Goal: Information Seeking & Learning: Learn about a topic

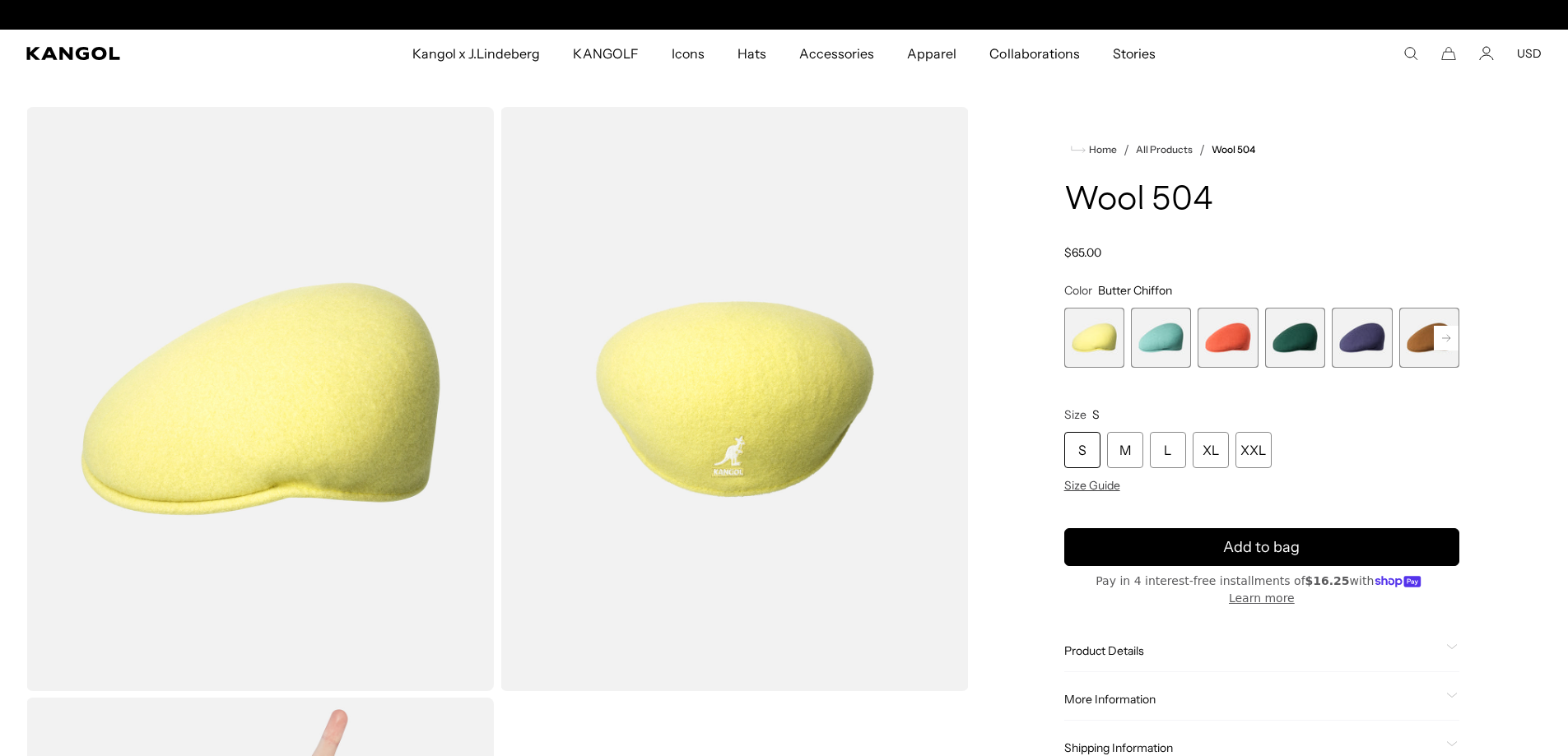
scroll to position [0, 339]
click at [1445, 338] on icon at bounding box center [1446, 337] width 8 height 7
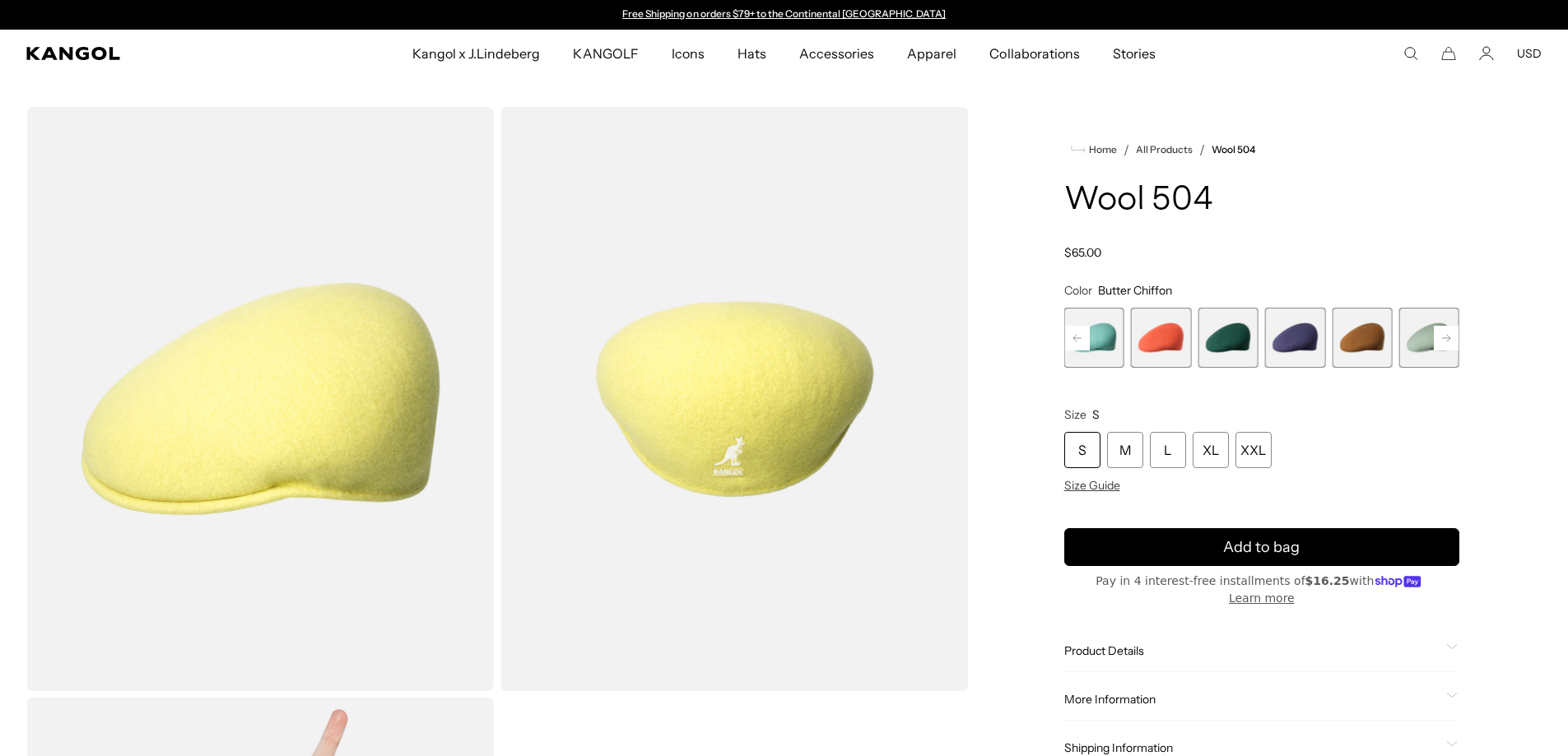
click at [1445, 338] on icon at bounding box center [1446, 337] width 8 height 7
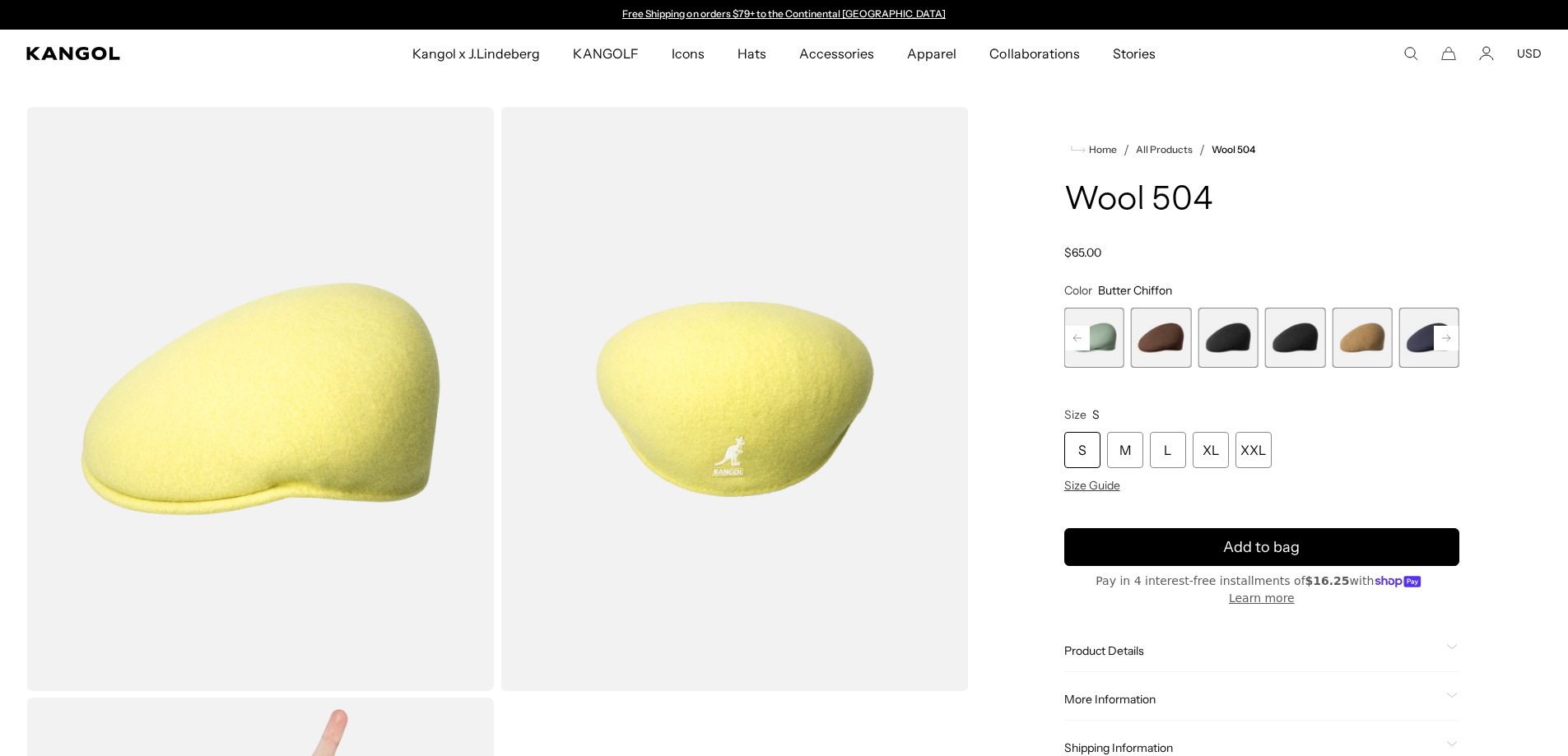
click at [1445, 338] on icon at bounding box center [1446, 337] width 8 height 7
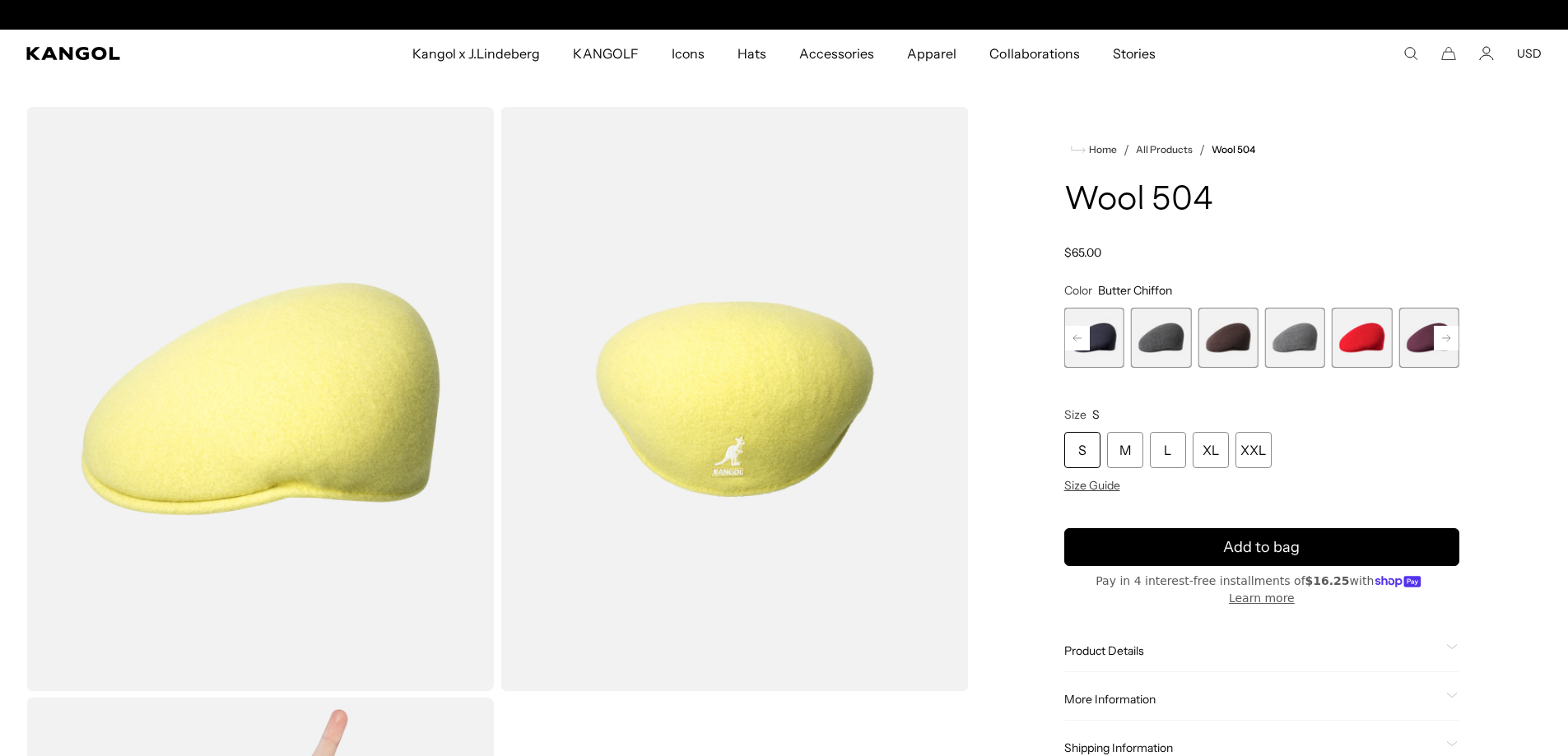
click at [1445, 338] on icon at bounding box center [1446, 337] width 8 height 7
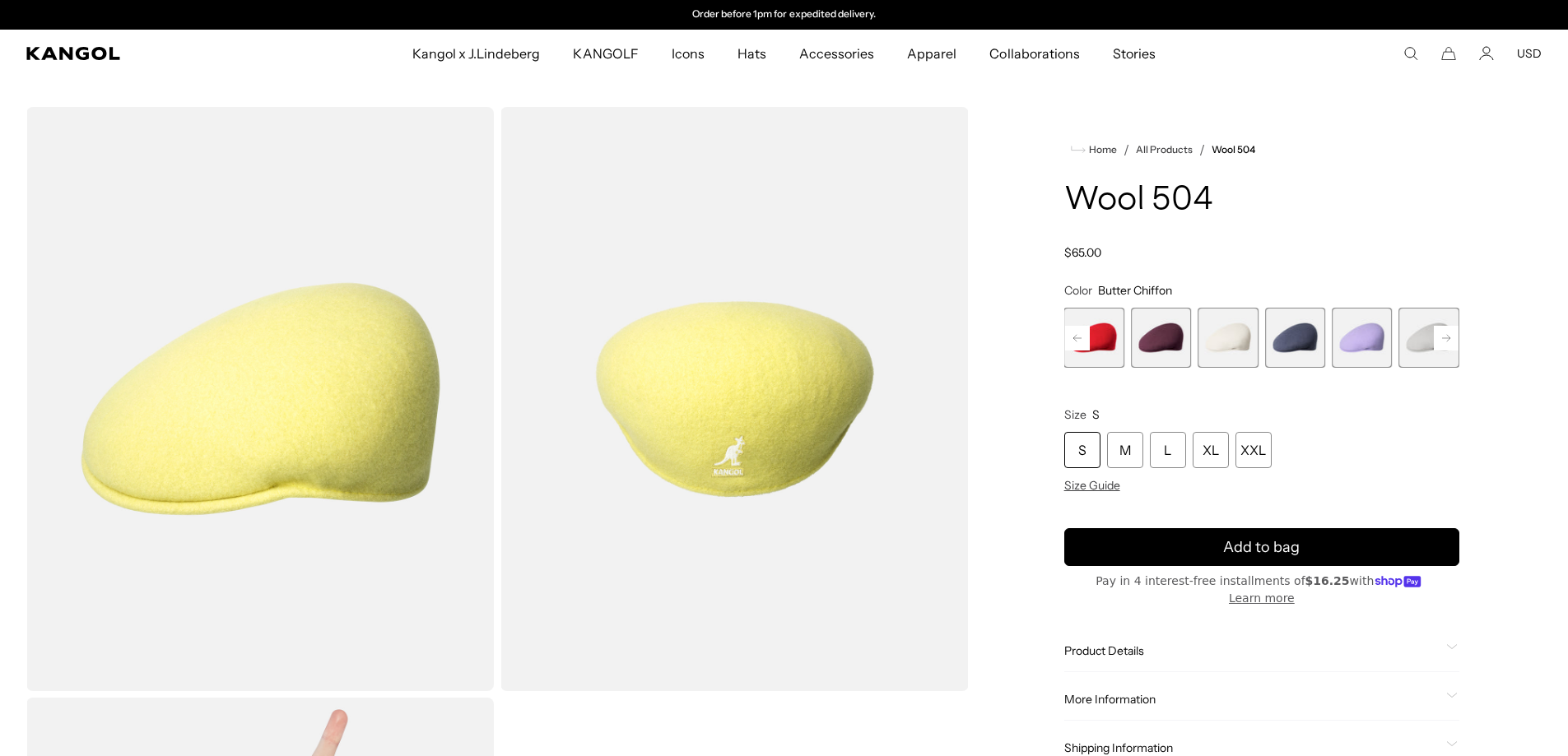
click at [1445, 338] on icon at bounding box center [1446, 337] width 8 height 7
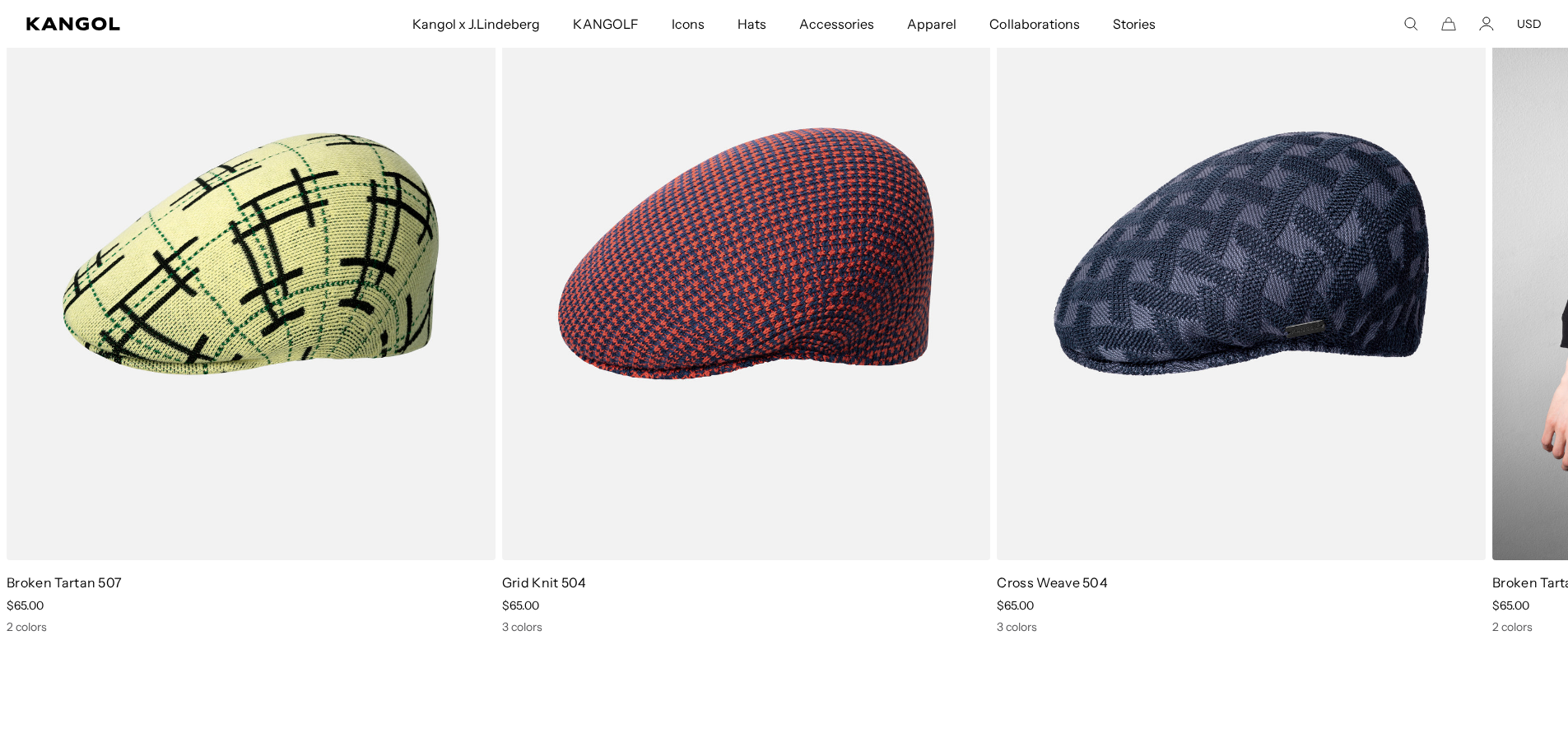
scroll to position [2138, 0]
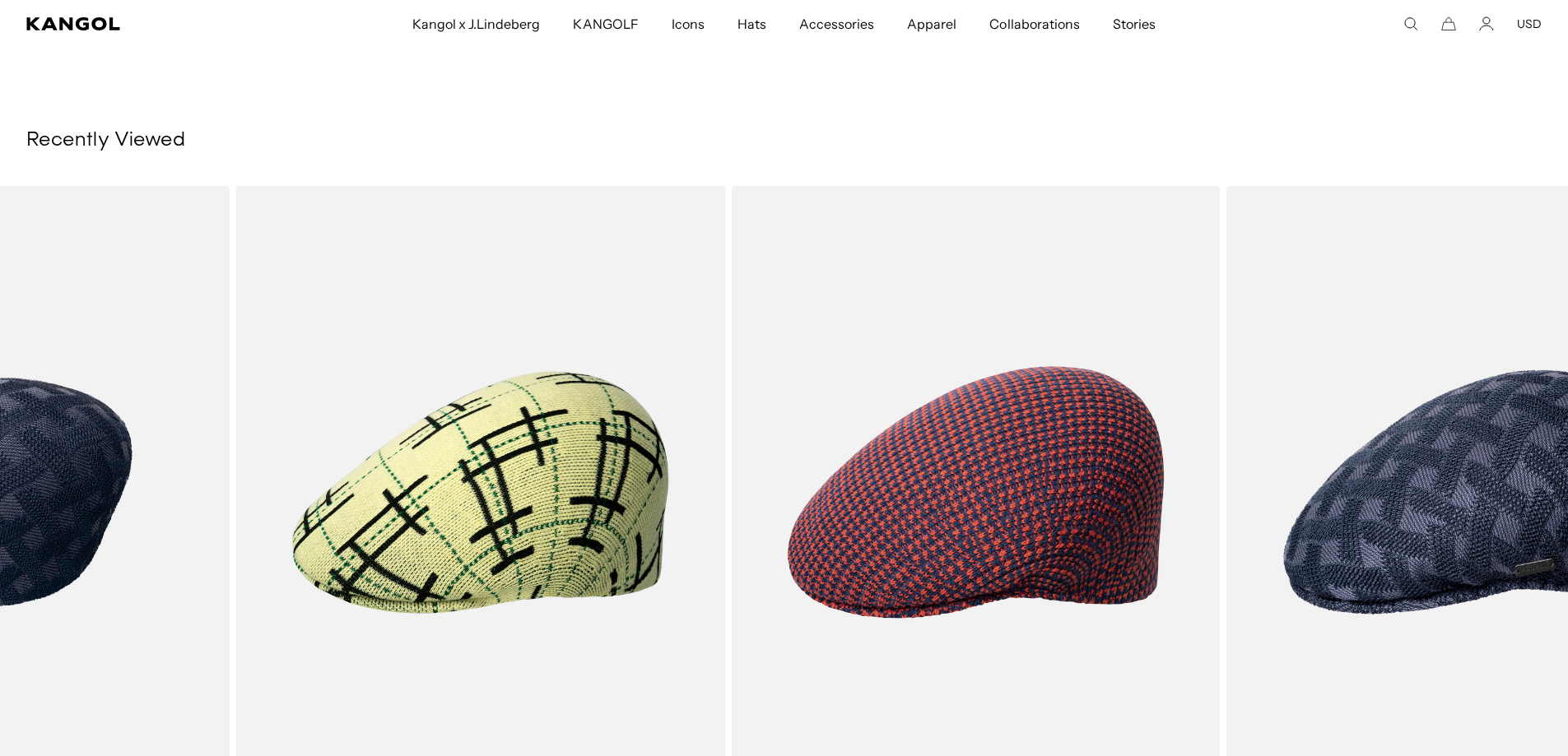
drag, startPoint x: 1426, startPoint y: 523, endPoint x: 170, endPoint y: 533, distance: 1256.0
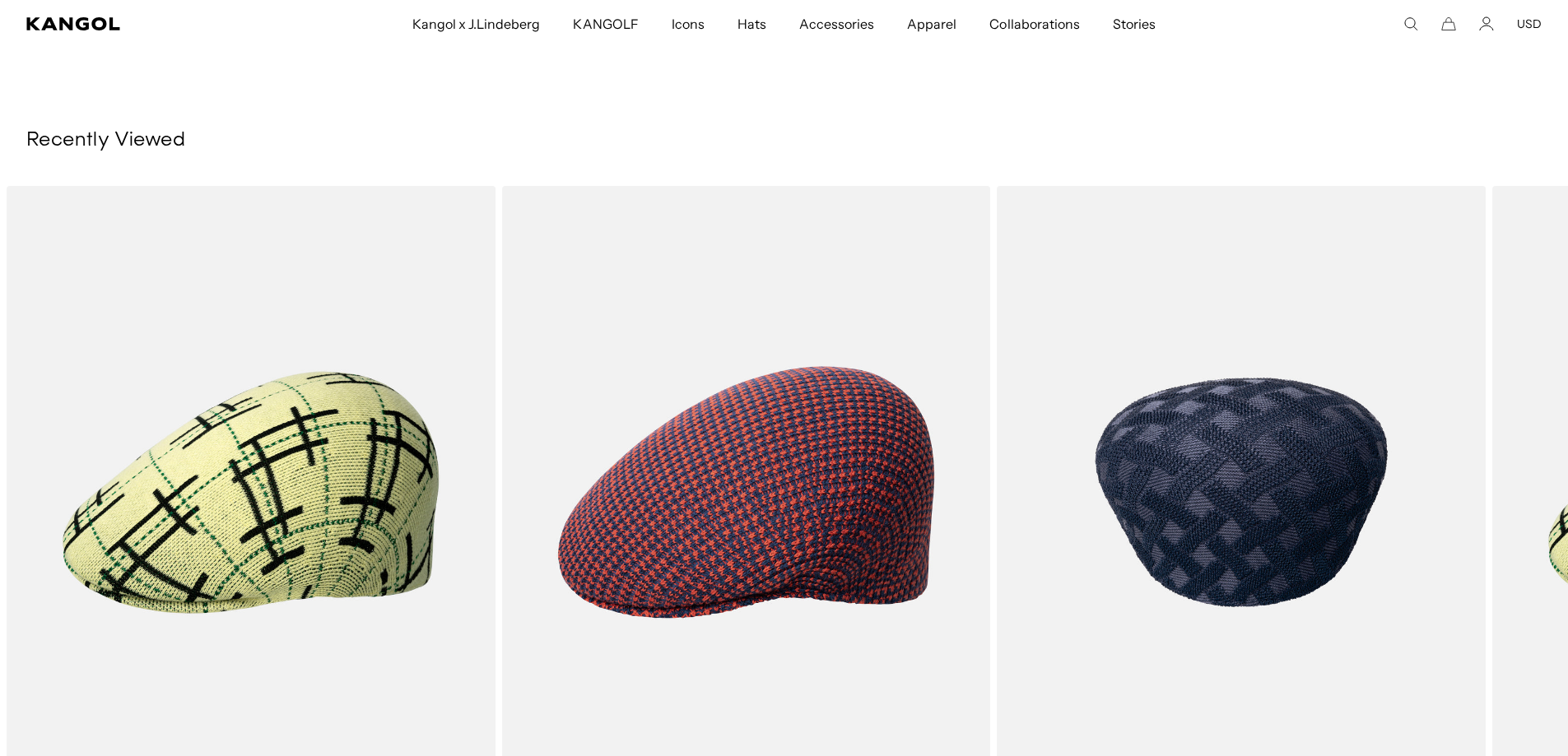
scroll to position [0, 0]
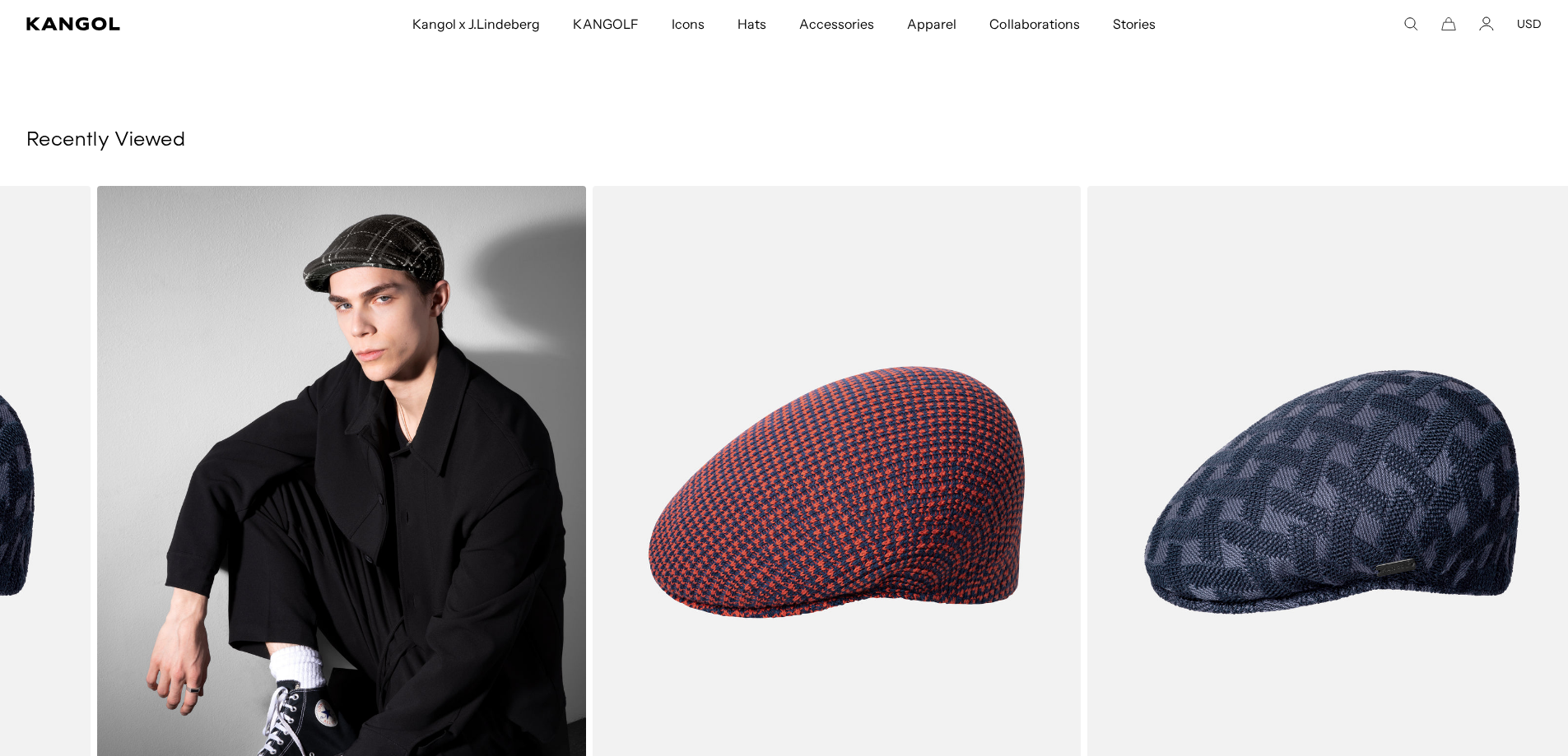
drag, startPoint x: 1239, startPoint y: 449, endPoint x: 414, endPoint y: 283, distance: 841.5
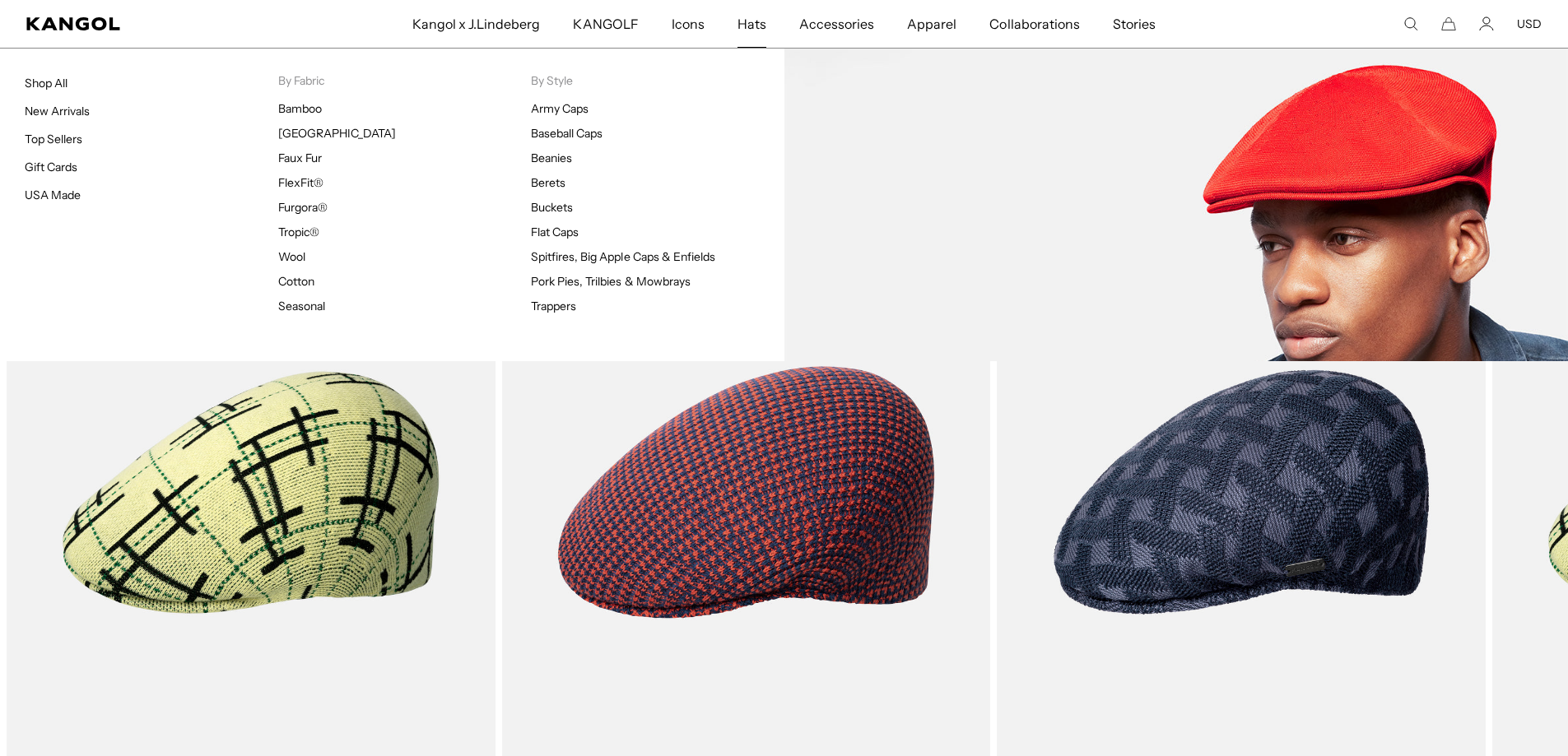
click at [745, 23] on span "Hats" at bounding box center [751, 24] width 29 height 47
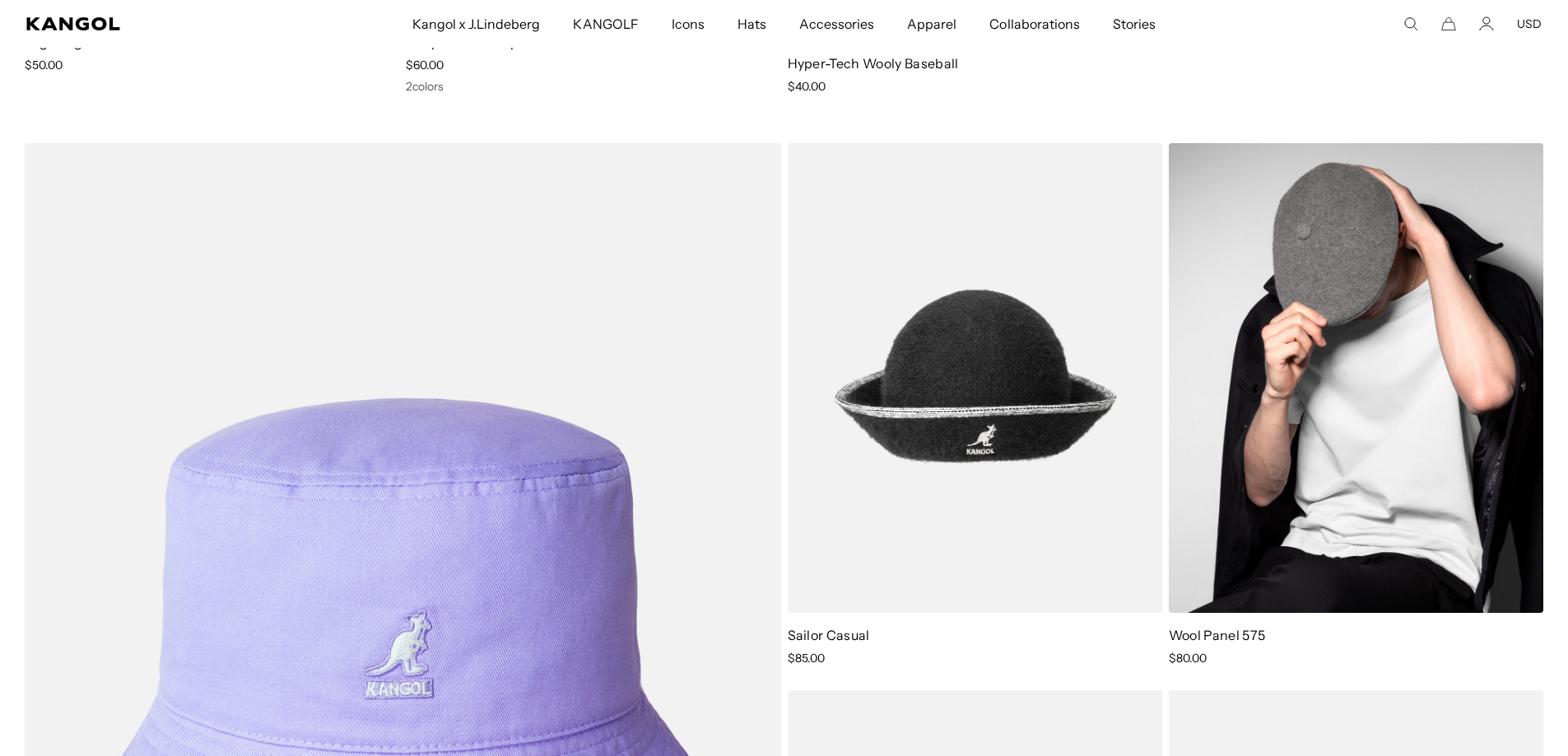
scroll to position [8142, 0]
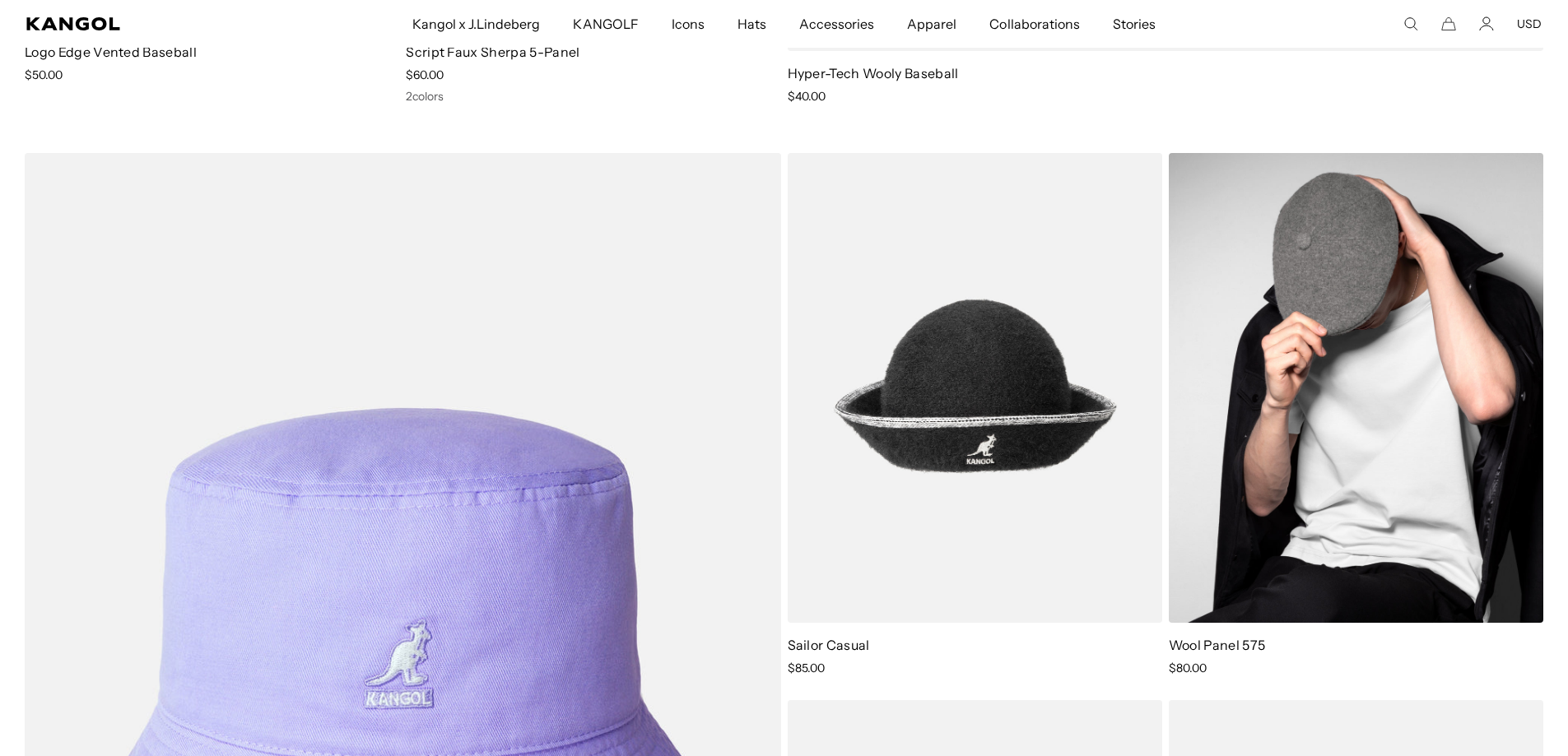
click at [1334, 330] on img at bounding box center [1355, 388] width 374 height 471
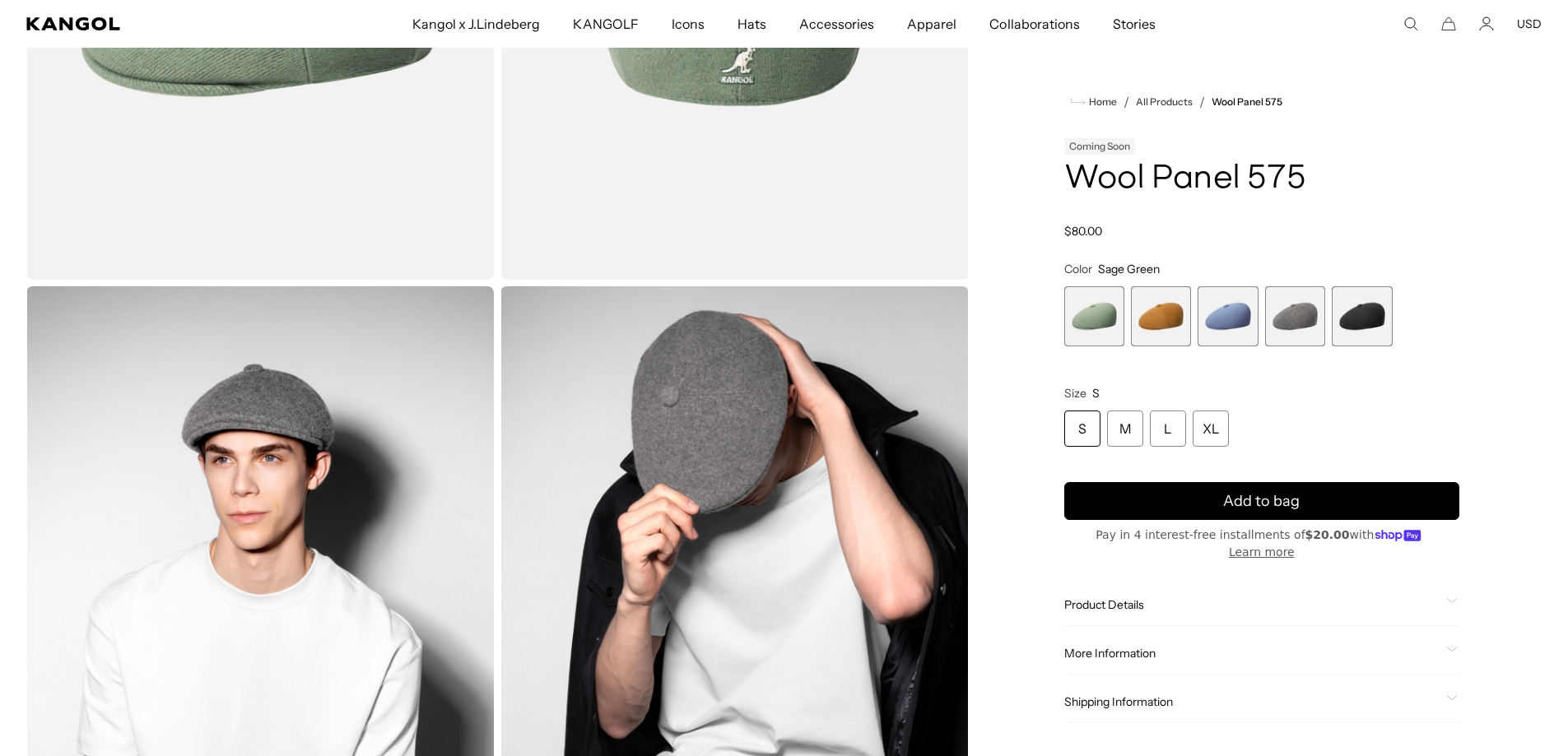
scroll to position [0, 339]
click at [1274, 316] on span "4 of 5" at bounding box center [1294, 316] width 60 height 60
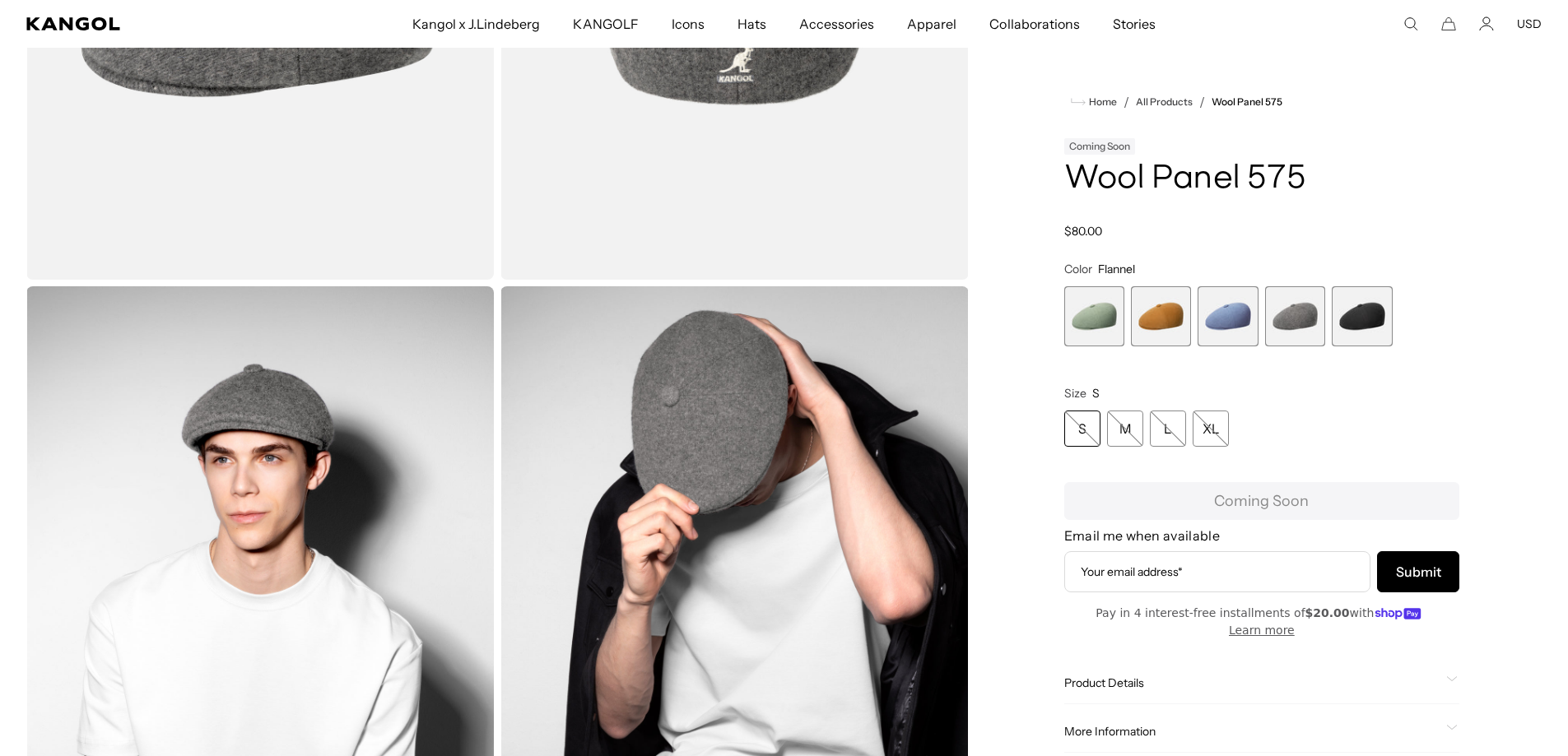
scroll to position [247, 0]
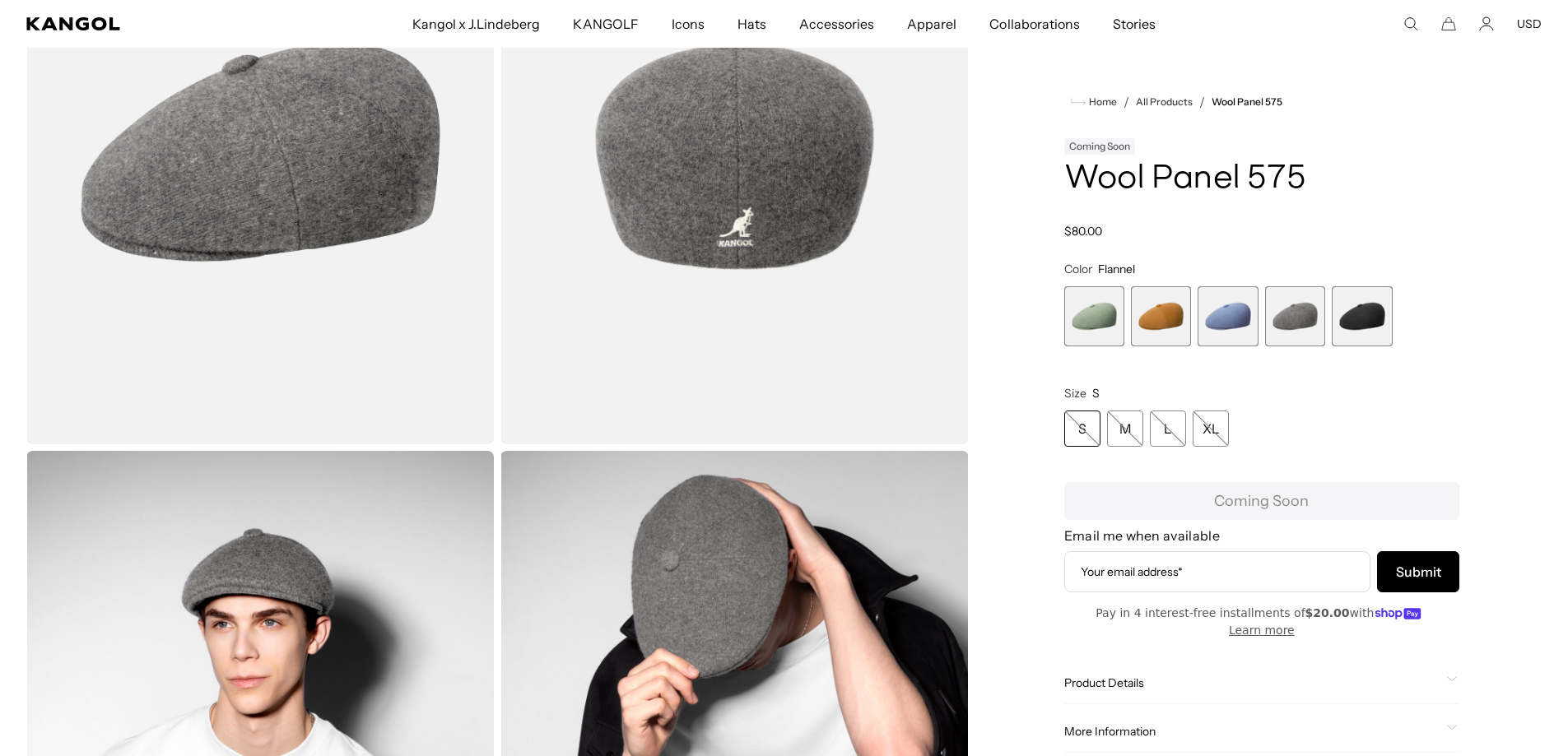
click at [1231, 326] on span "3 of 5" at bounding box center [1227, 316] width 60 height 60
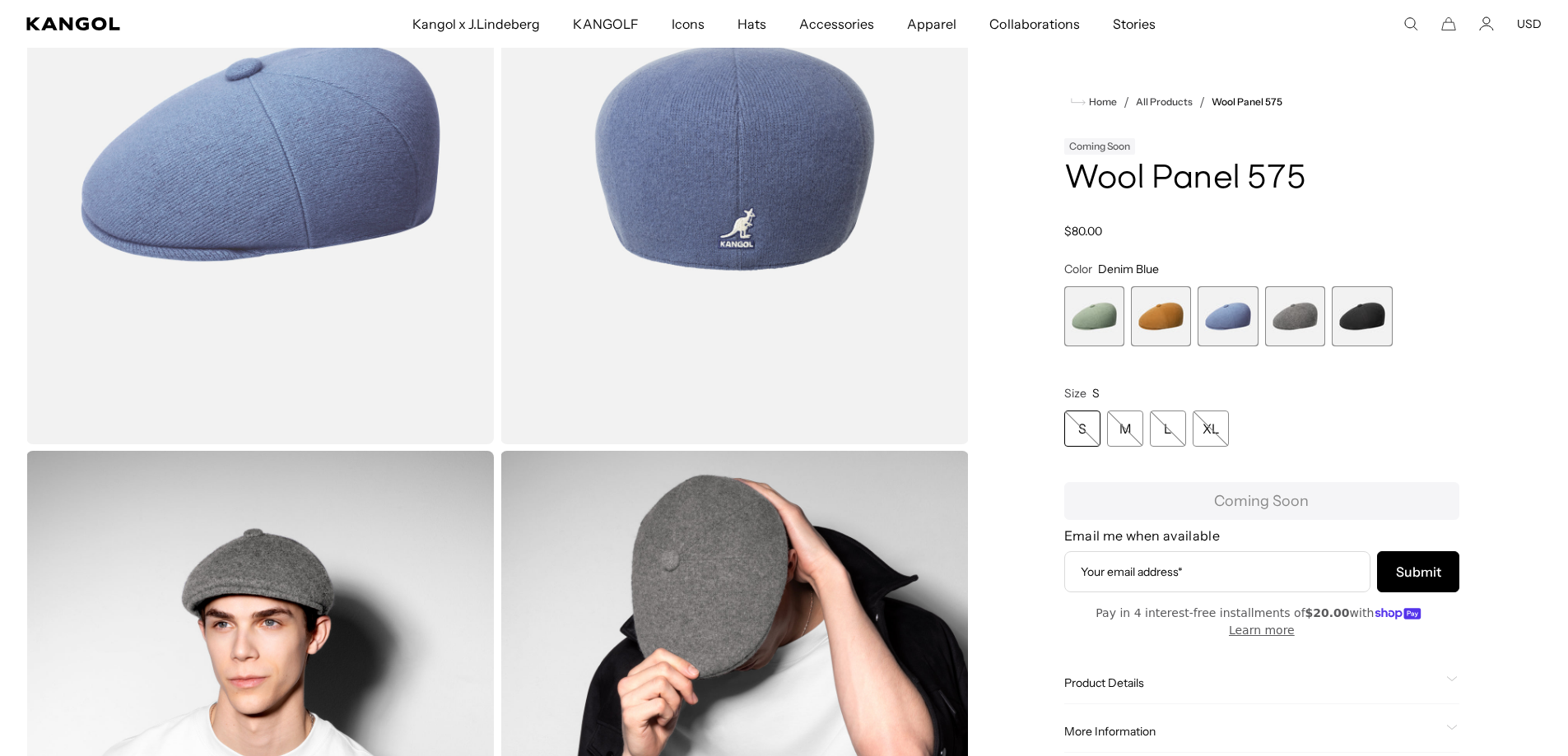
click at [1395, 323] on div "Sage Green Variant sold out or unavailable Rustic Caramel Variant sold out or u…" at bounding box center [1261, 316] width 395 height 60
click at [1162, 323] on span "2 of 5" at bounding box center [1160, 316] width 60 height 60
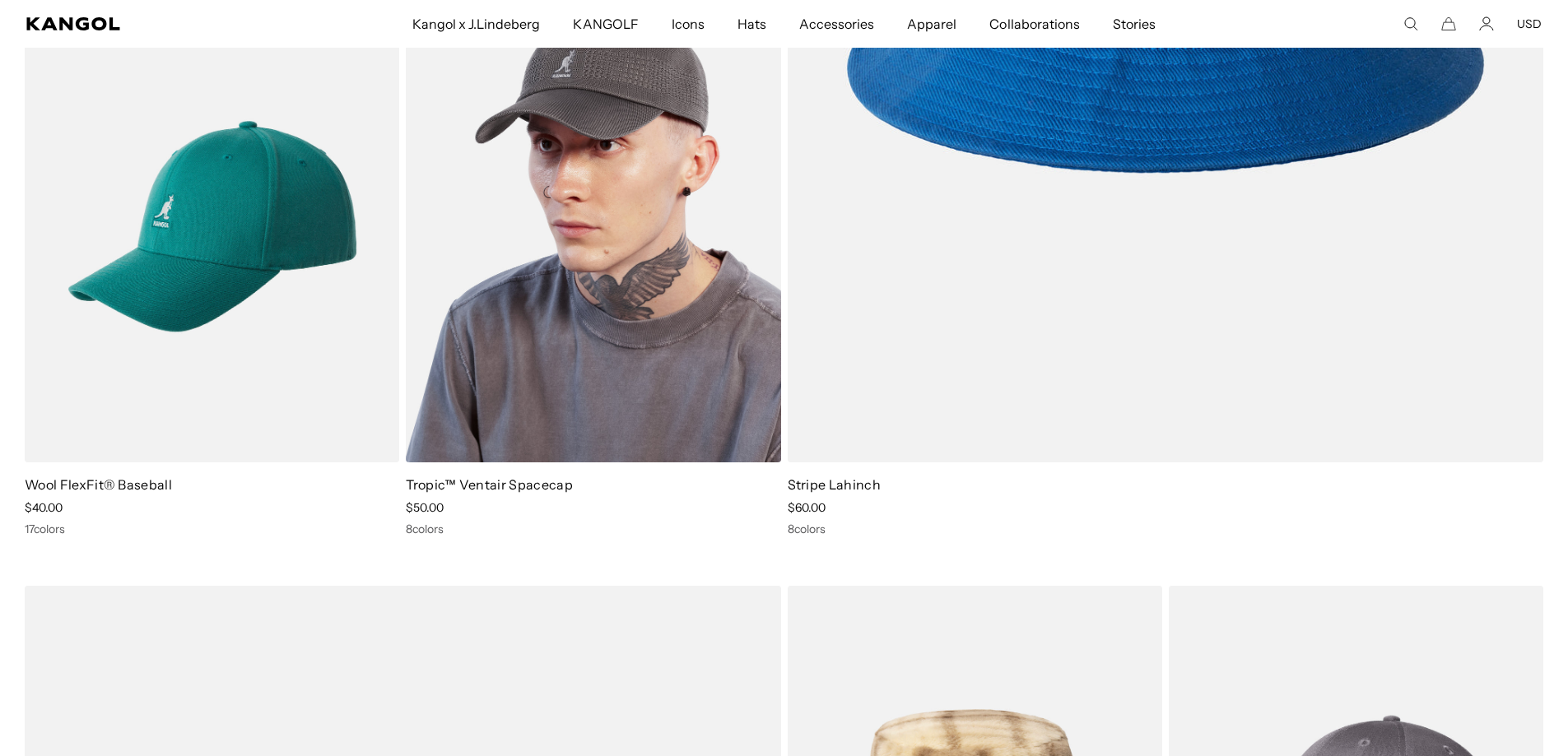
scroll to position [0, 339]
click at [630, 371] on img at bounding box center [593, 227] width 374 height 471
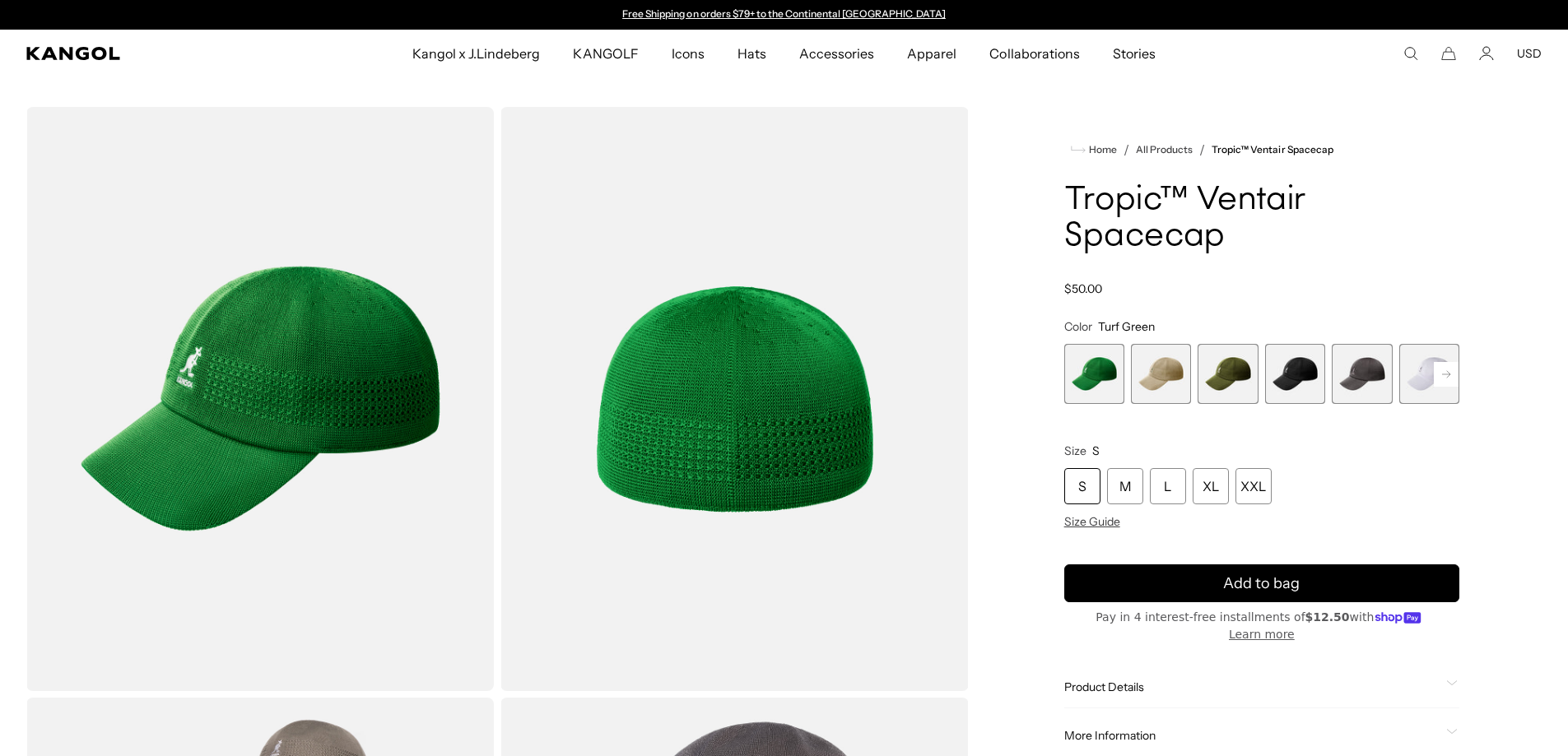
click at [1298, 380] on span "4 of 8" at bounding box center [1294, 373] width 60 height 60
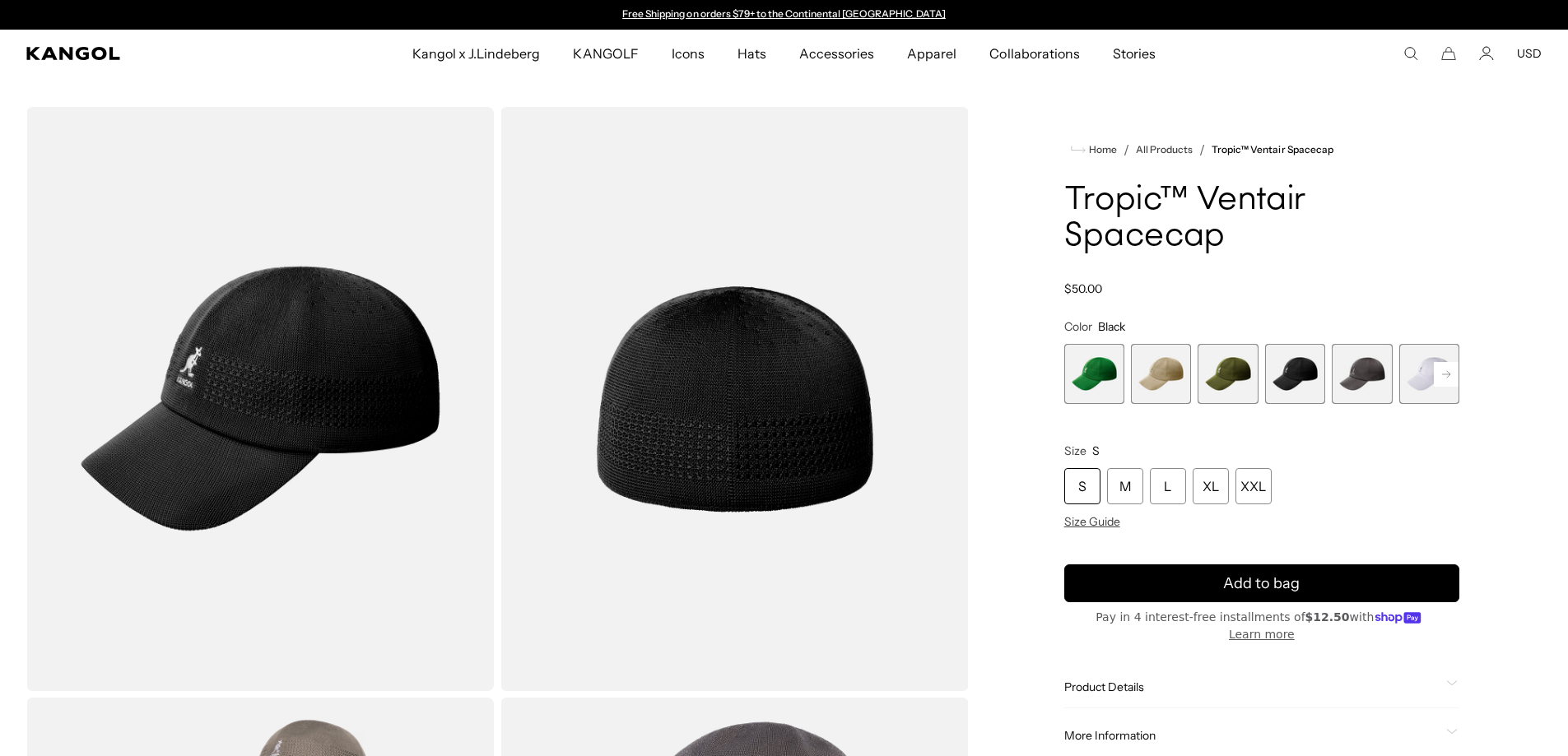
click at [1372, 373] on span "5 of 8" at bounding box center [1361, 373] width 60 height 60
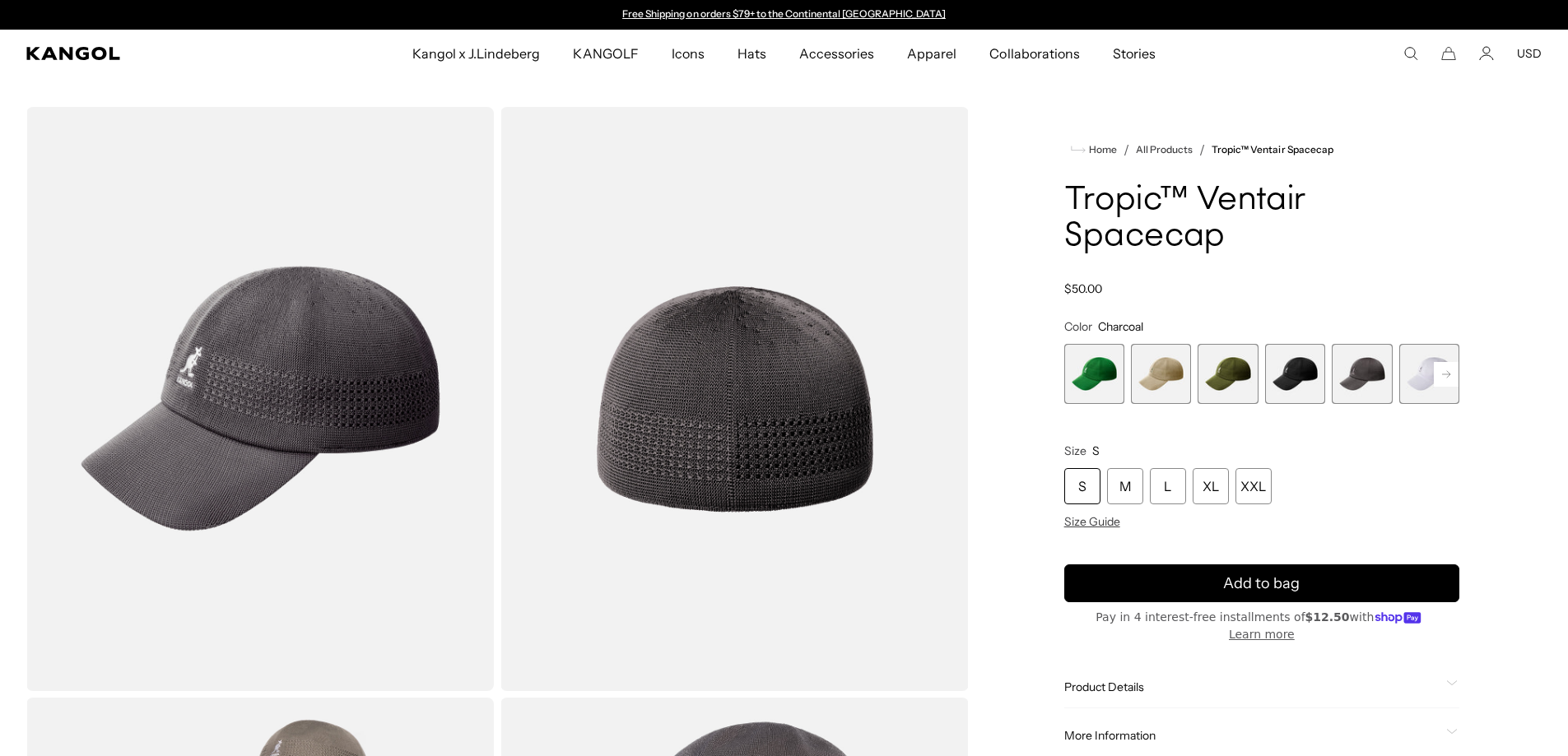
click at [1439, 370] on rect at bounding box center [1445, 374] width 25 height 25
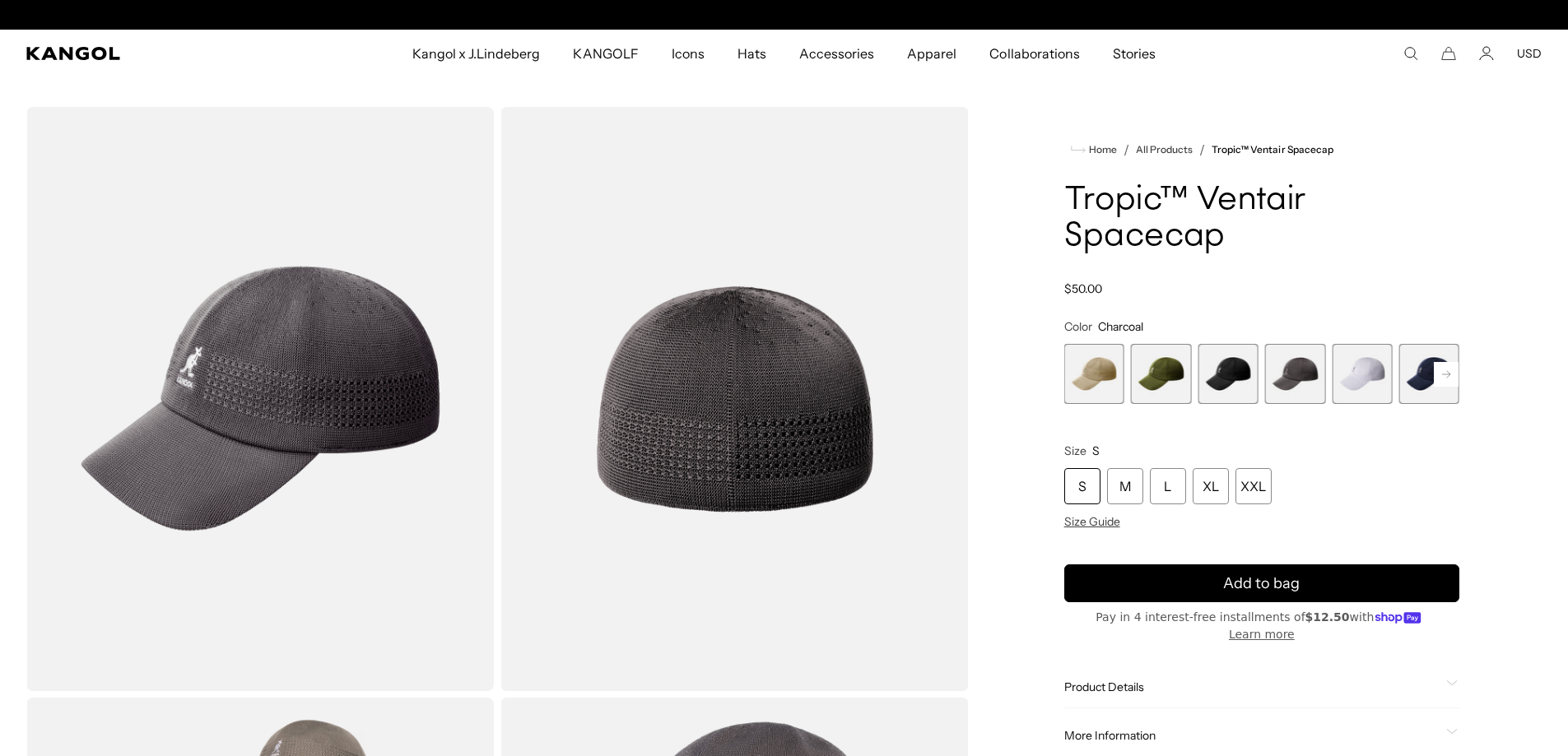
scroll to position [0, 339]
click at [1439, 370] on rect at bounding box center [1445, 374] width 25 height 25
click at [1439, 370] on span "8 of 8" at bounding box center [1428, 373] width 60 height 60
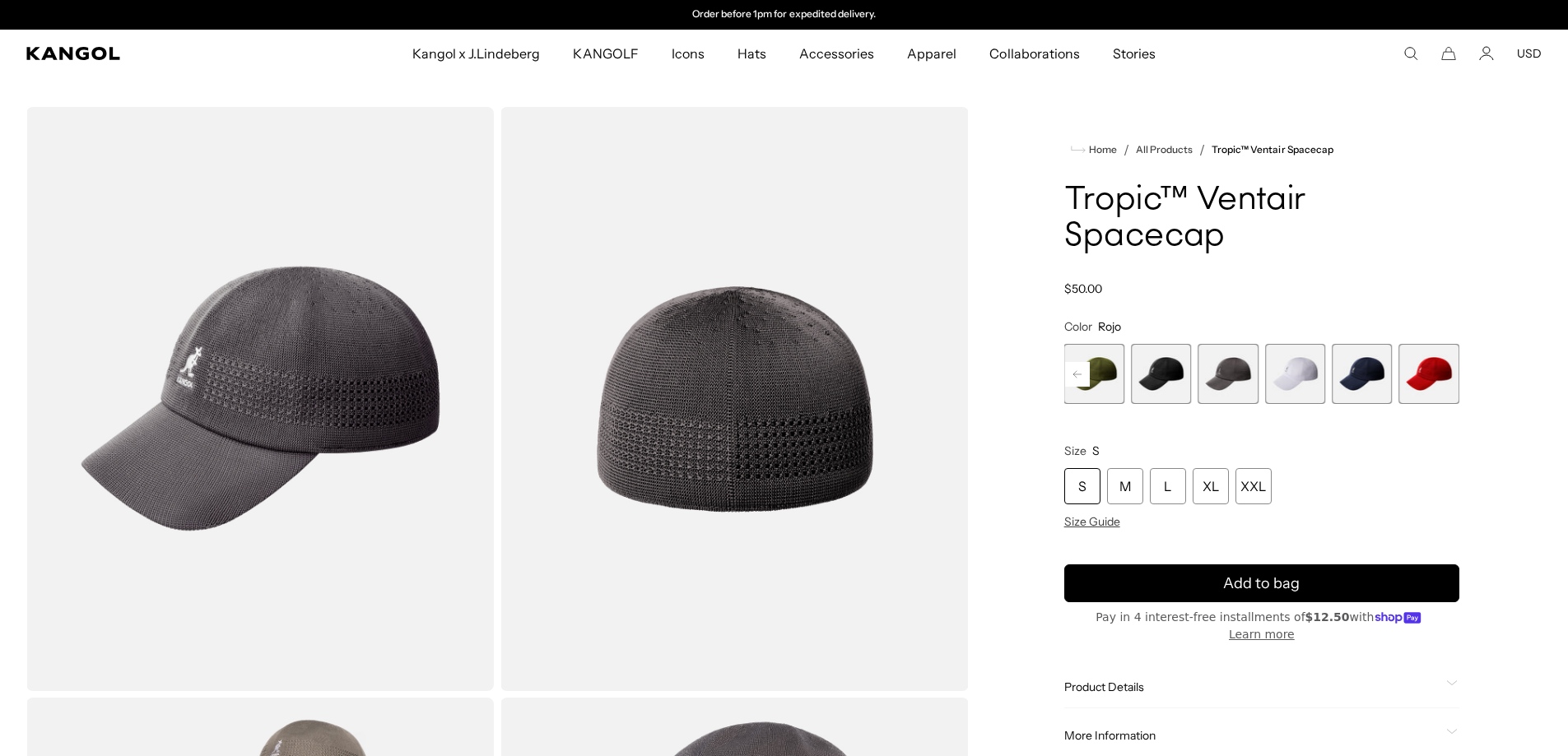
click at [1439, 370] on span "8 of 8" at bounding box center [1428, 373] width 60 height 60
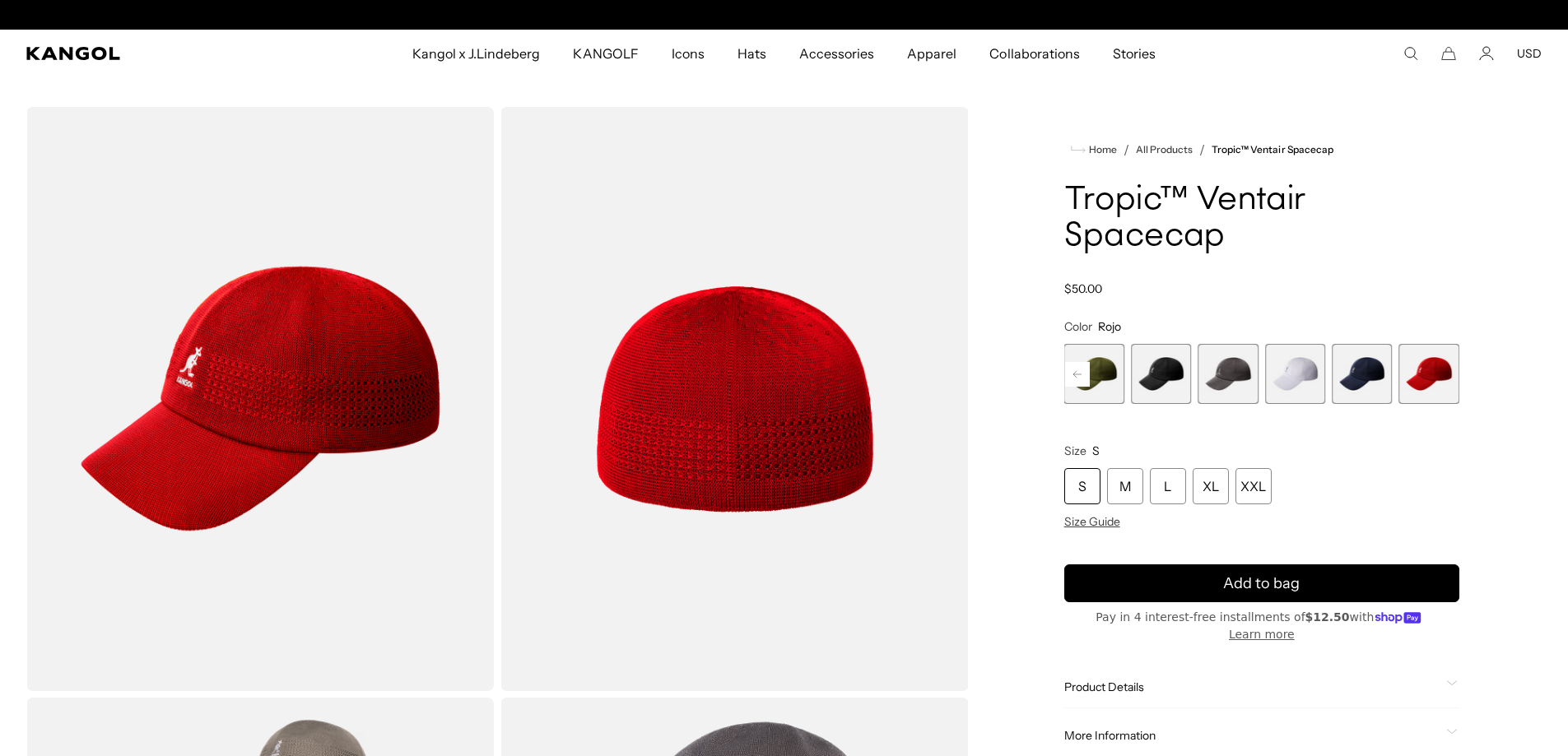
scroll to position [0, 339]
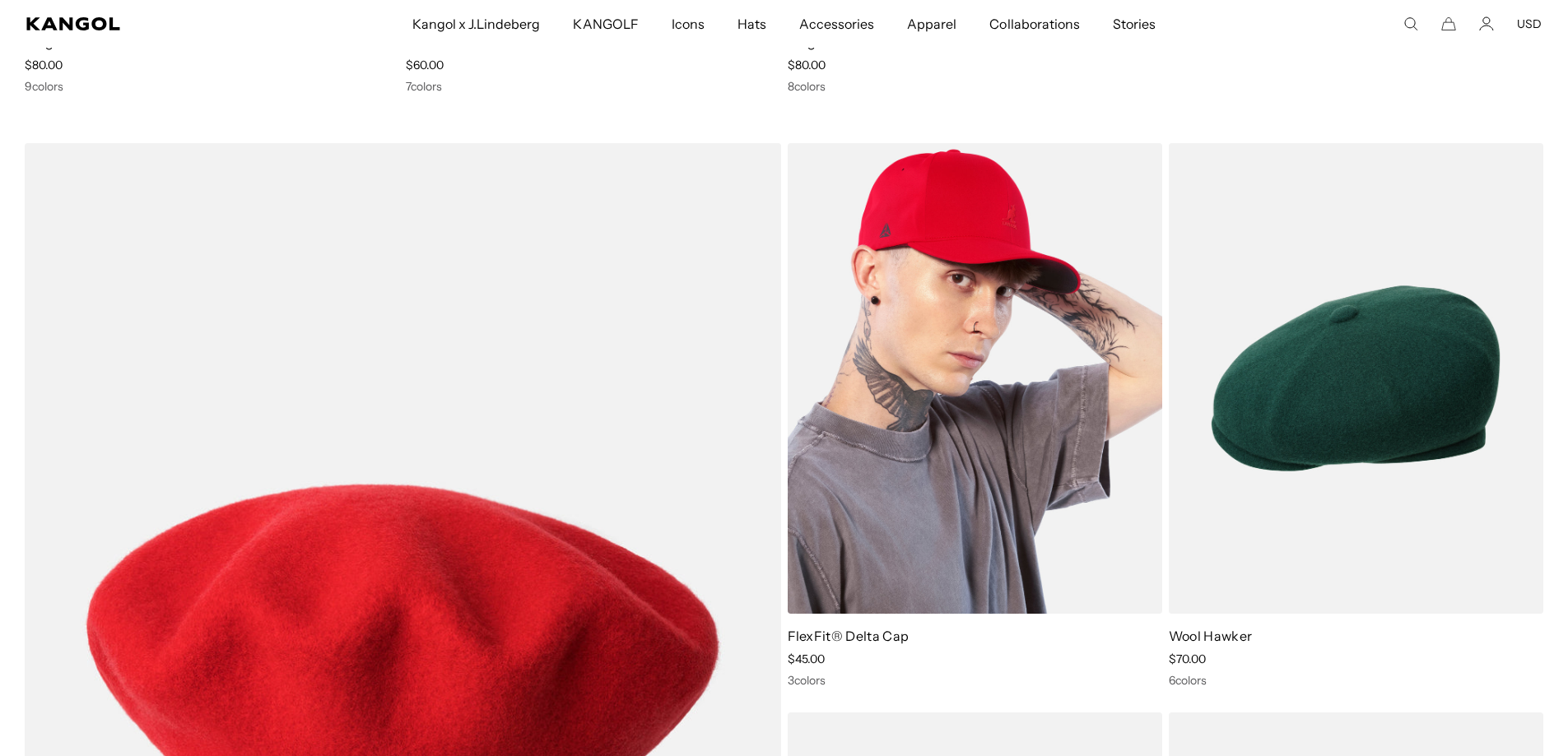
scroll to position [12829, 0]
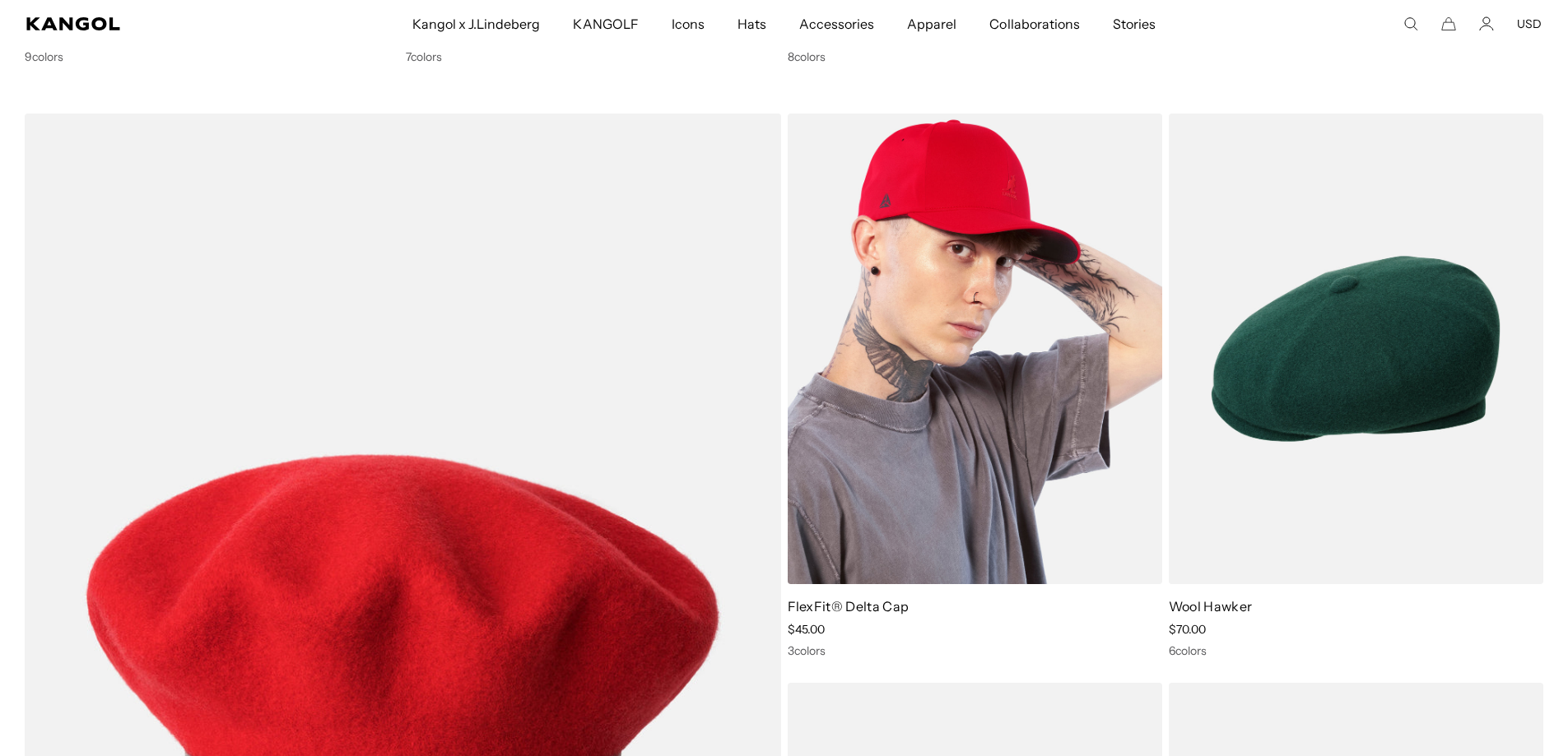
click at [870, 496] on img at bounding box center [975, 348] width 374 height 471
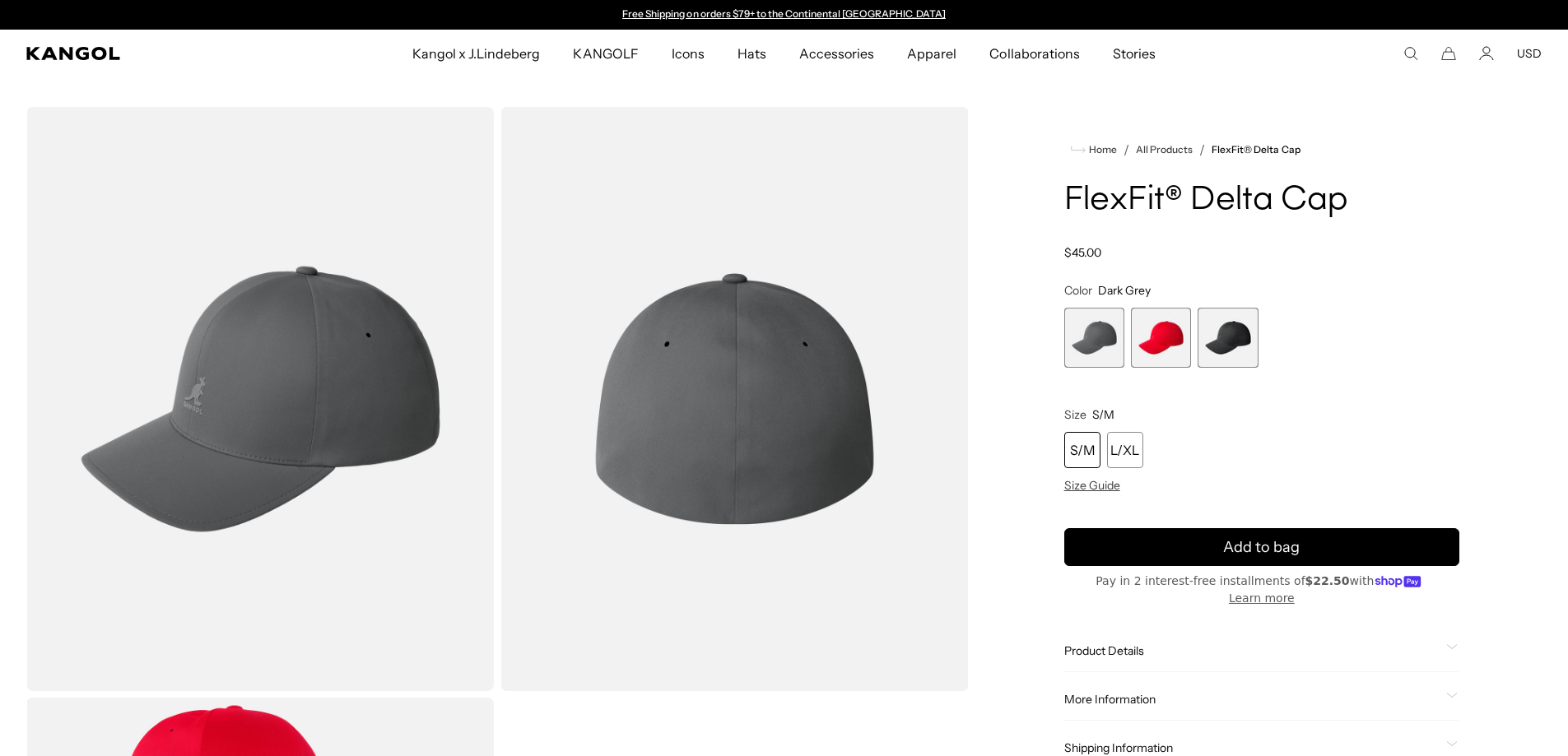
click at [1226, 333] on span "3 of 3" at bounding box center [1227, 337] width 60 height 60
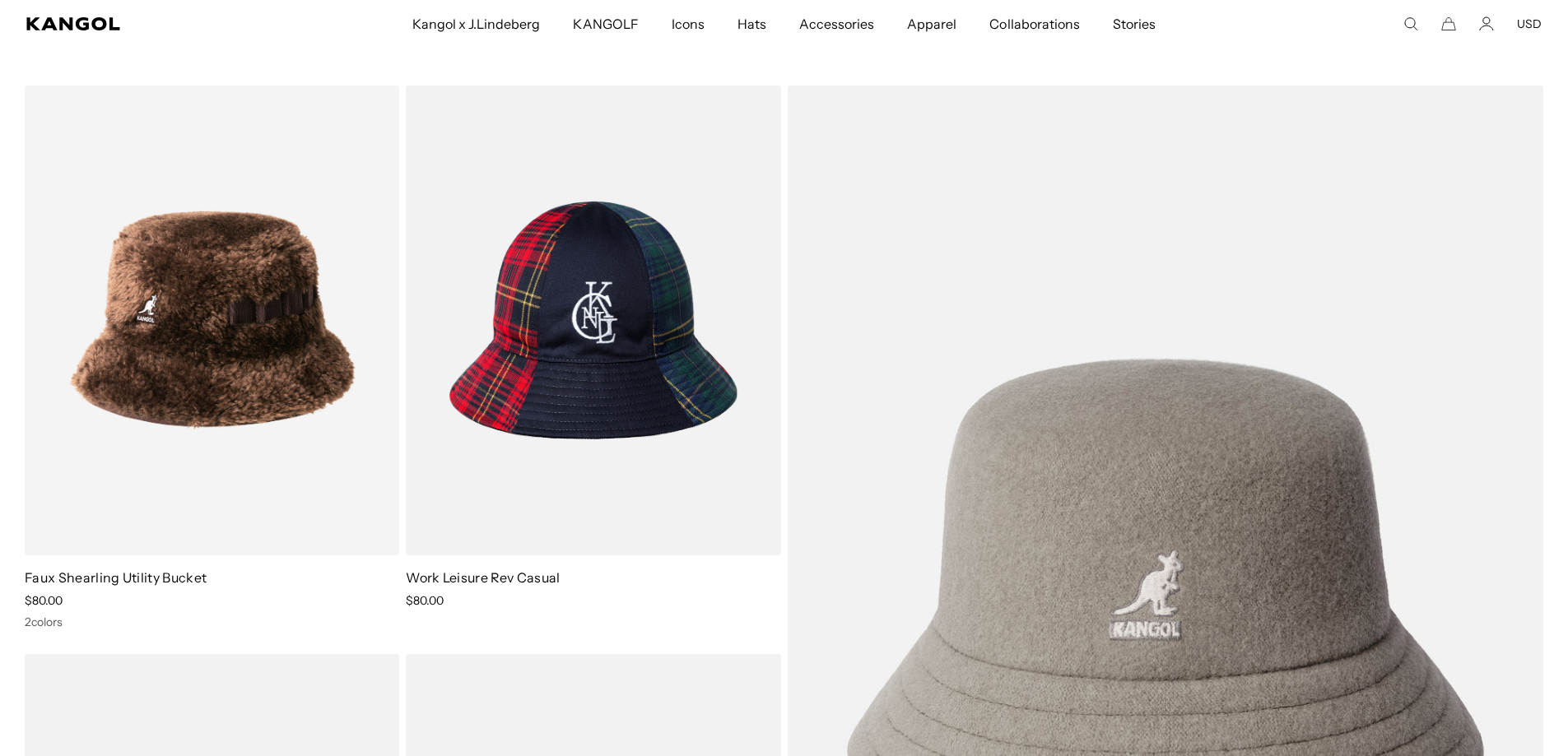
scroll to position [0, 339]
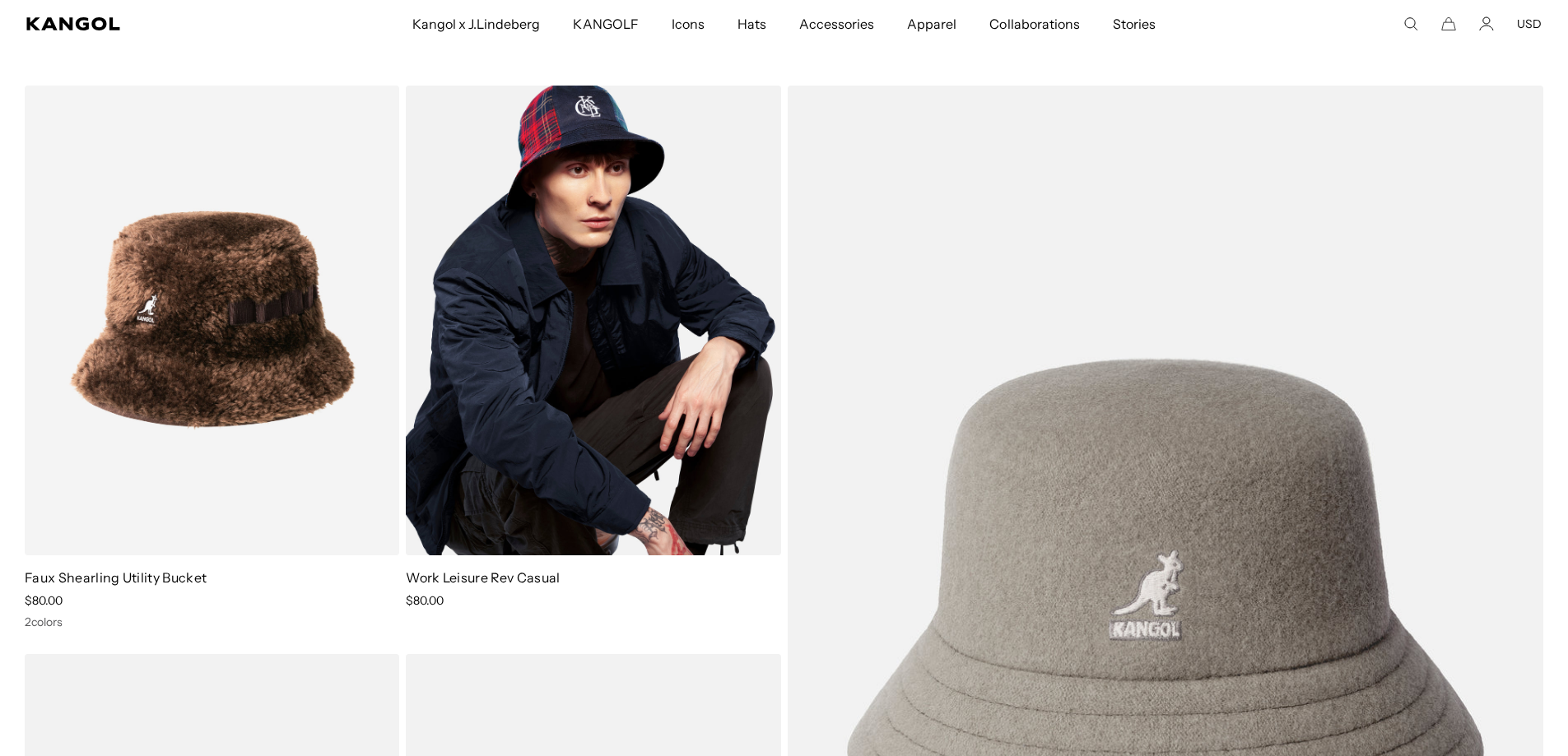
click at [575, 378] on img at bounding box center [593, 321] width 374 height 471
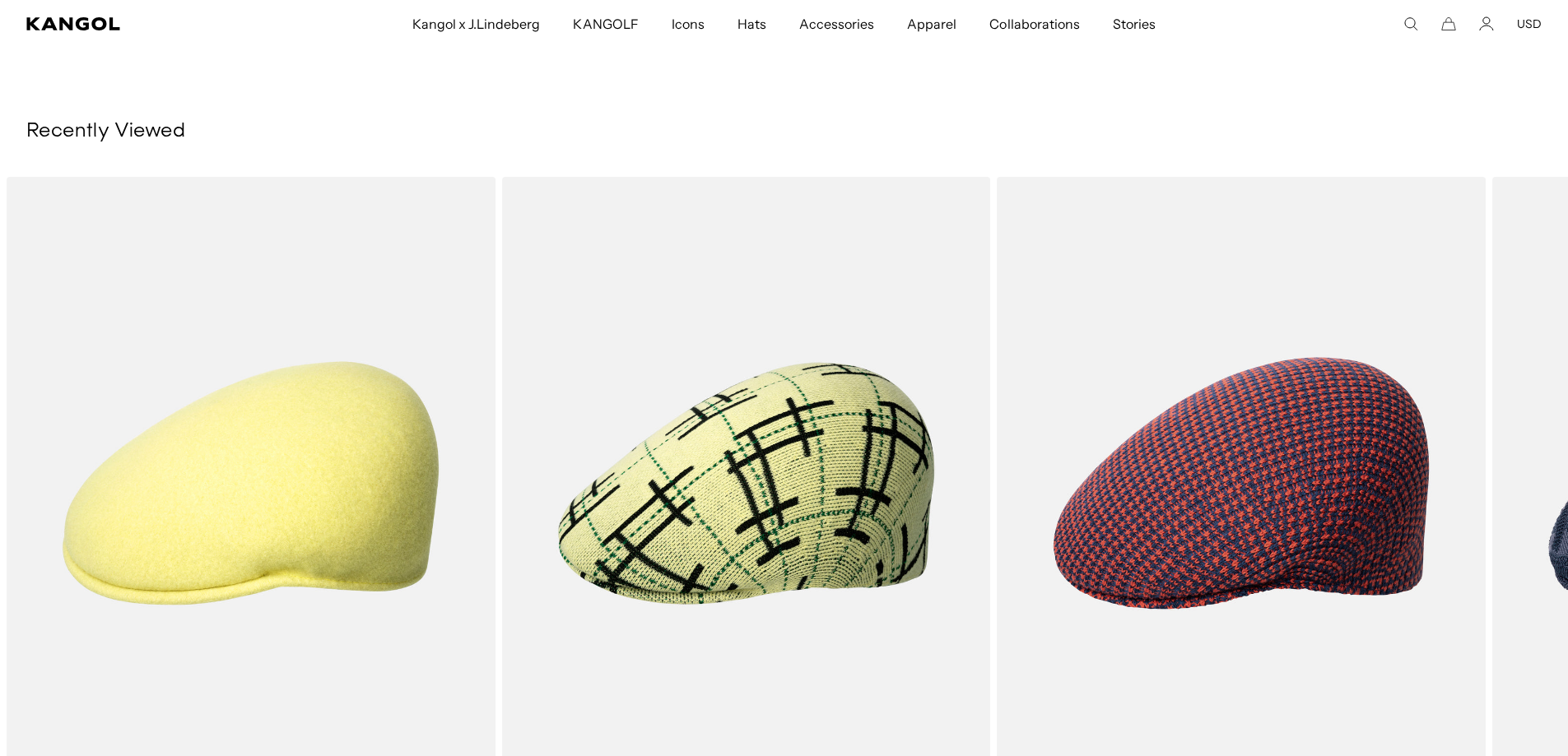
scroll to position [0, 339]
click at [1143, 21] on span "Stories" at bounding box center [1134, 24] width 42 height 47
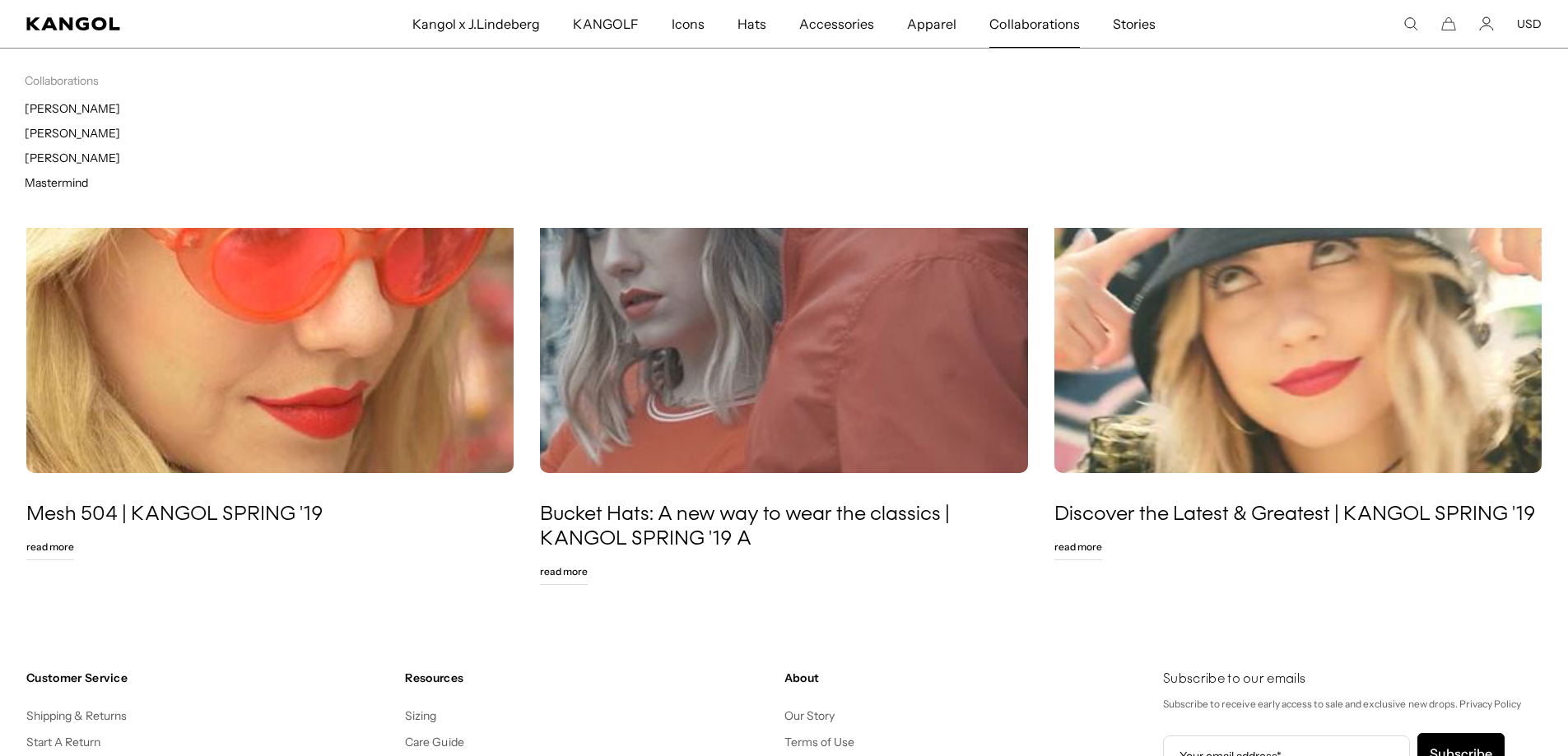
click at [1036, 22] on span "Collaborations" at bounding box center [1033, 24] width 90 height 47
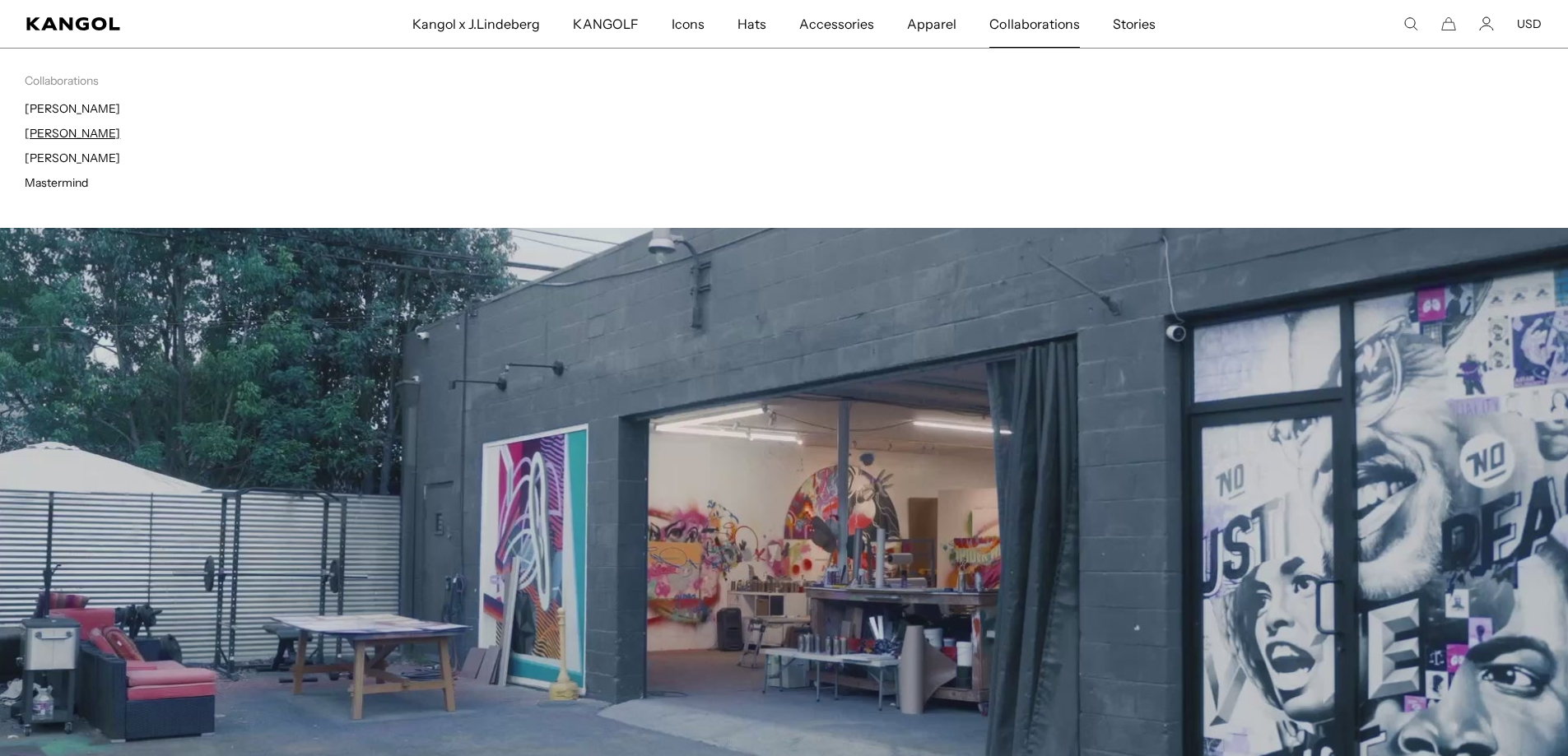
scroll to position [0, 339]
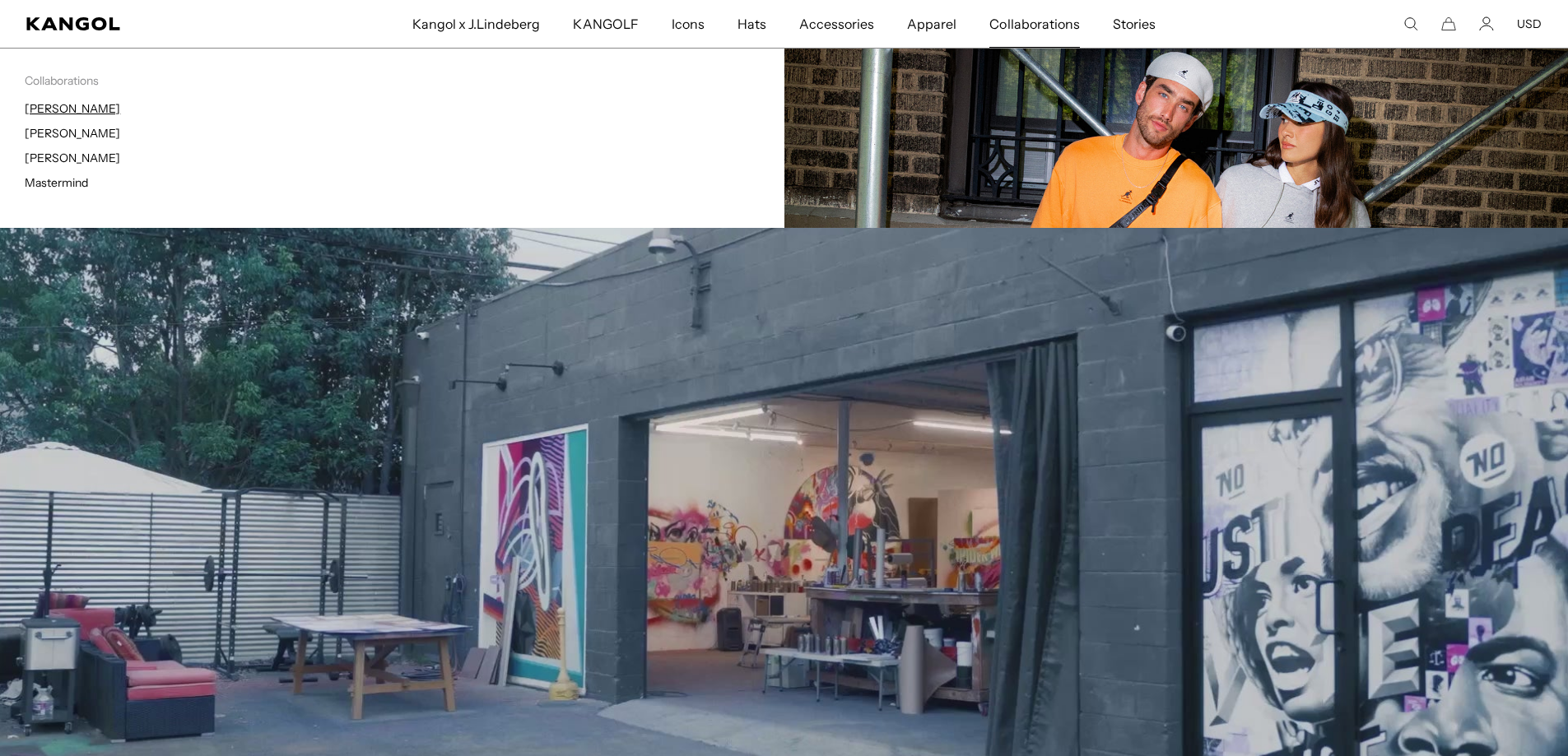
click at [57, 109] on link "[PERSON_NAME]" at bounding box center [72, 108] width 96 height 15
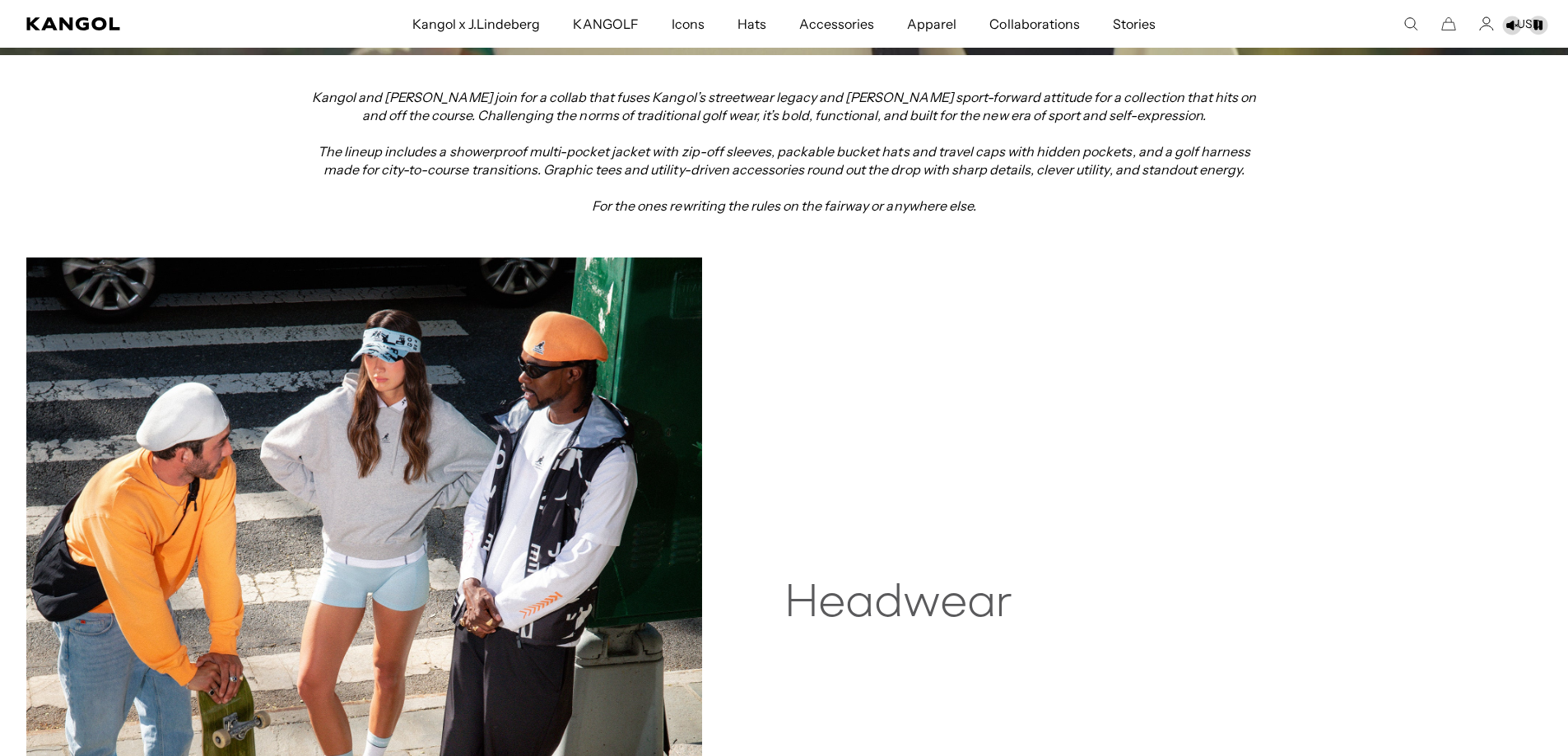
scroll to position [740, 0]
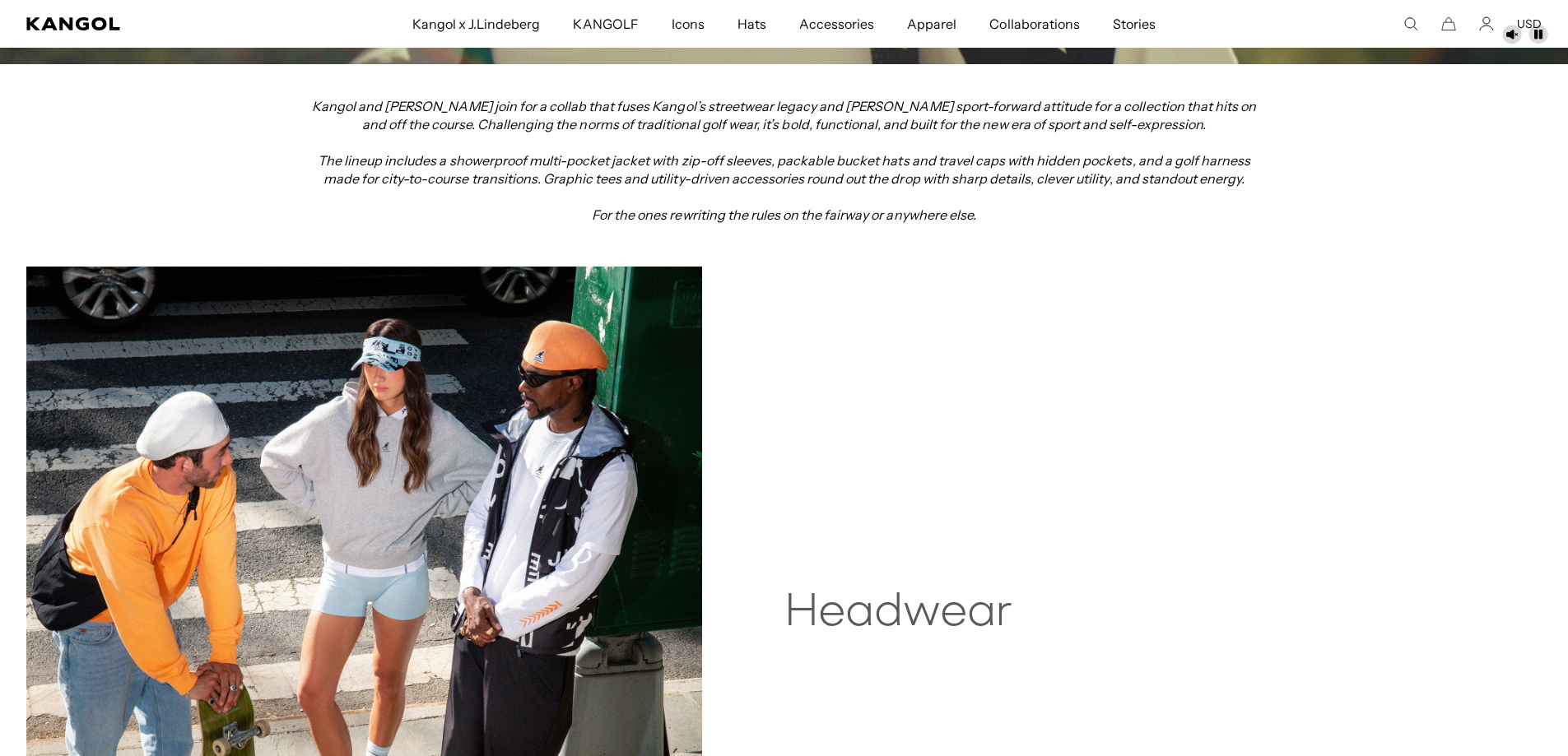
click at [476, 446] on img at bounding box center [364, 603] width 676 height 674
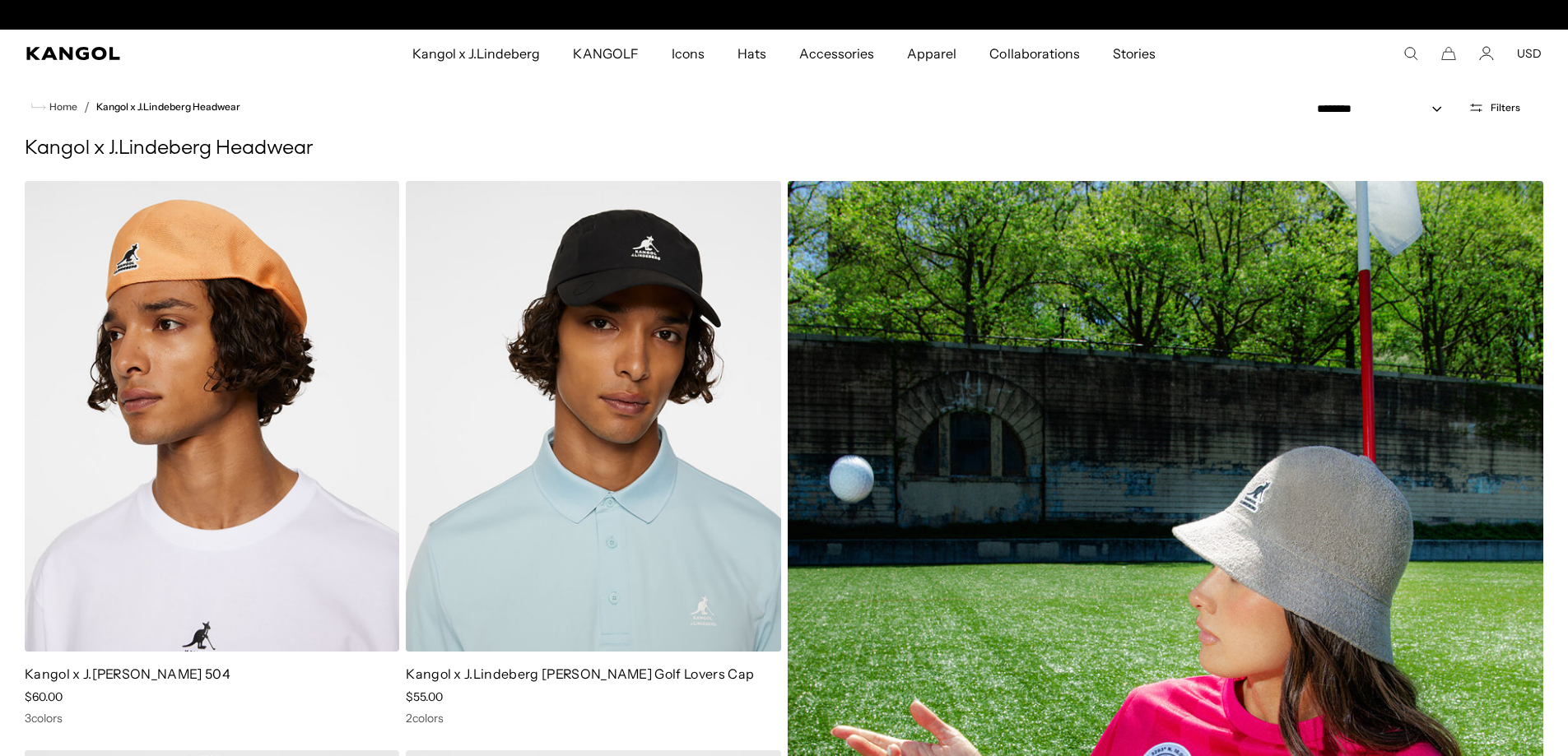
scroll to position [0, 339]
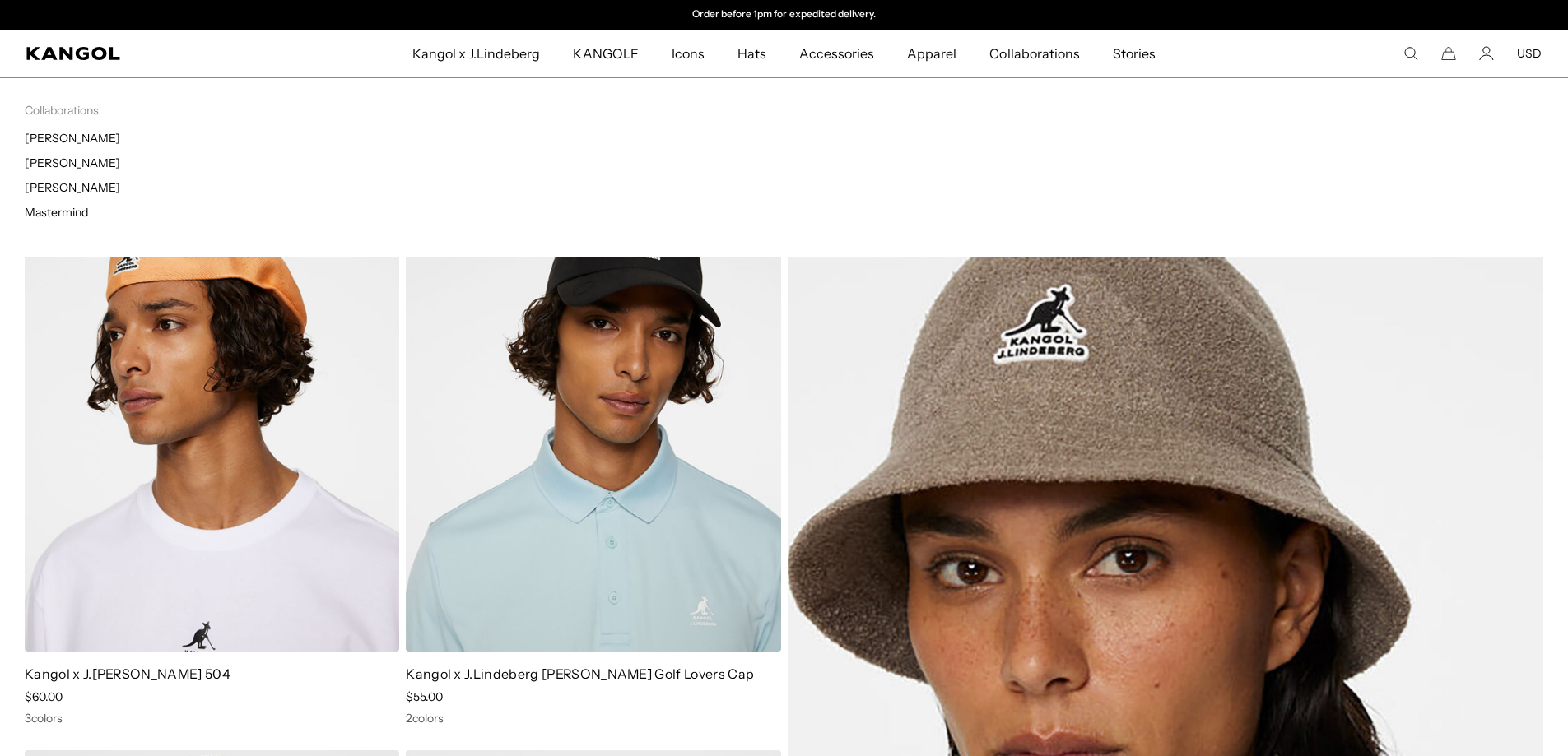
click at [1038, 55] on span "Collaborations" at bounding box center [1033, 53] width 90 height 47
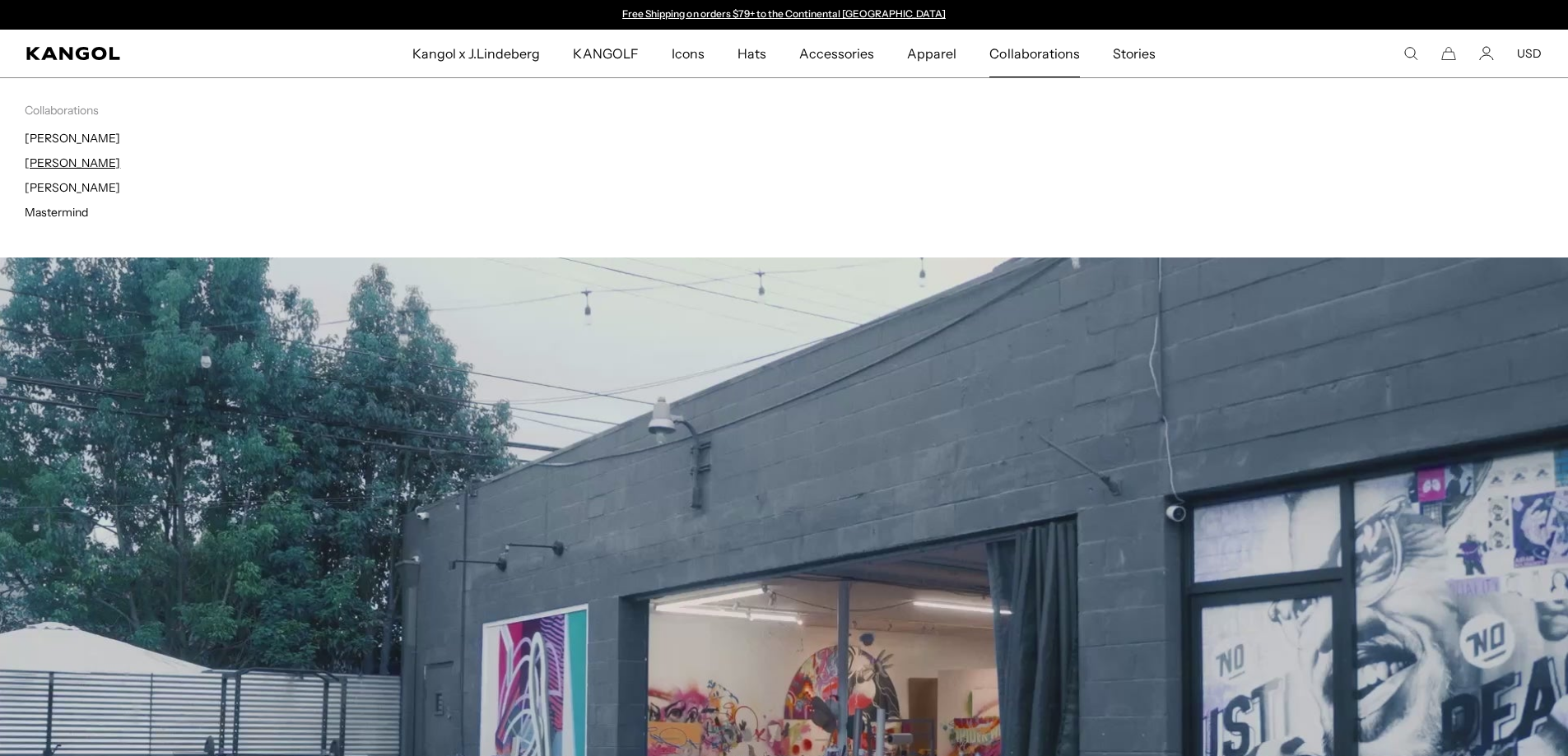
click at [95, 166] on link "[PERSON_NAME]" at bounding box center [72, 162] width 96 height 15
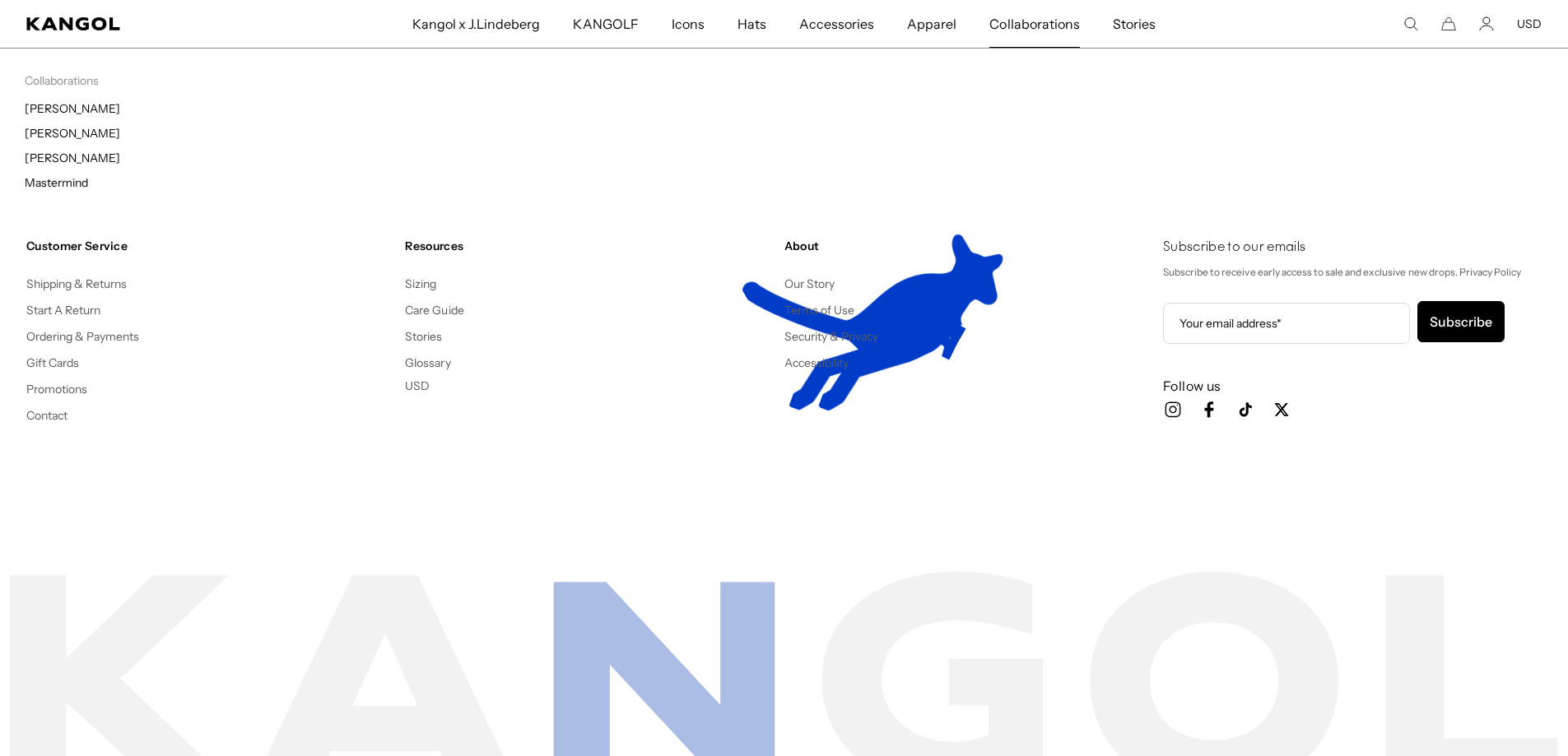
click at [1049, 22] on span "Collaborations" at bounding box center [1033, 24] width 90 height 47
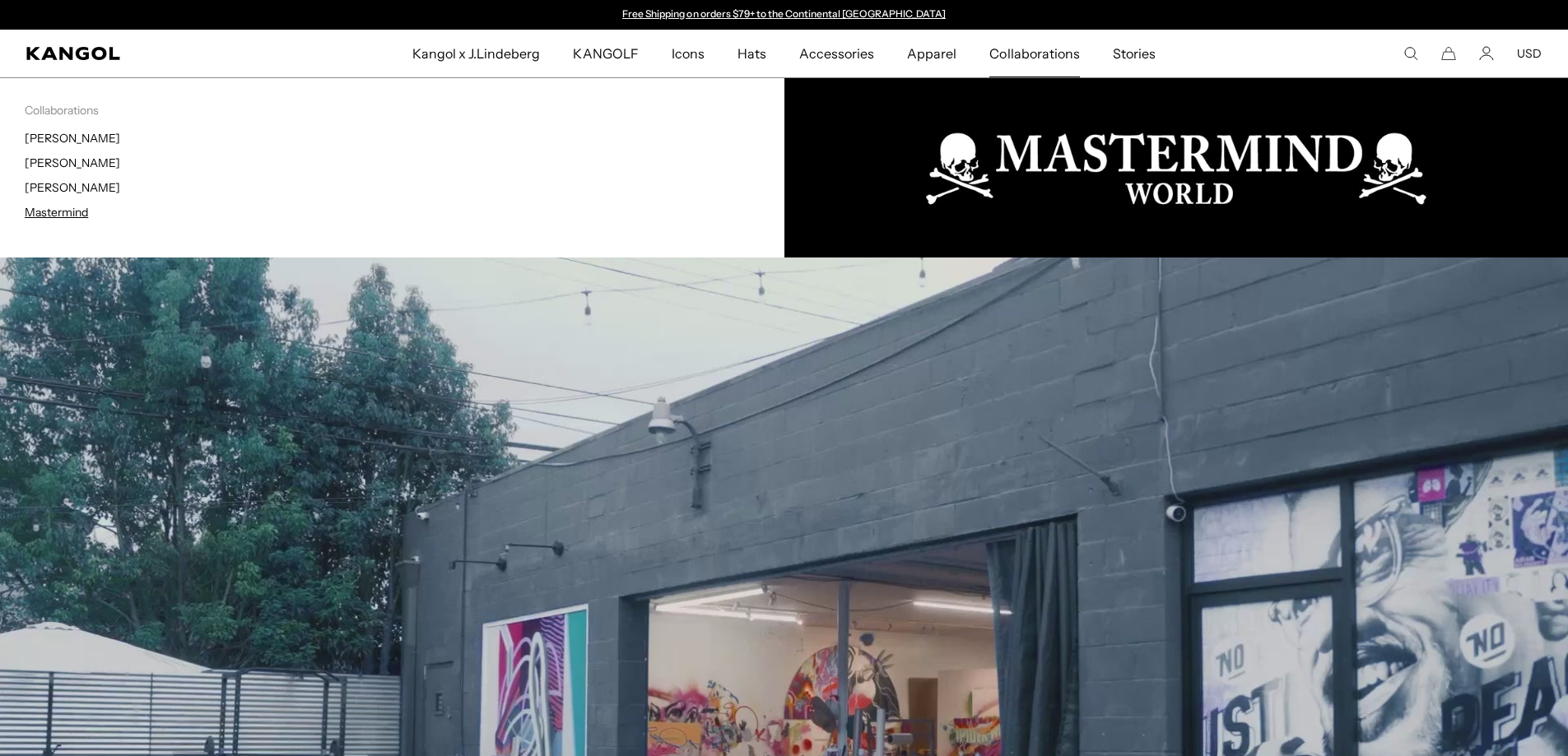
click at [61, 210] on link "Mastermind" at bounding box center [56, 212] width 63 height 15
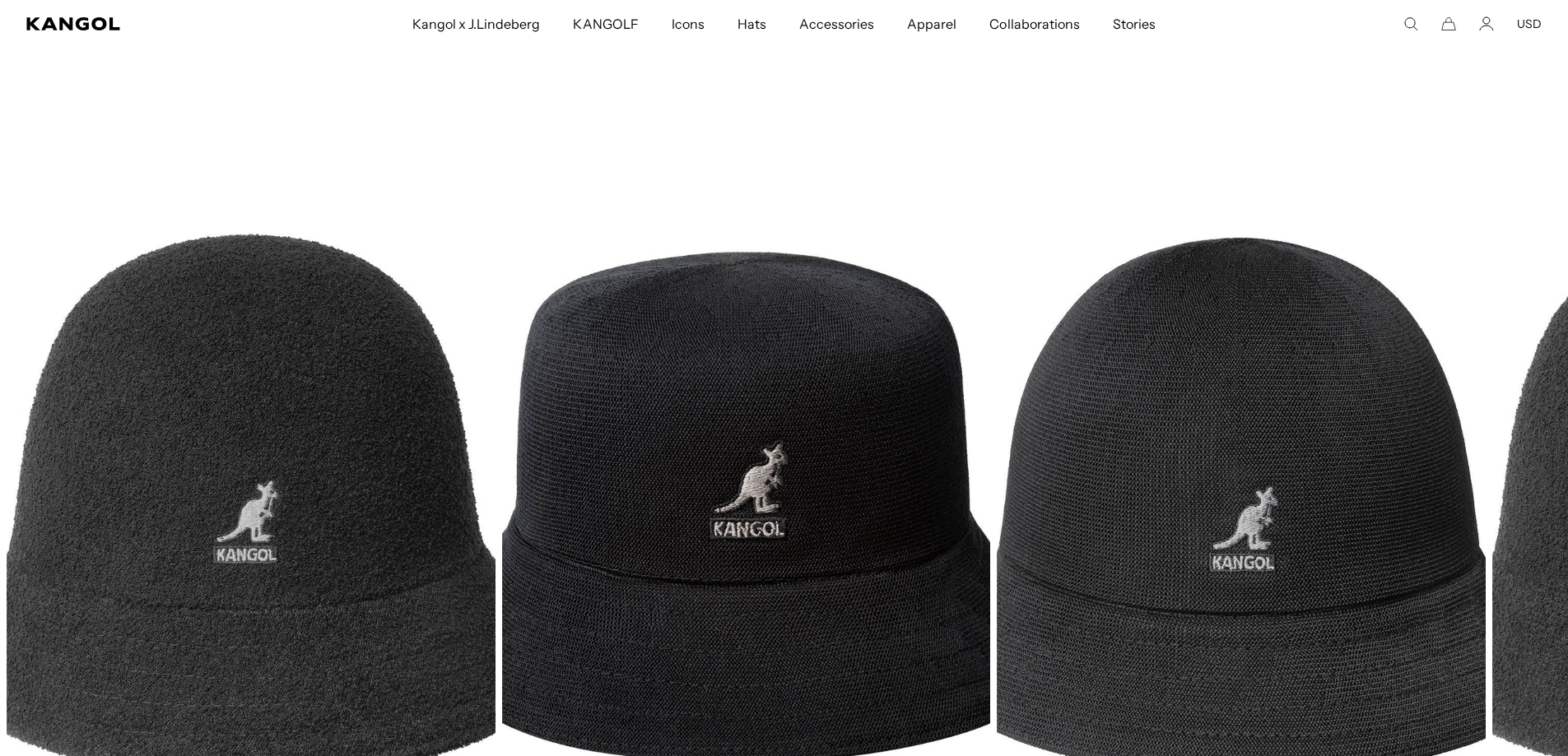
scroll to position [0, 339]
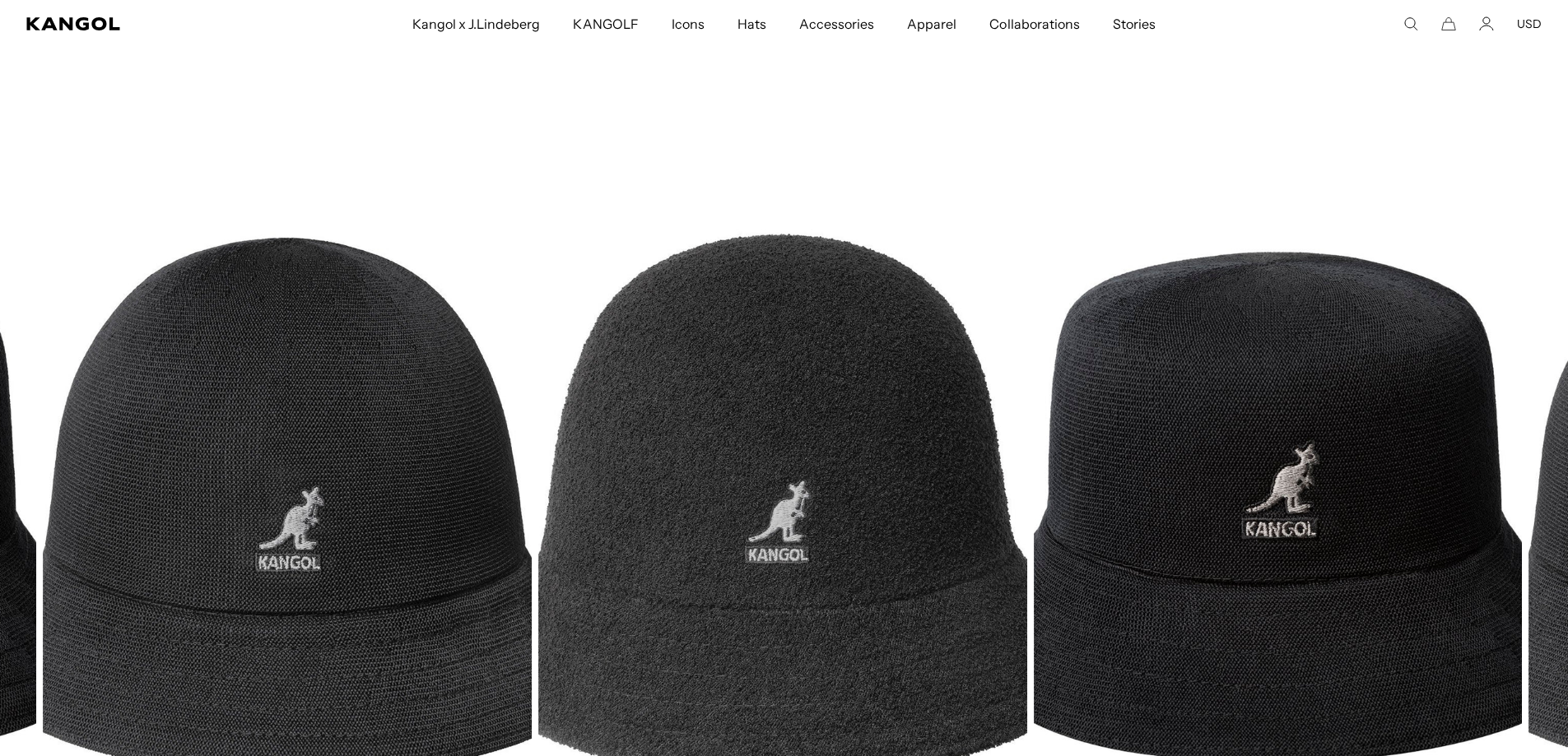
drag, startPoint x: 1387, startPoint y: 526, endPoint x: 588, endPoint y: 547, distance: 799.3
click at [0, 0] on img "3 of 3" at bounding box center [0, 0] width 0 height 0
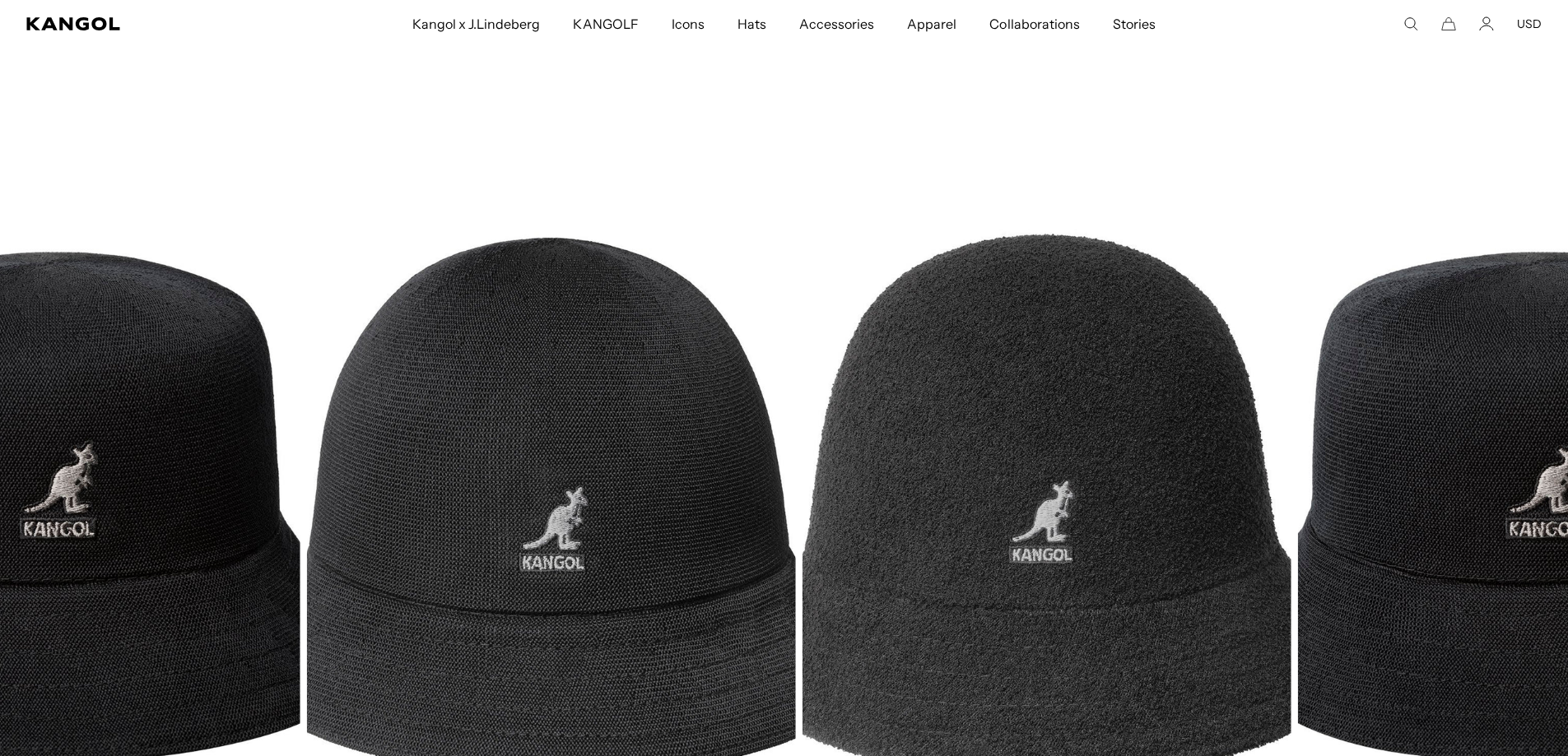
drag, startPoint x: 1218, startPoint y: 505, endPoint x: 33, endPoint y: 625, distance: 1191.1
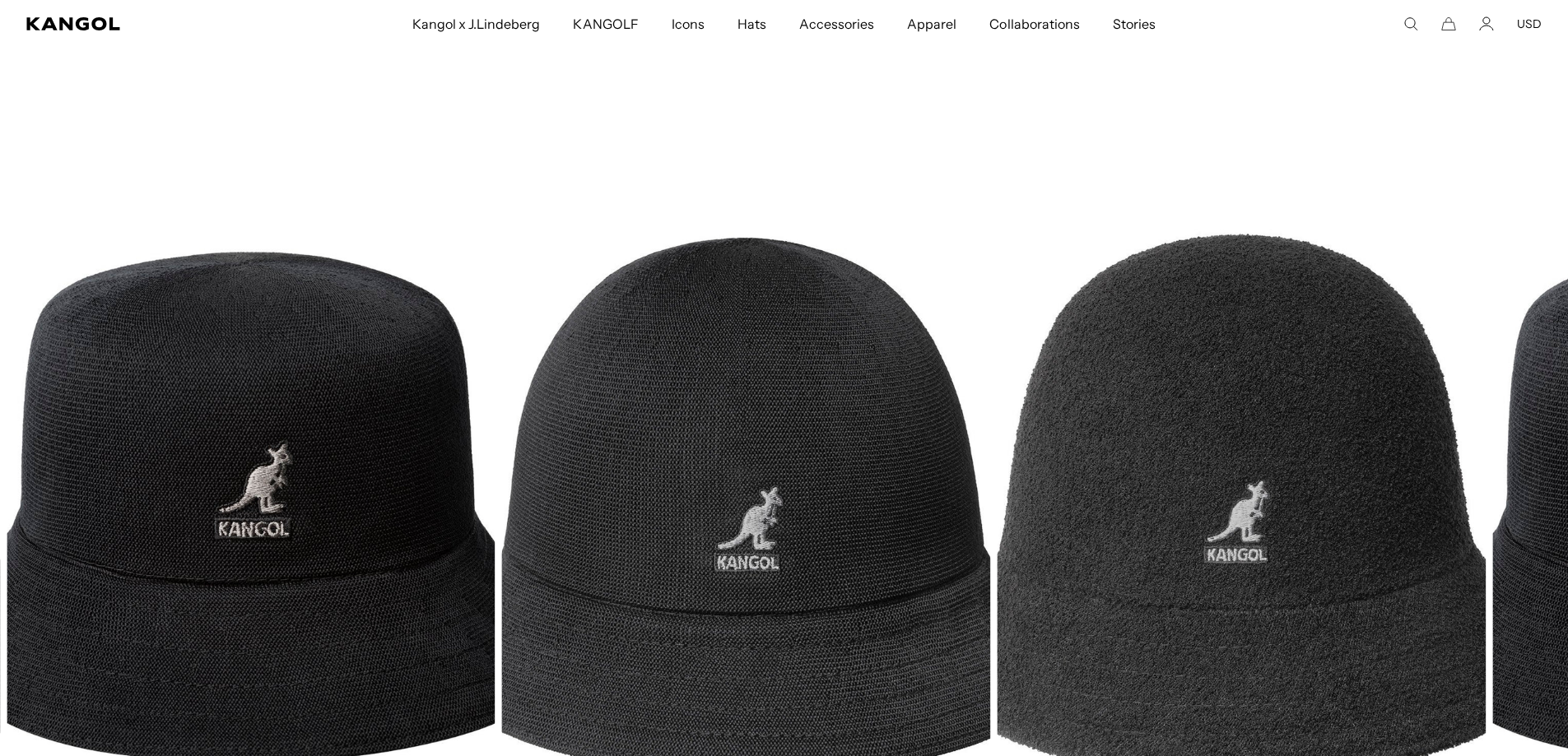
scroll to position [0, 0]
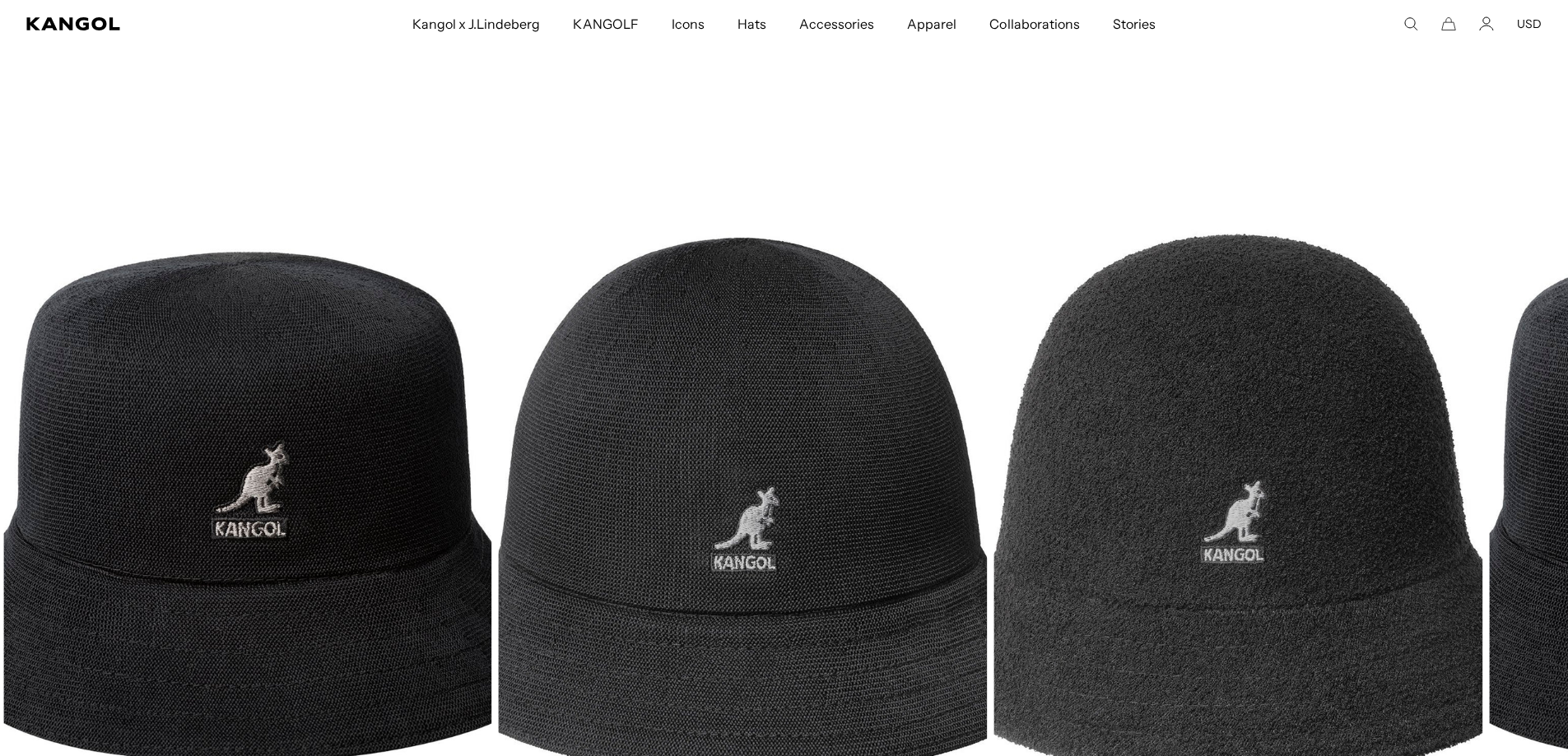
drag, startPoint x: 1212, startPoint y: 563, endPoint x: -276, endPoint y: 692, distance: 1493.6
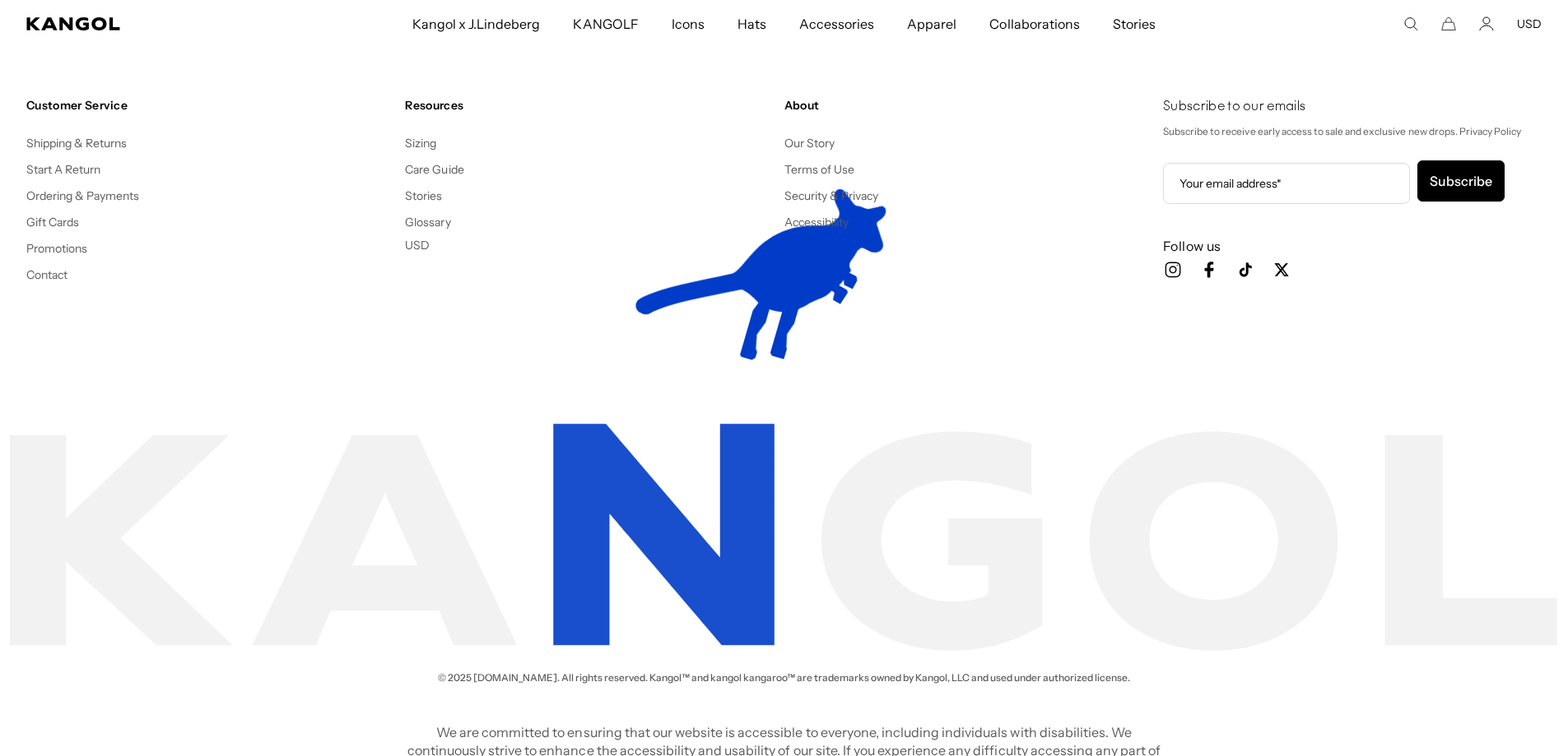
scroll to position [0, 339]
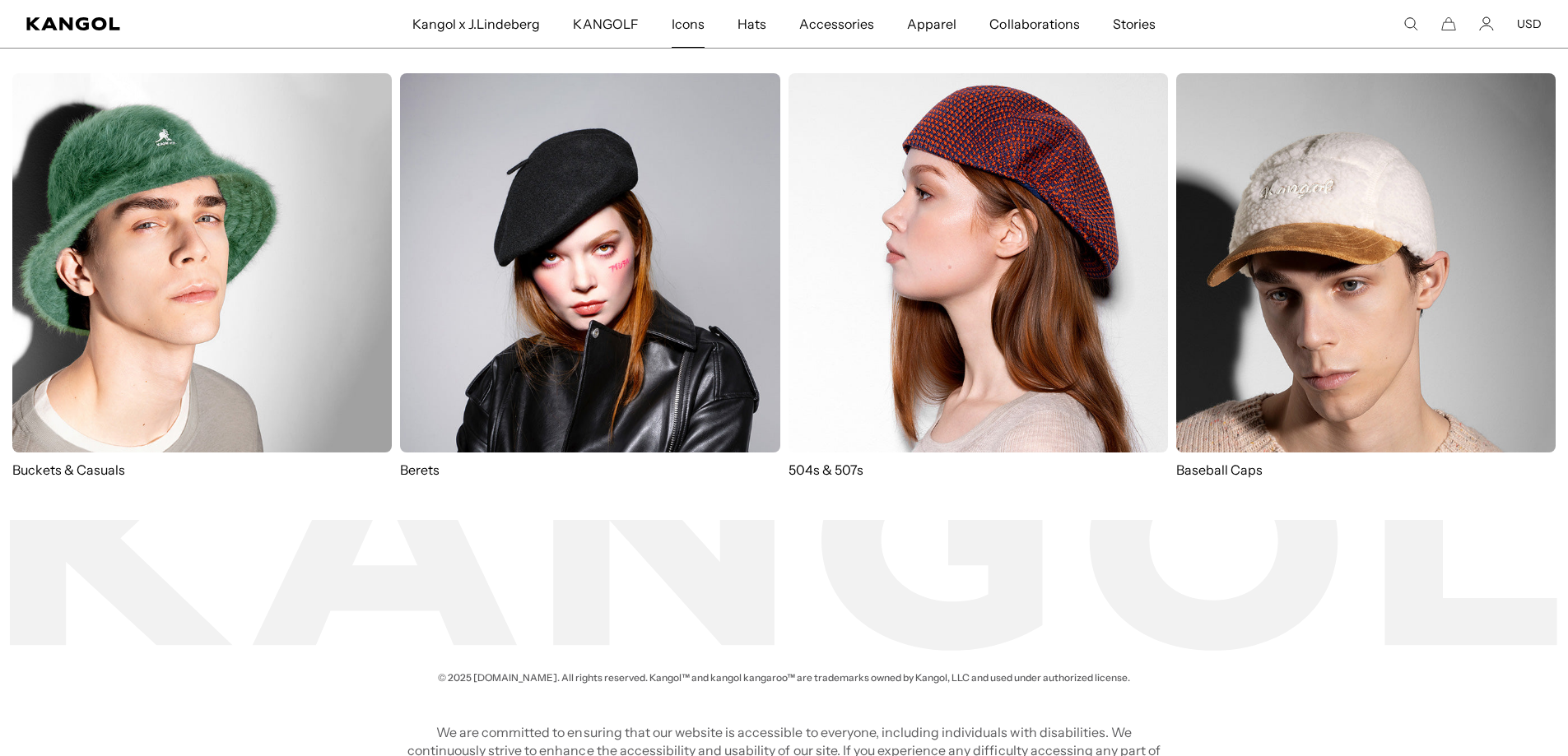
click at [677, 24] on span "Icons" at bounding box center [687, 24] width 33 height 47
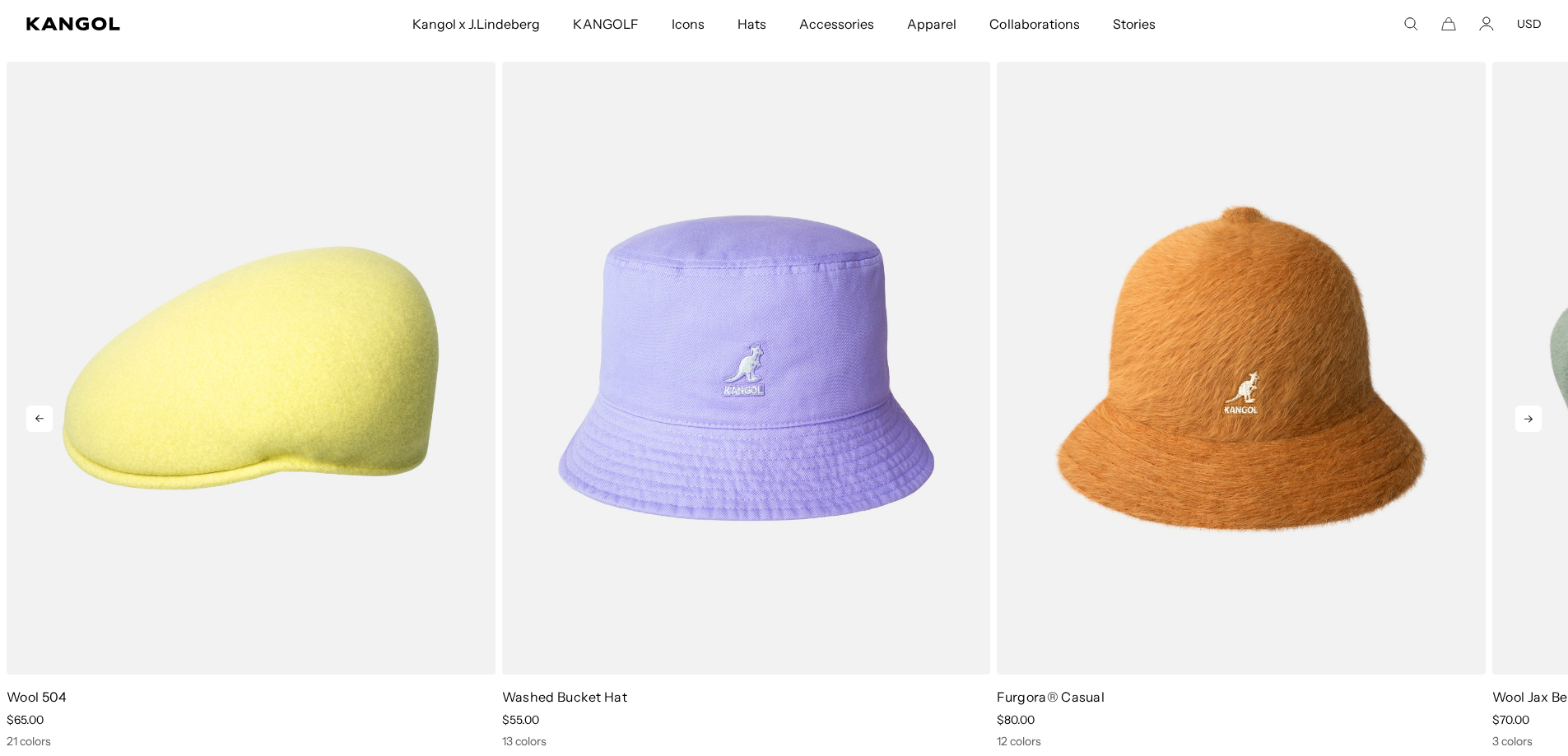
click at [33, 417] on icon at bounding box center [39, 418] width 27 height 27
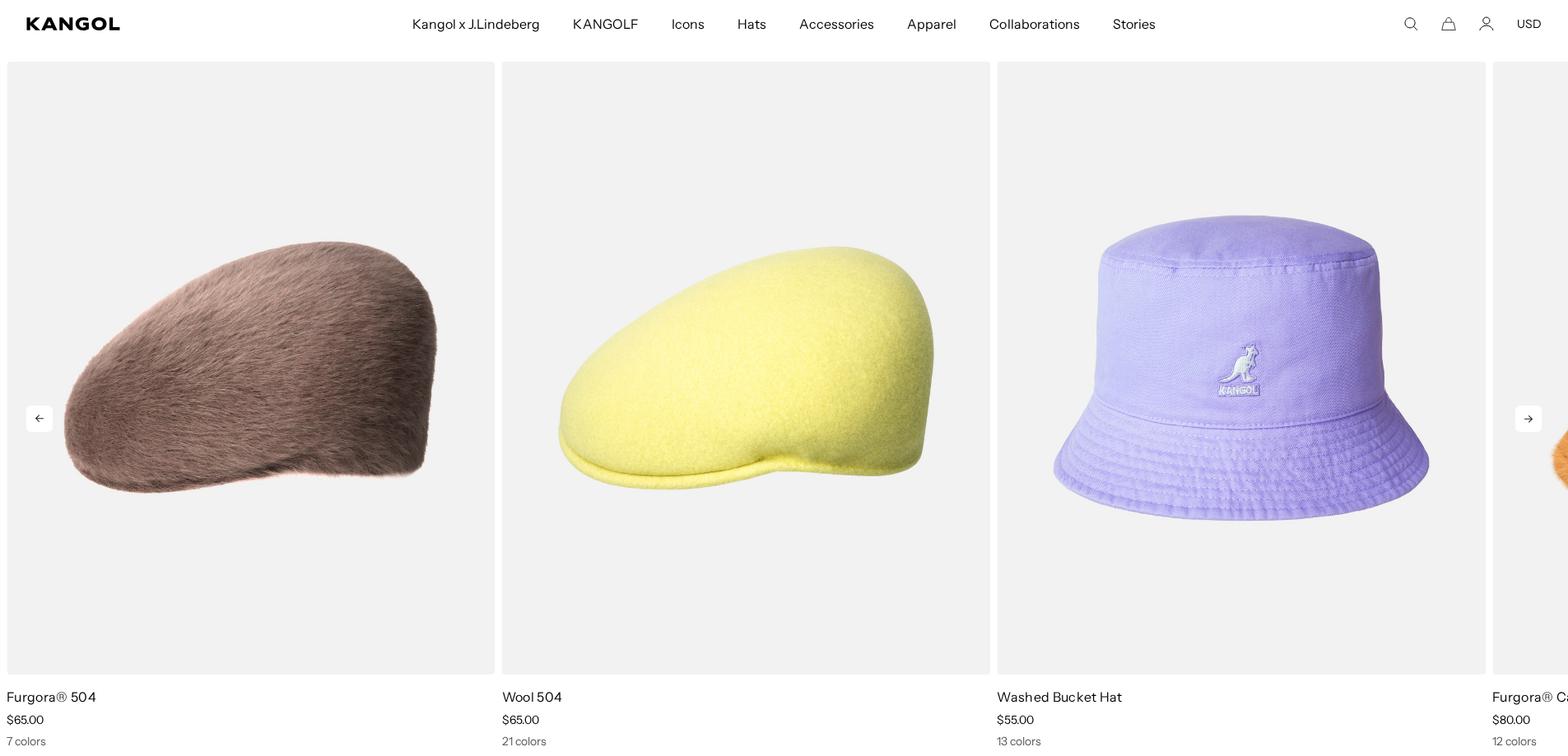
click at [33, 417] on icon at bounding box center [39, 418] width 27 height 27
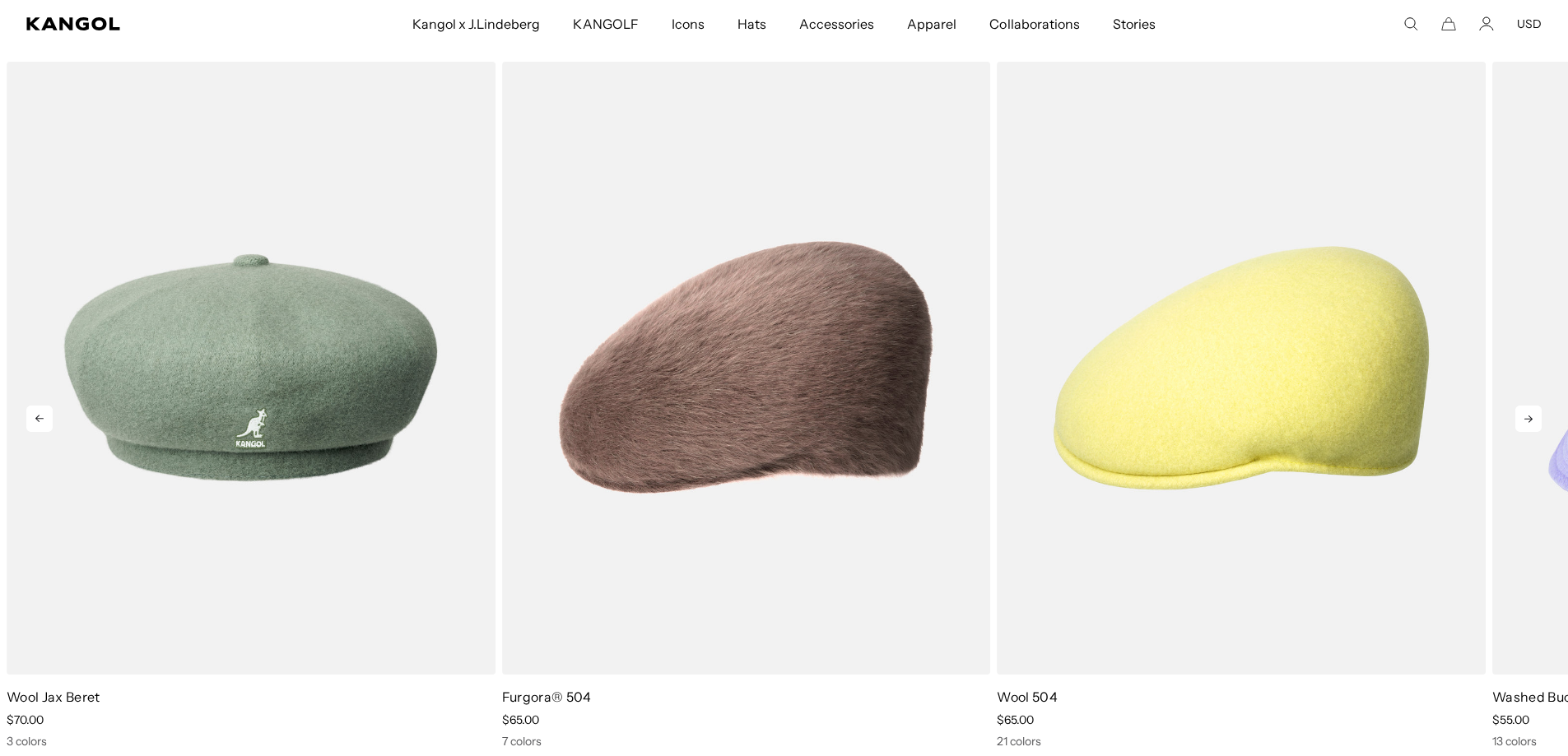
click at [33, 417] on icon at bounding box center [39, 418] width 27 height 27
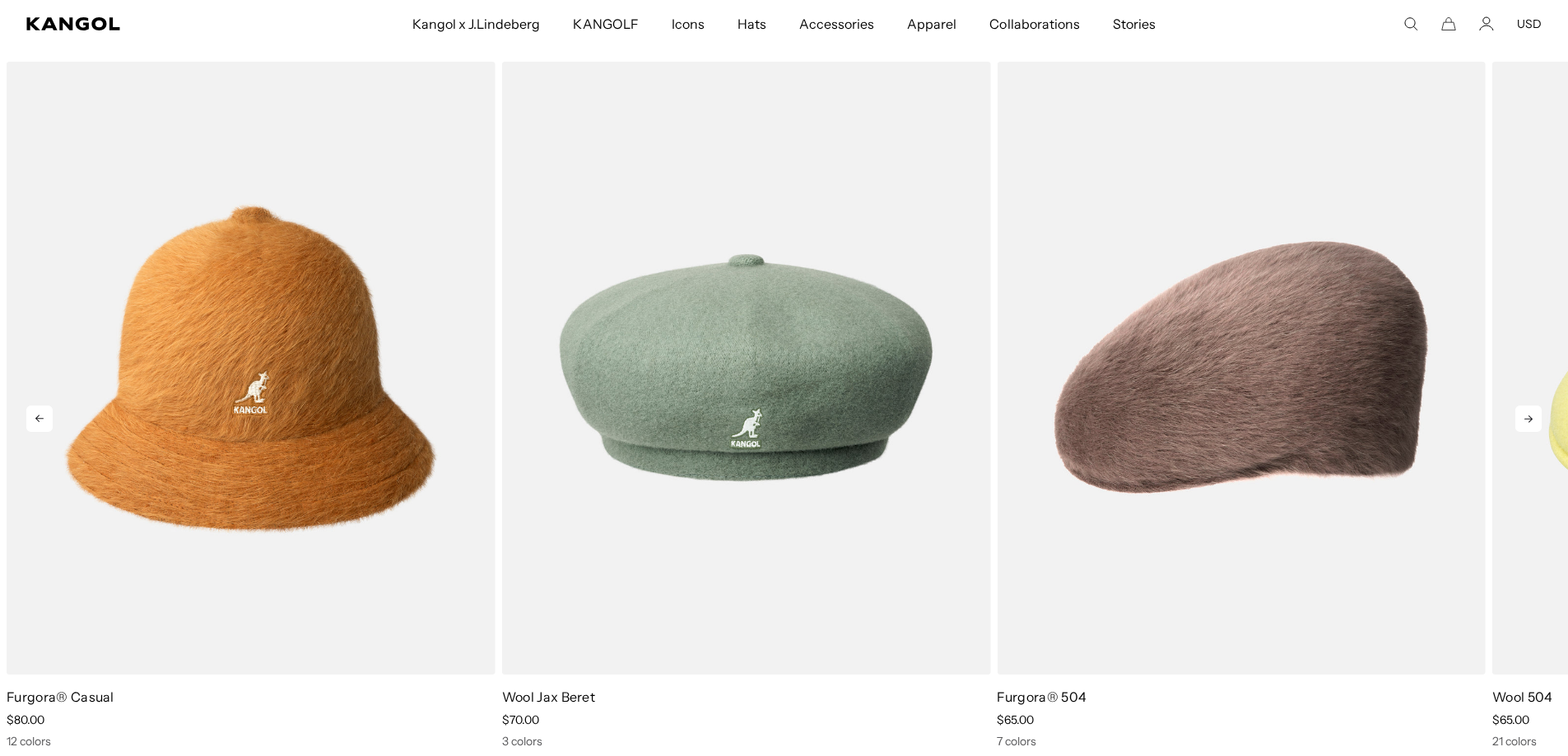
click at [33, 417] on icon at bounding box center [39, 418] width 27 height 27
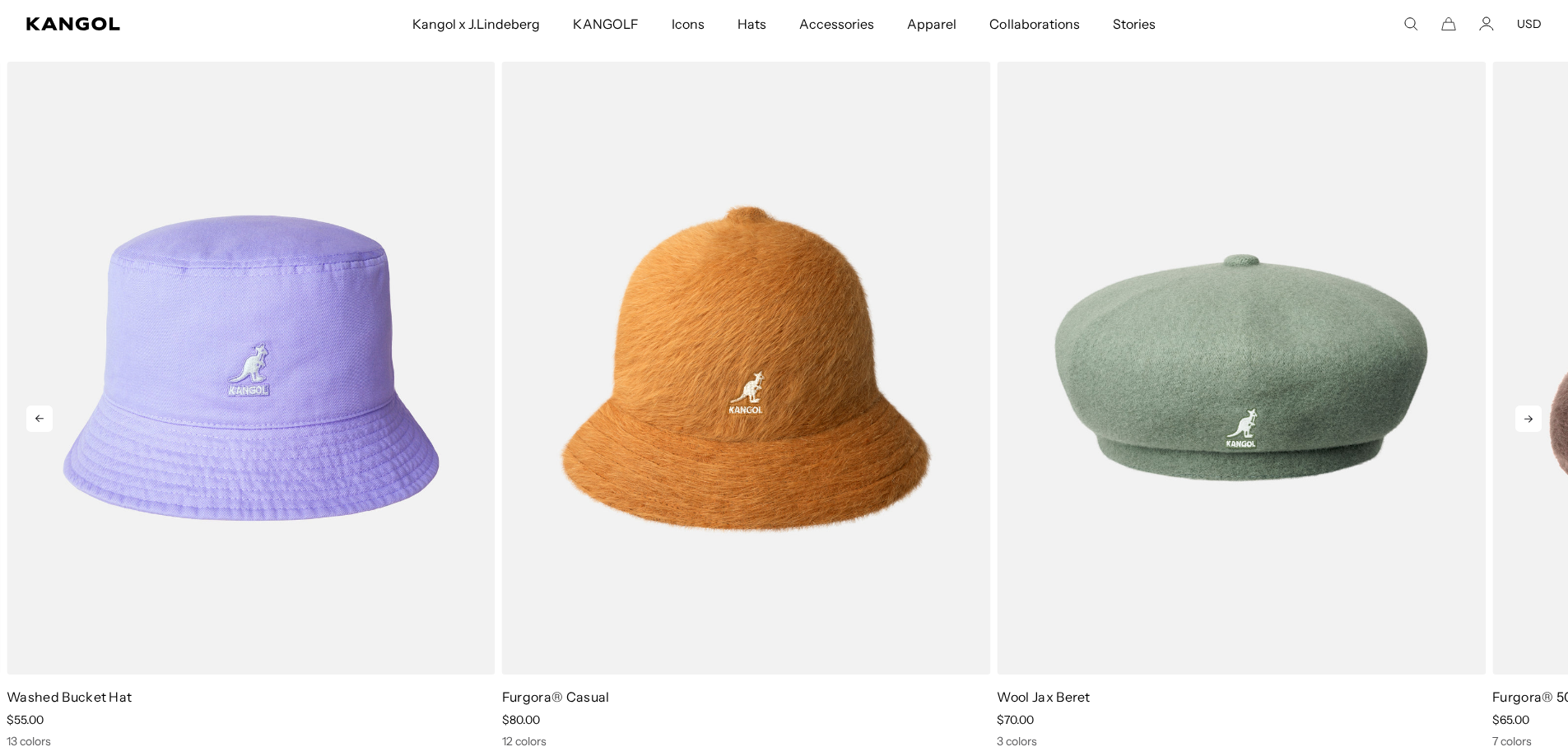
click at [33, 417] on icon at bounding box center [39, 418] width 27 height 27
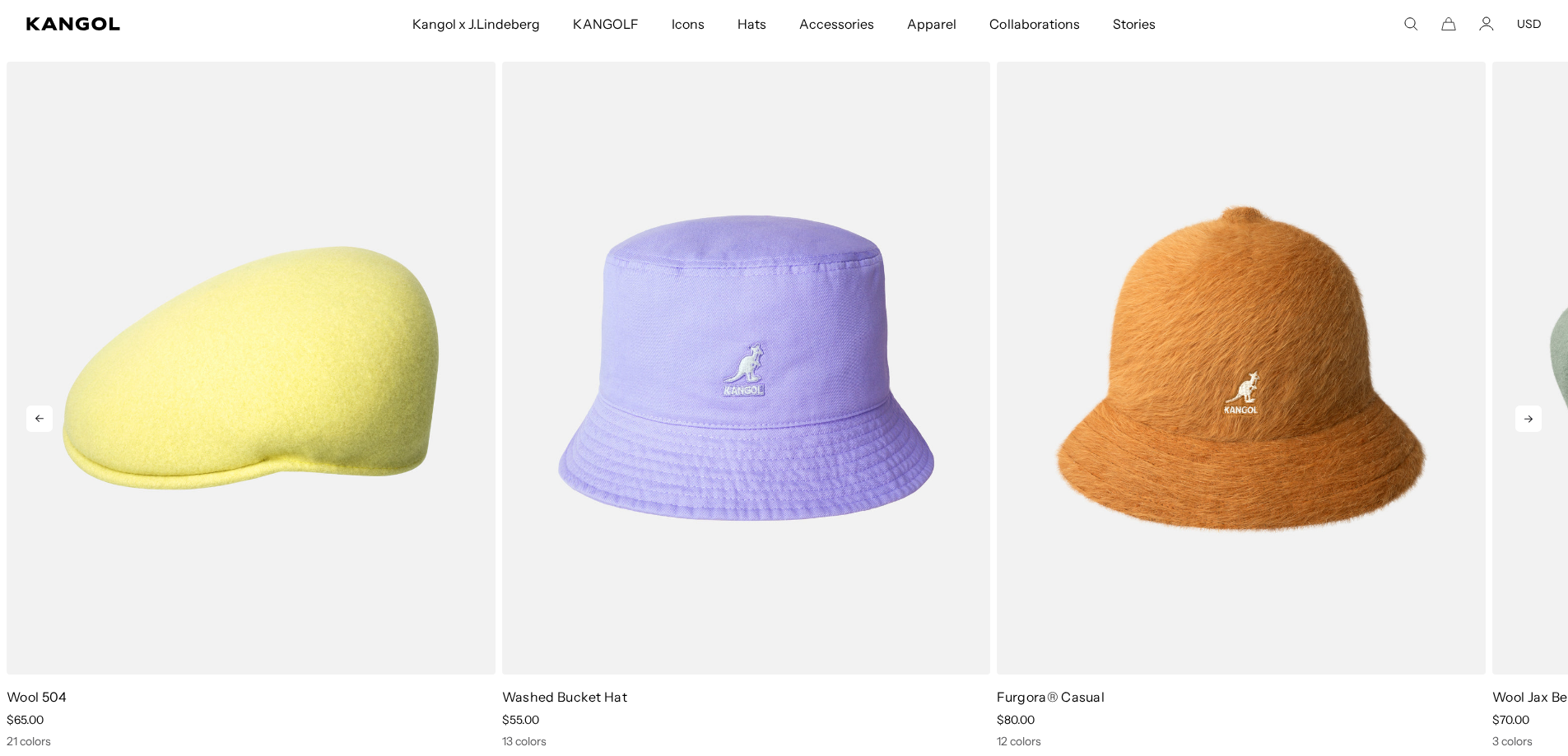
click at [33, 417] on icon at bounding box center [39, 418] width 27 height 27
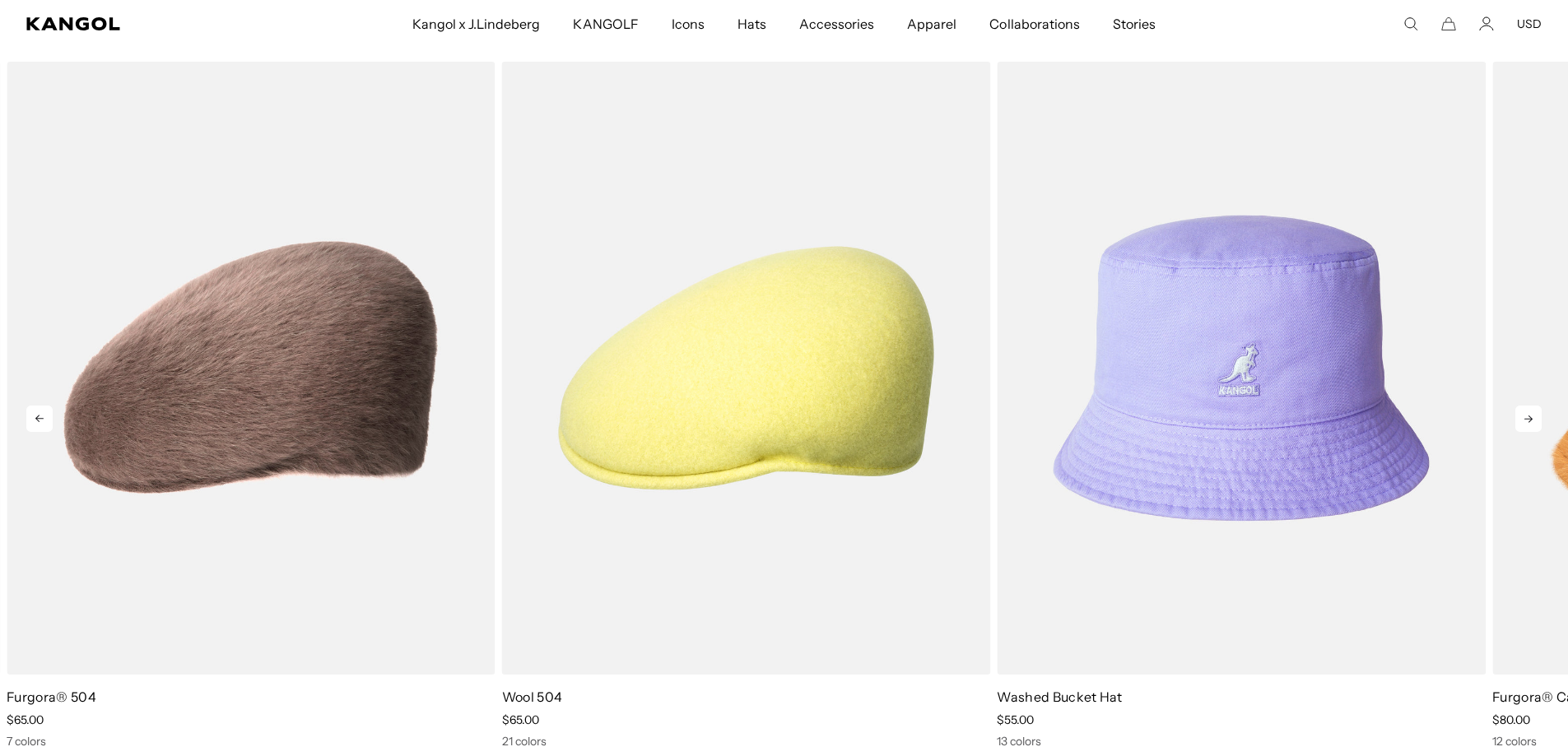
scroll to position [0, 339]
click at [33, 417] on icon at bounding box center [39, 418] width 27 height 27
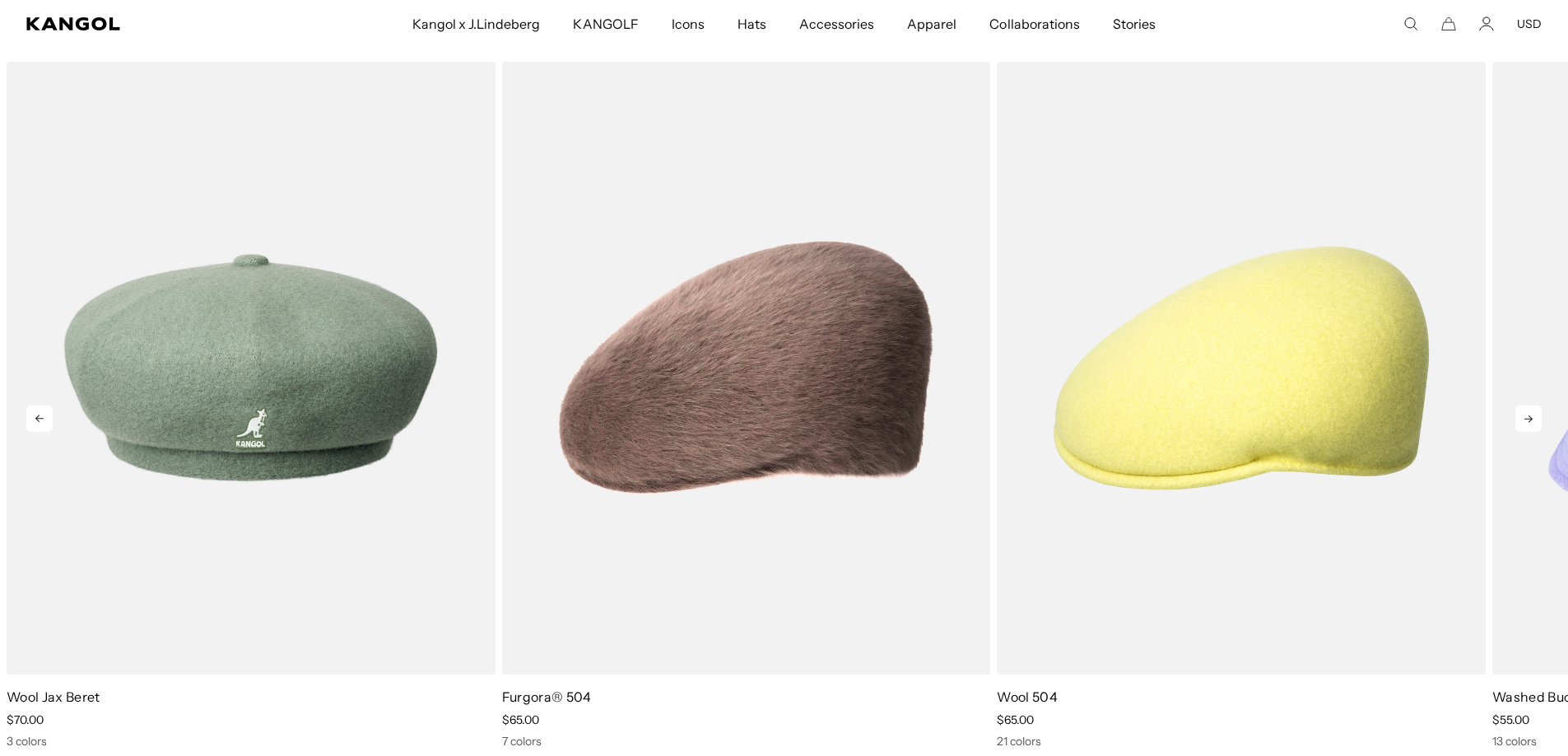
click at [33, 417] on icon at bounding box center [39, 418] width 27 height 27
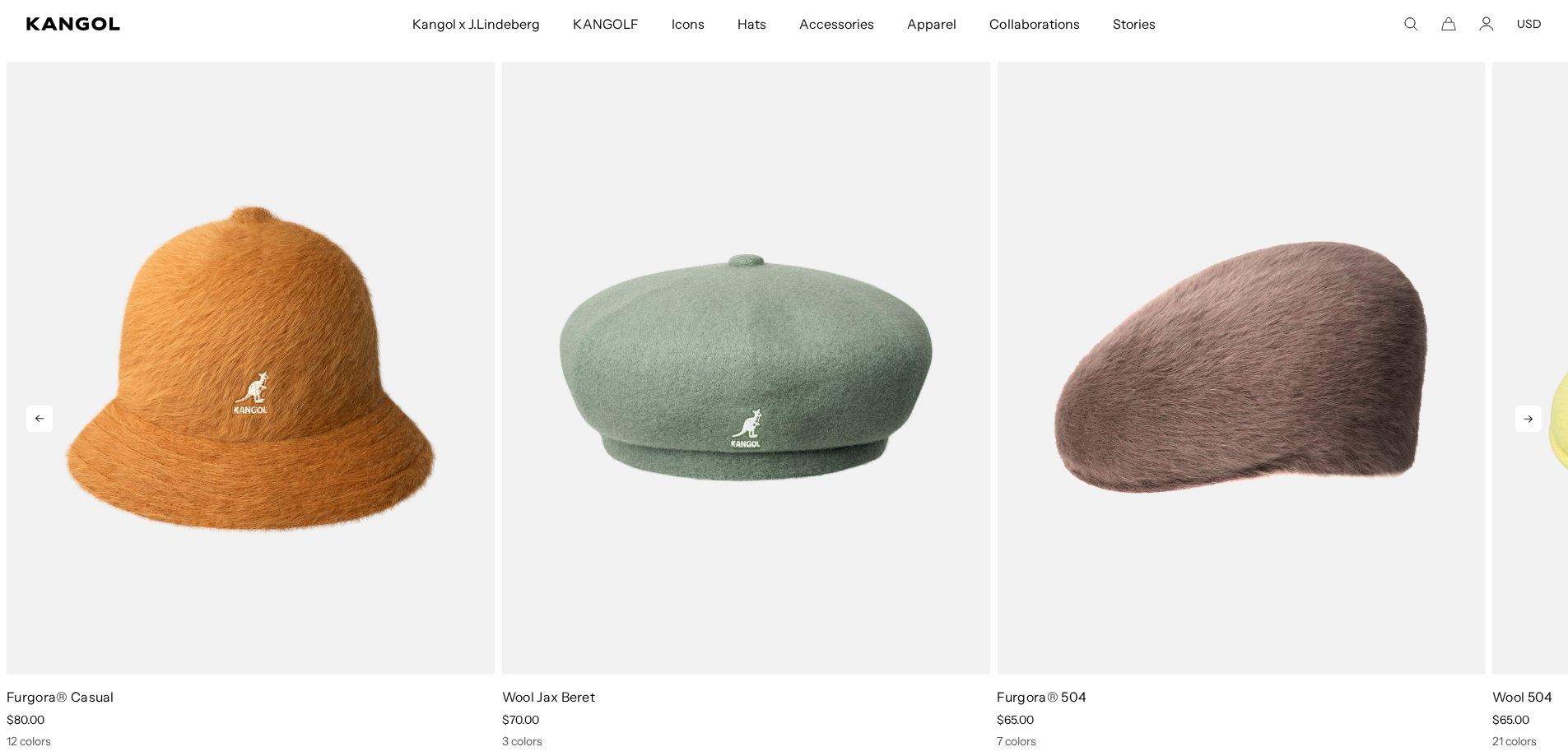
click at [33, 417] on icon at bounding box center [39, 418] width 27 height 27
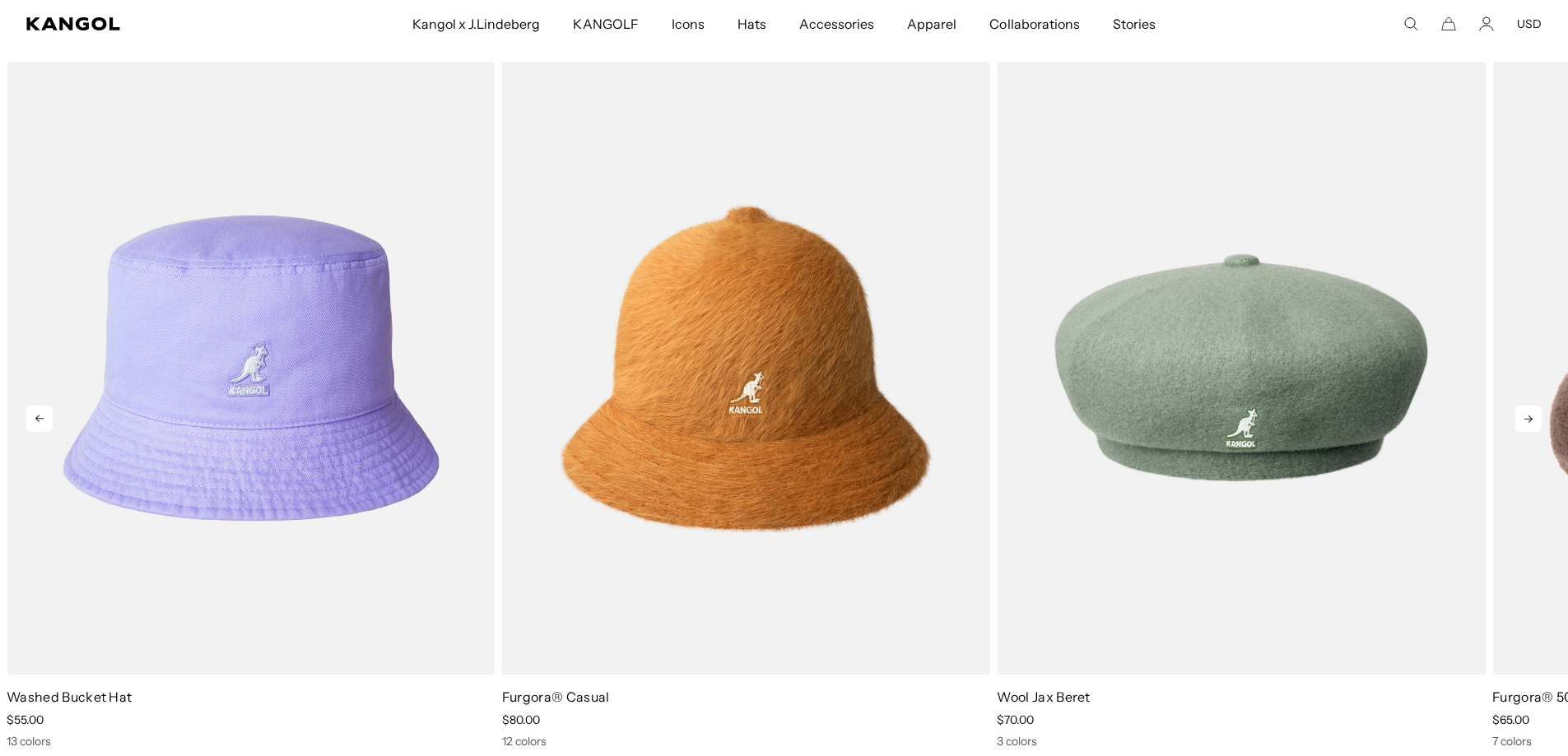
click at [33, 417] on icon at bounding box center [39, 418] width 27 height 27
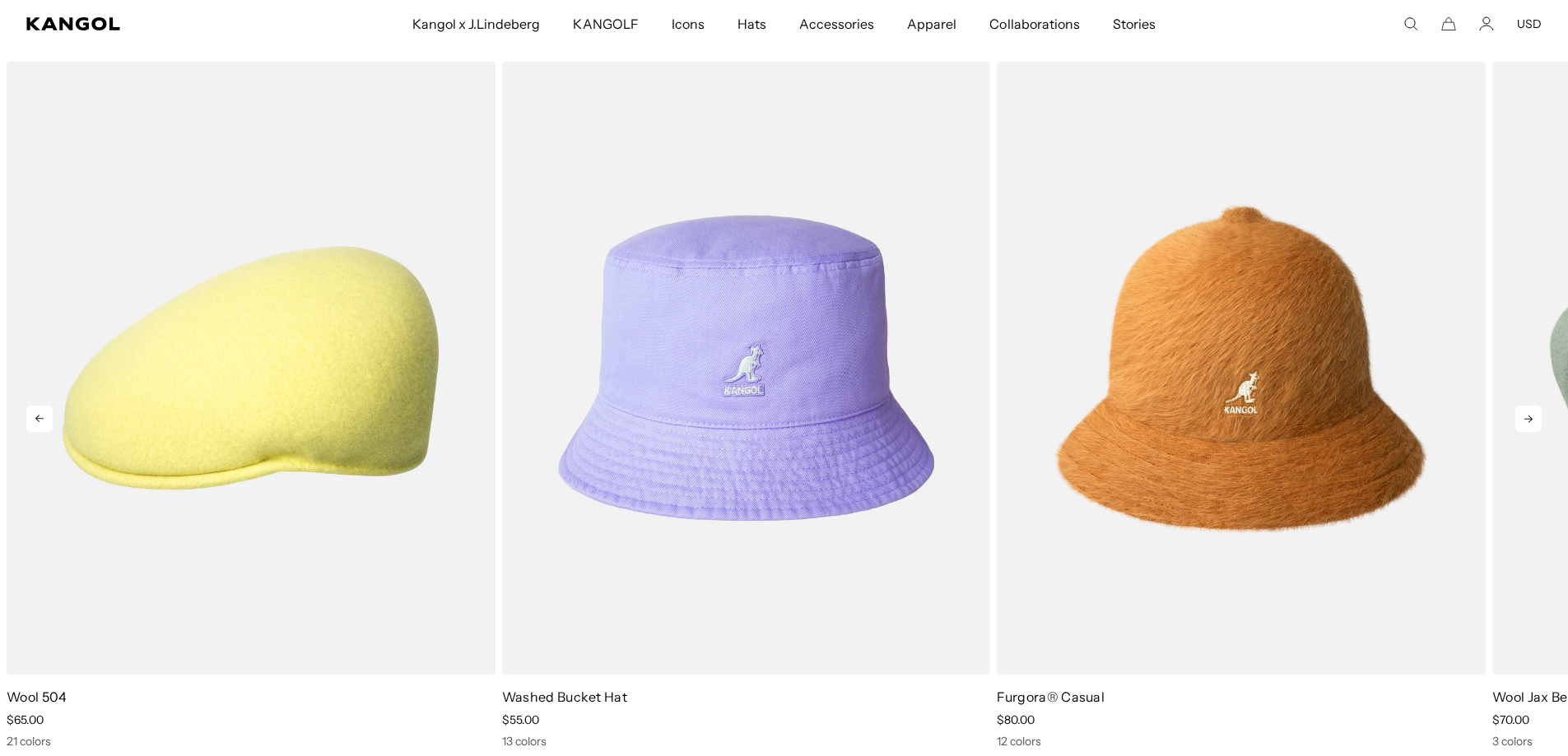
click at [33, 417] on icon at bounding box center [39, 418] width 27 height 27
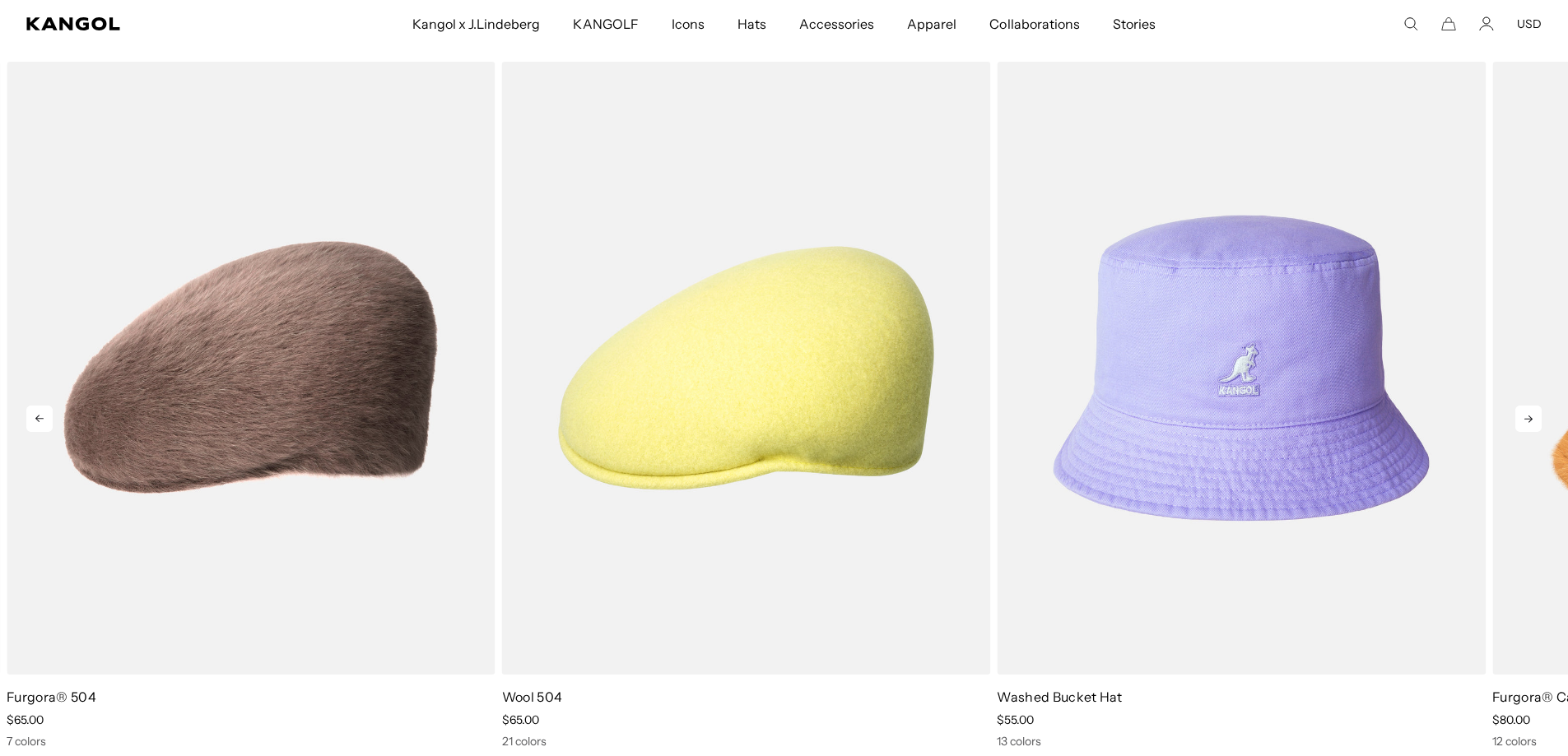
click at [33, 417] on icon at bounding box center [39, 418] width 27 height 27
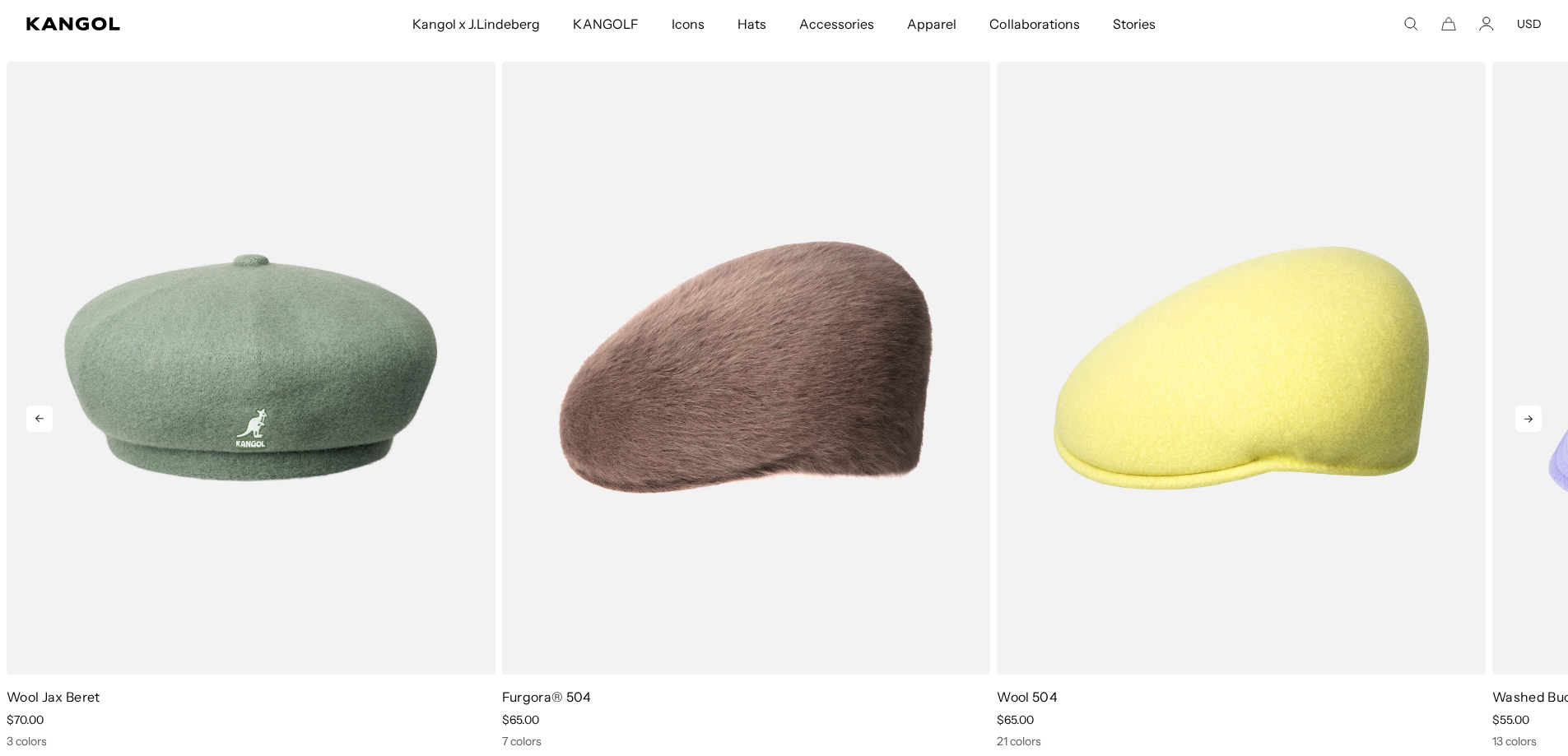
click at [33, 417] on icon at bounding box center [39, 418] width 27 height 27
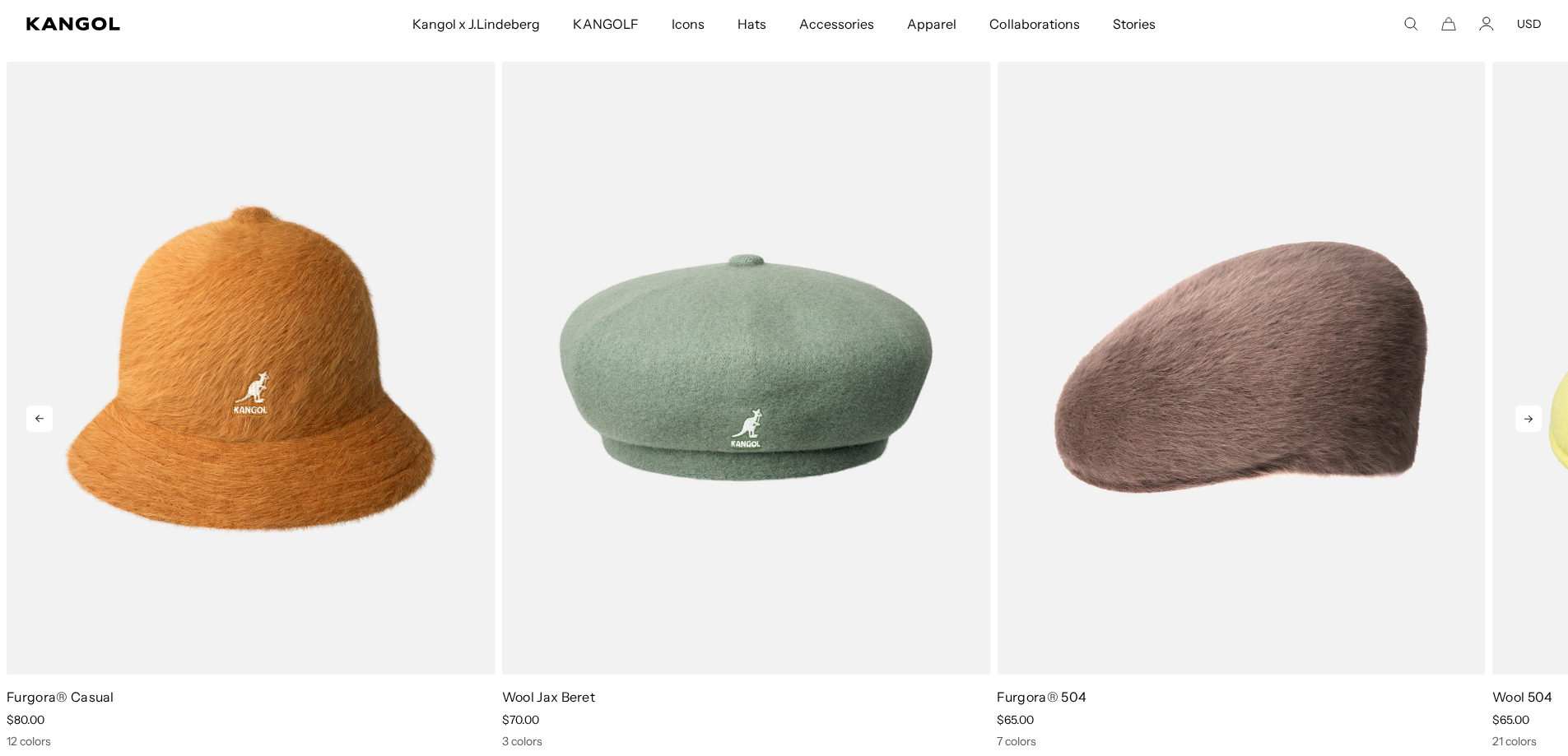
scroll to position [0, 0]
click at [33, 417] on icon at bounding box center [39, 418] width 27 height 27
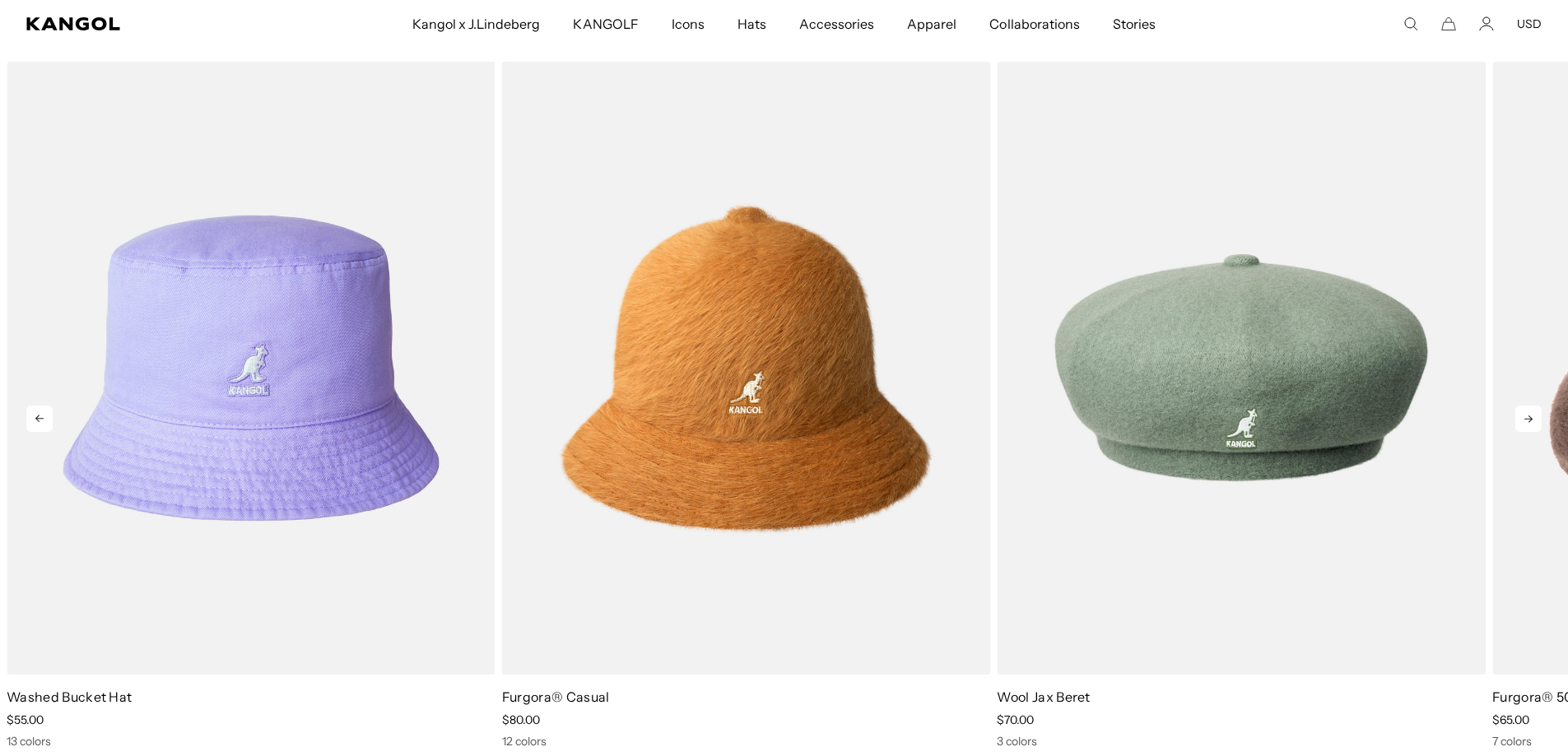
click at [33, 418] on icon at bounding box center [39, 418] width 27 height 27
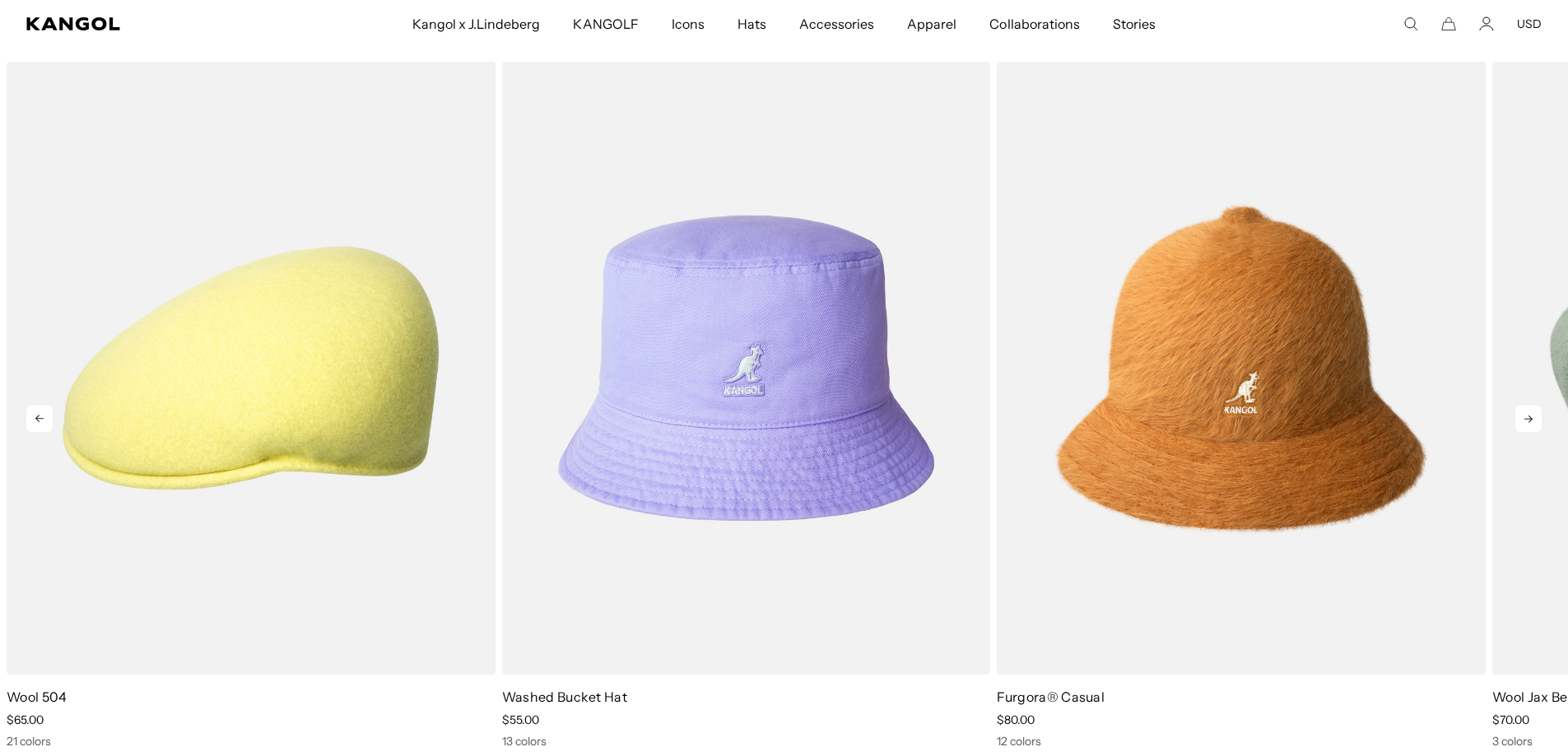
click at [33, 418] on icon at bounding box center [39, 418] width 27 height 27
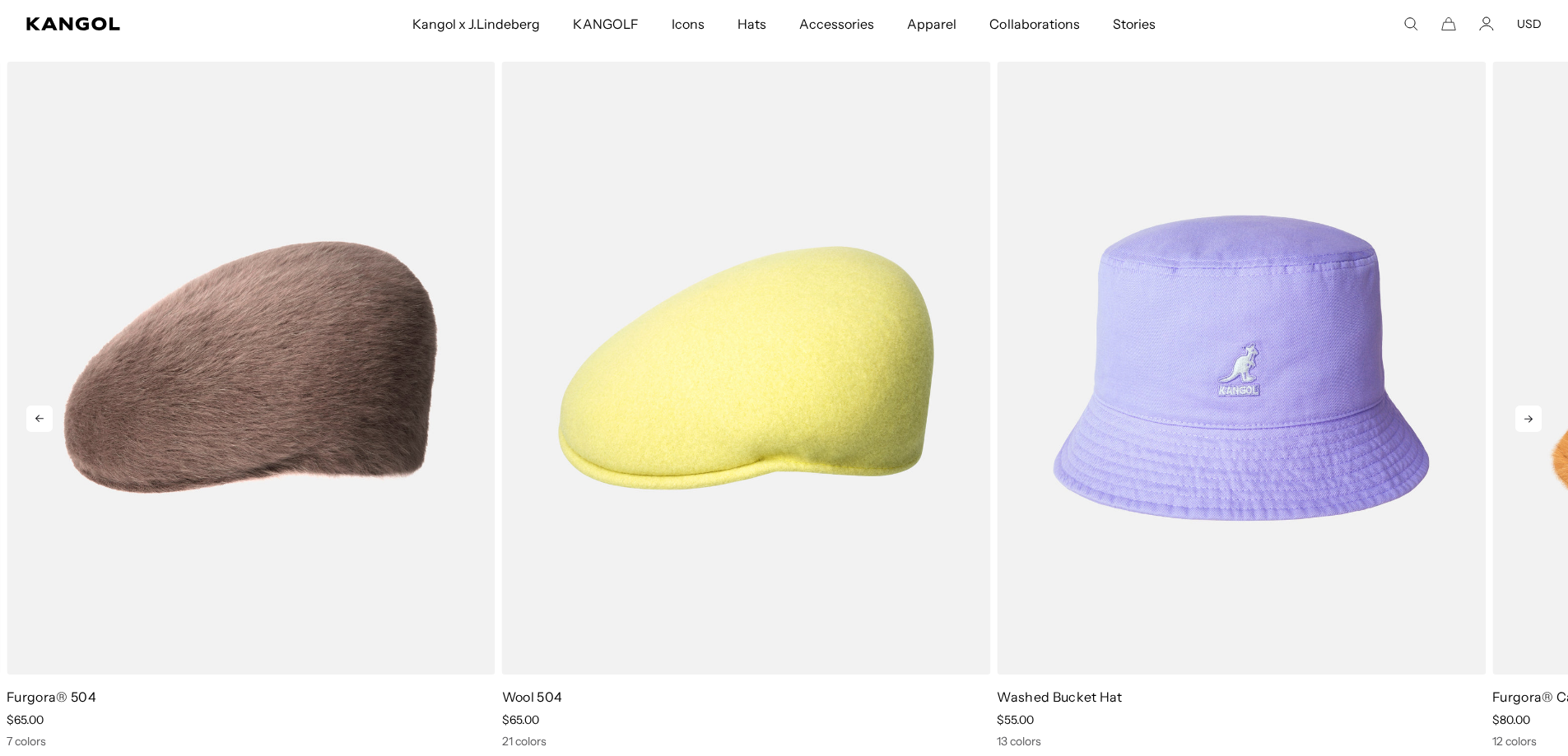
click at [33, 418] on icon at bounding box center [39, 418] width 27 height 27
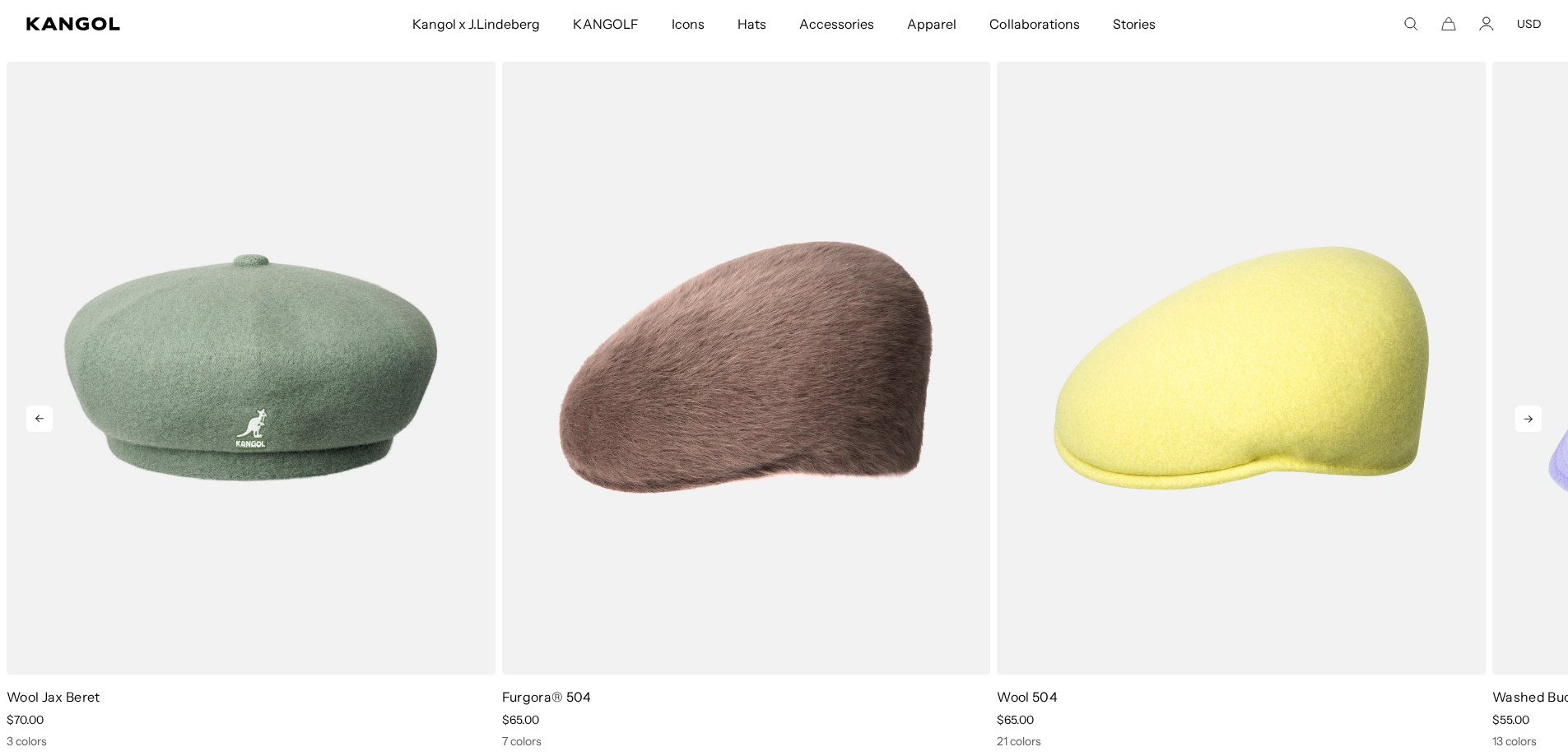
click at [33, 418] on icon at bounding box center [39, 418] width 27 height 27
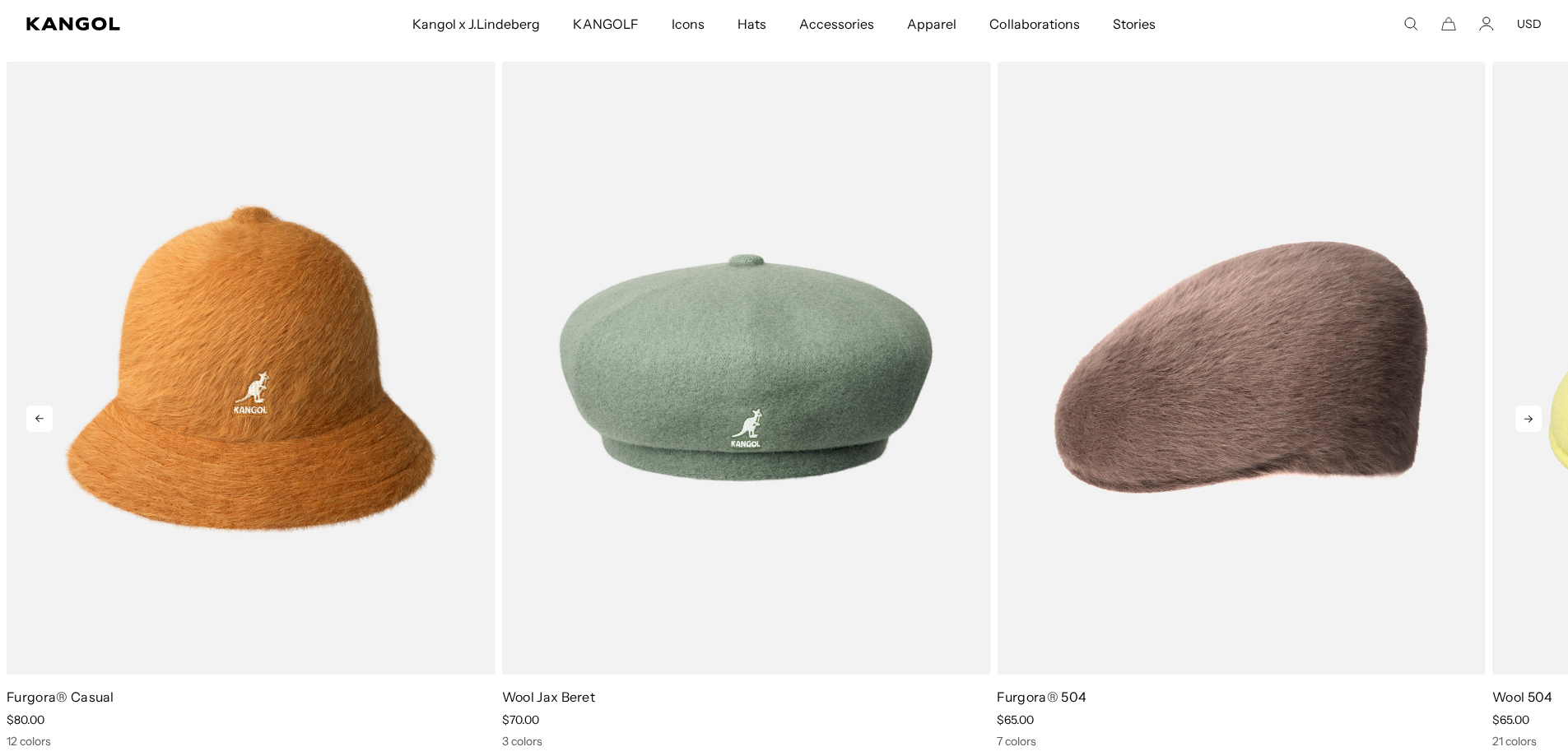
click at [33, 418] on icon at bounding box center [39, 418] width 27 height 27
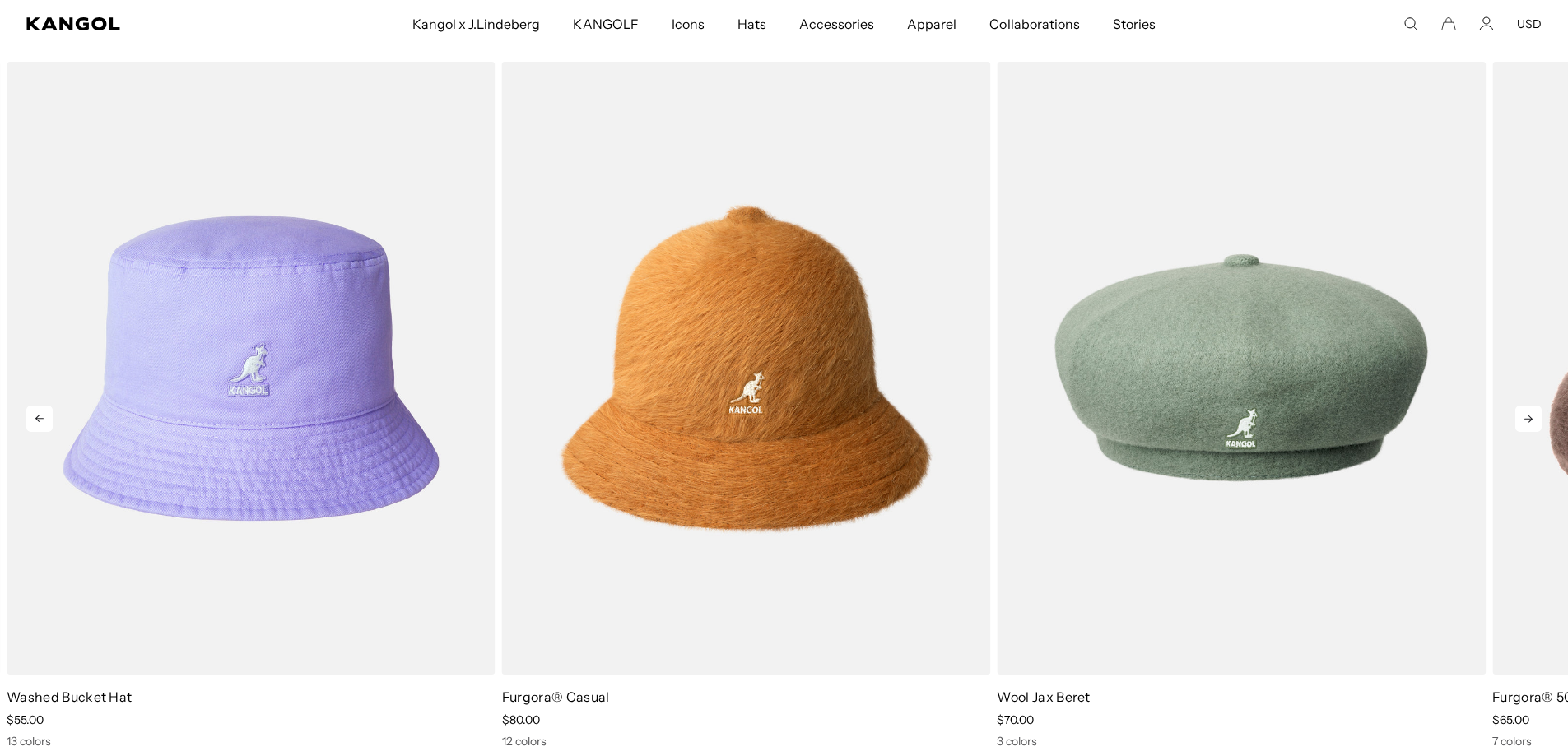
click at [33, 418] on icon at bounding box center [39, 418] width 27 height 27
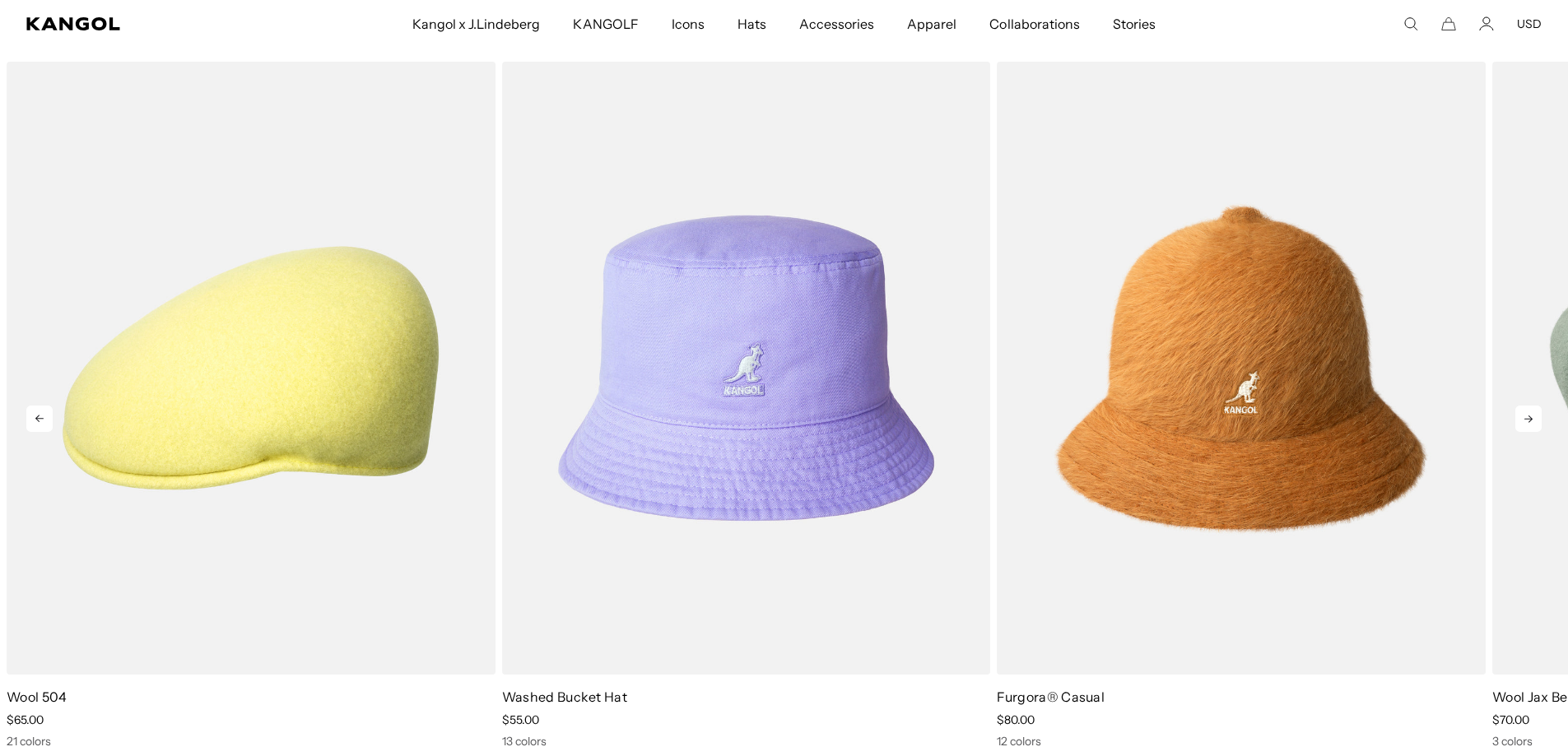
click at [33, 418] on icon at bounding box center [39, 418] width 27 height 27
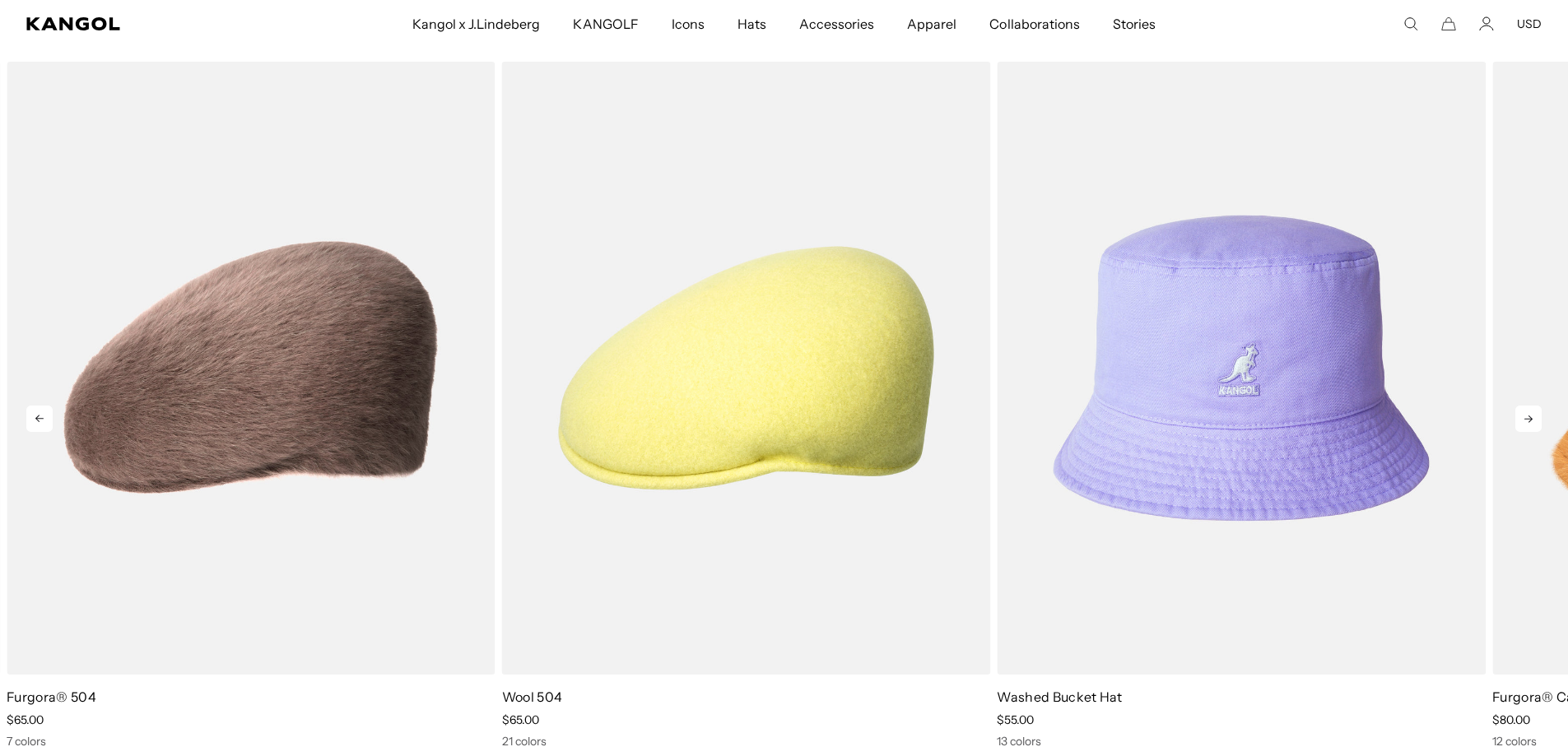
click at [33, 418] on icon at bounding box center [39, 418] width 27 height 27
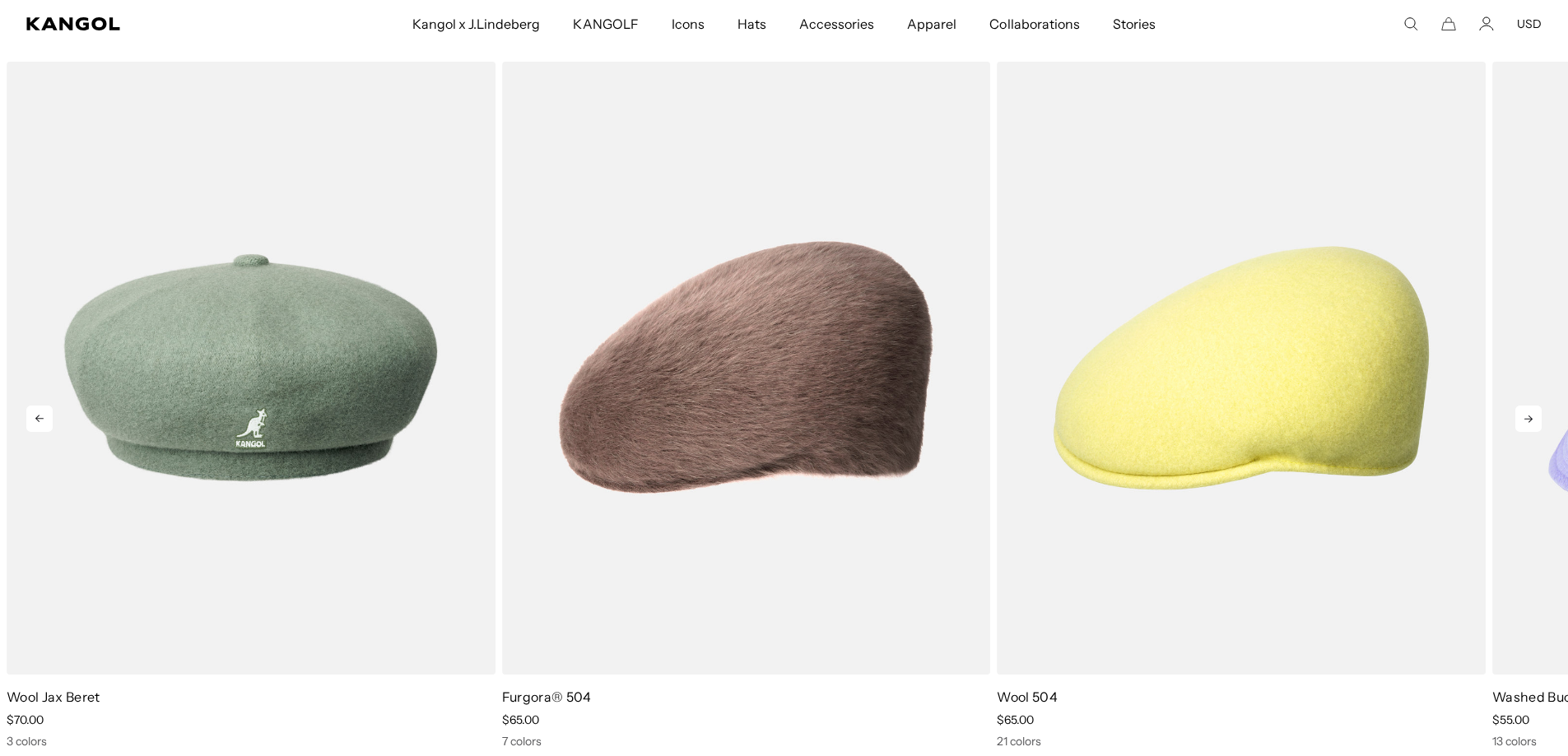
scroll to position [0, 339]
click at [33, 418] on icon at bounding box center [39, 418] width 27 height 27
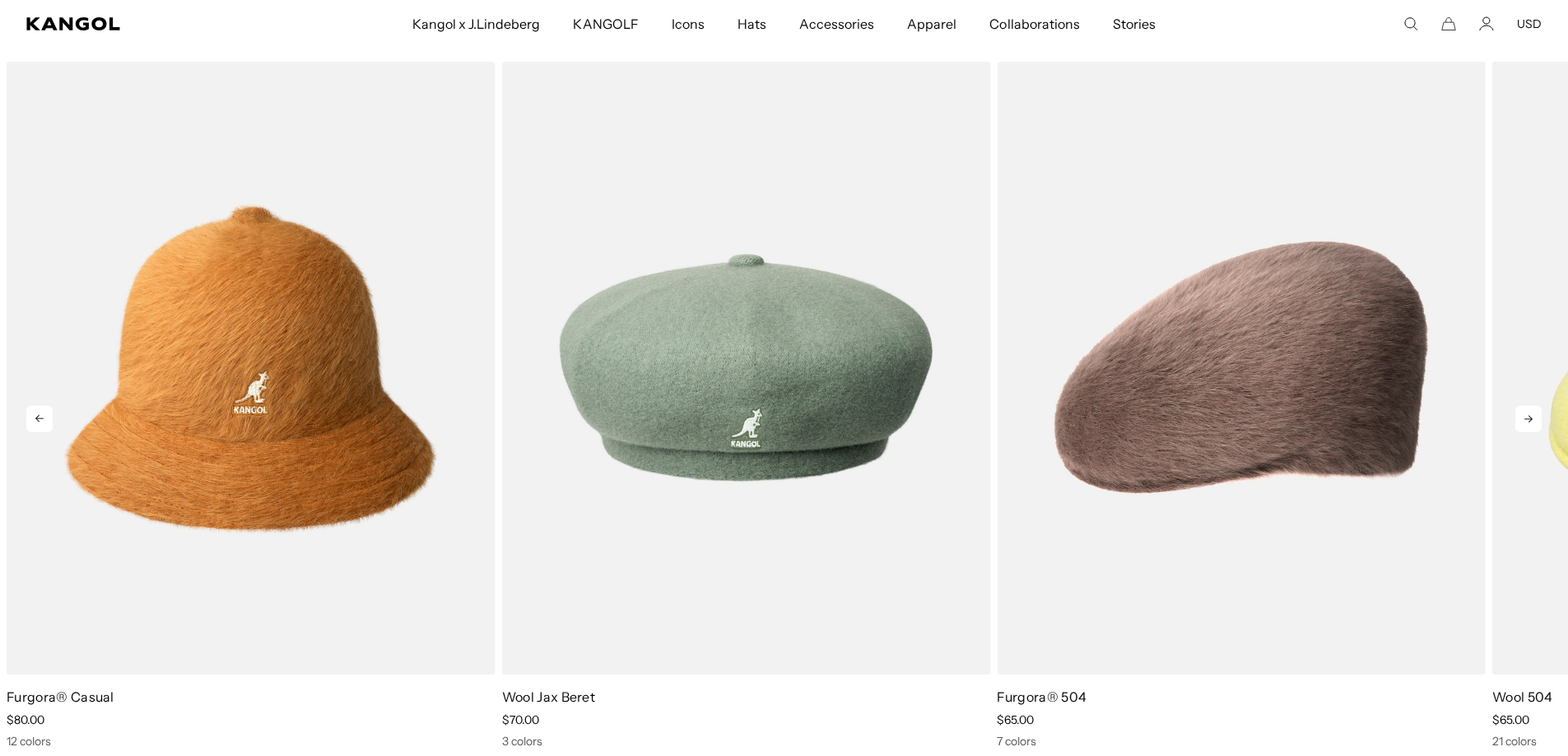
click at [33, 418] on icon at bounding box center [39, 418] width 27 height 27
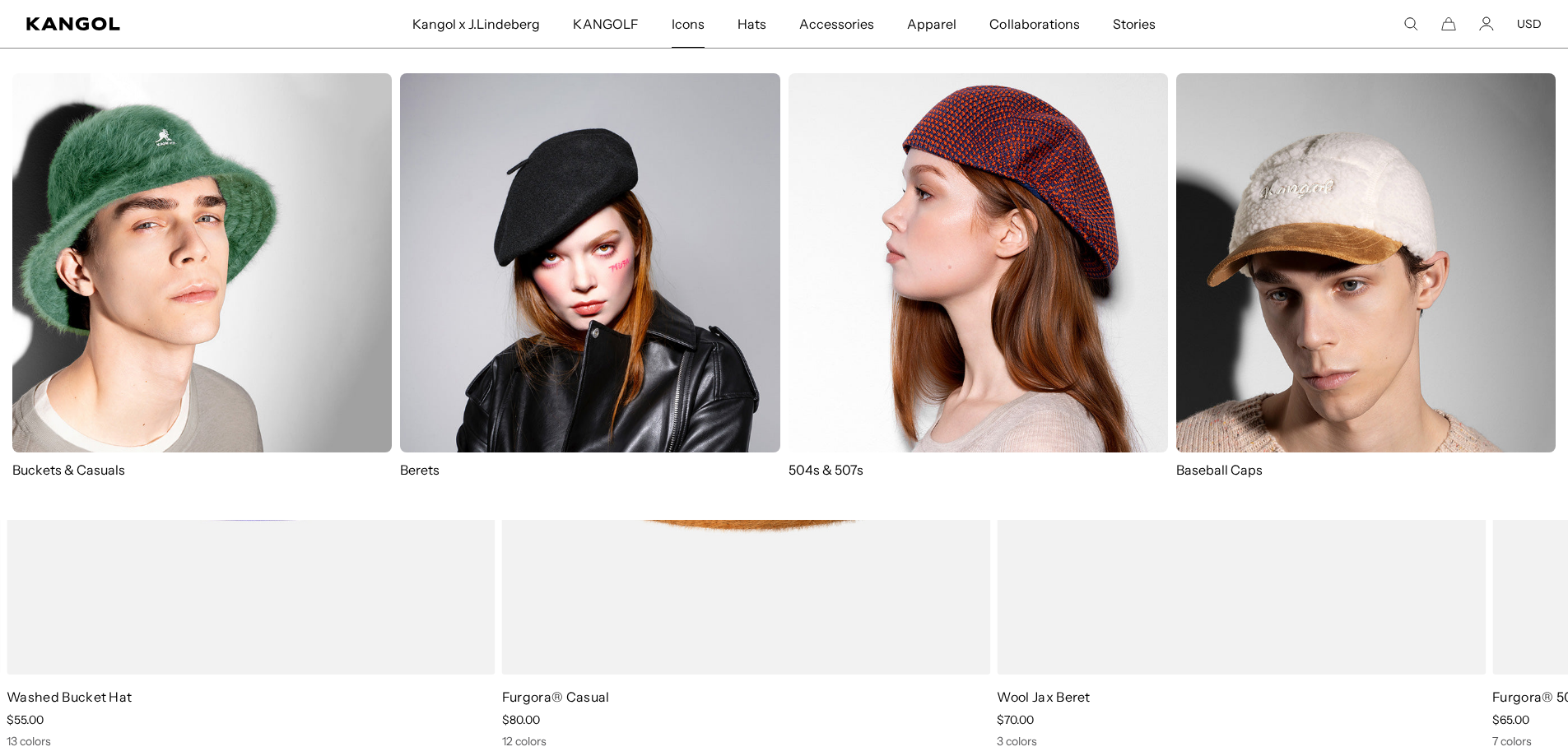
scroll to position [0, 0]
